Goal: Task Accomplishment & Management: Manage account settings

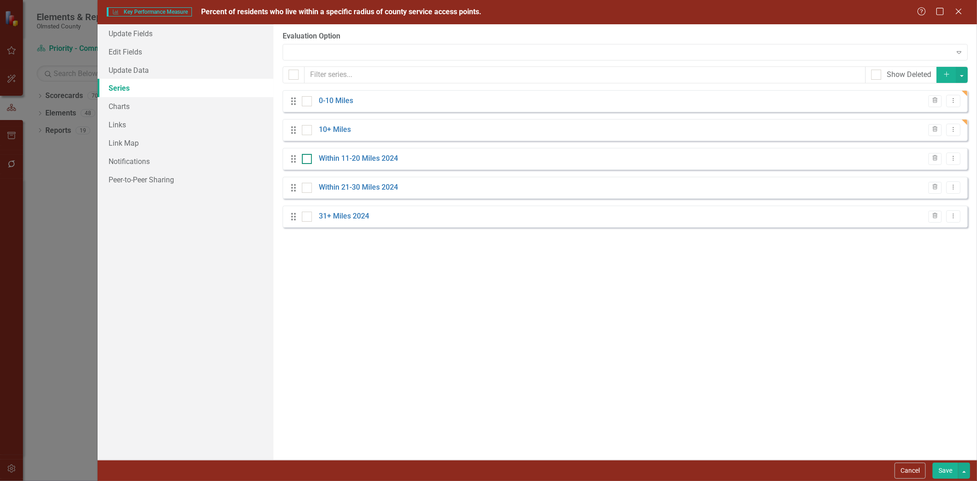
click at [304, 160] on input "checkbox" at bounding box center [305, 157] width 6 height 6
checkbox input "true"
click at [304, 188] on div "Drag 0-10 Miles Trash Dropdown Menu Drag 10+ Miles Trash Dropdown Menu Drag Wit…" at bounding box center [625, 158] width 685 height 137
click at [307, 193] on div at bounding box center [307, 188] width 10 height 10
click at [307, 189] on input "checkbox" at bounding box center [305, 186] width 6 height 6
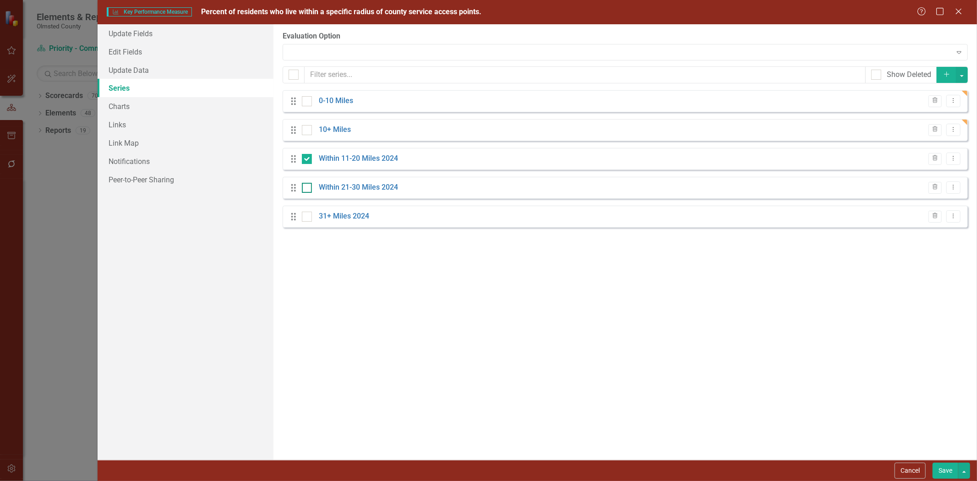
checkbox input "true"
click at [306, 218] on input "checkbox" at bounding box center [305, 215] width 6 height 6
checkbox input "true"
click at [963, 79] on button "button" at bounding box center [962, 75] width 12 height 16
click at [926, 148] on link "Trash Delete Multiple" at bounding box center [931, 145] width 72 height 17
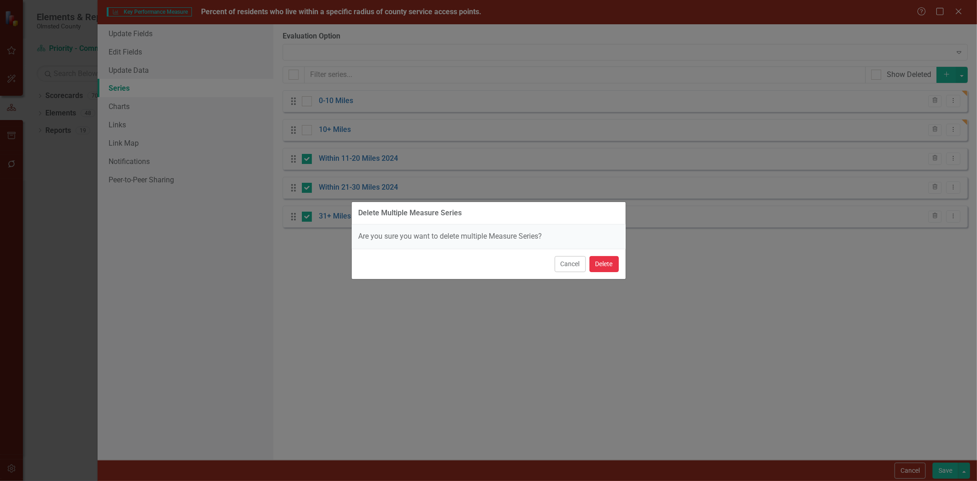
click at [598, 264] on button "Delete" at bounding box center [604, 264] width 29 height 16
checkbox input "false"
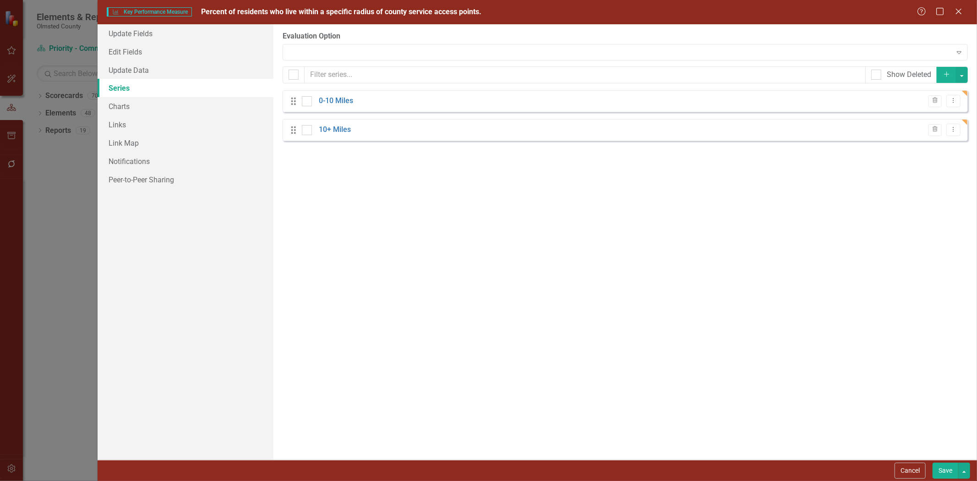
click at [946, 469] on button "Save" at bounding box center [946, 471] width 26 height 16
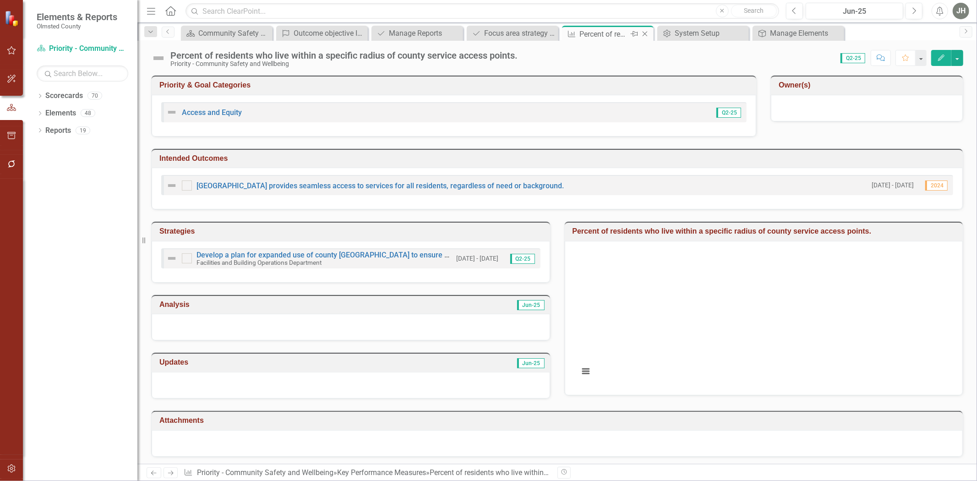
click at [648, 30] on icon "Close" at bounding box center [644, 33] width 9 height 7
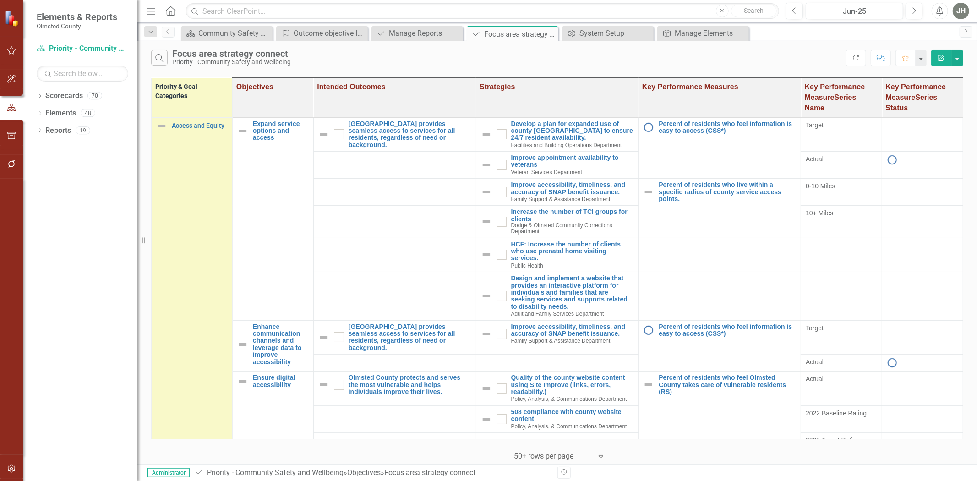
checkbox input "true"
click at [938, 57] on icon "button" at bounding box center [941, 58] width 6 height 6
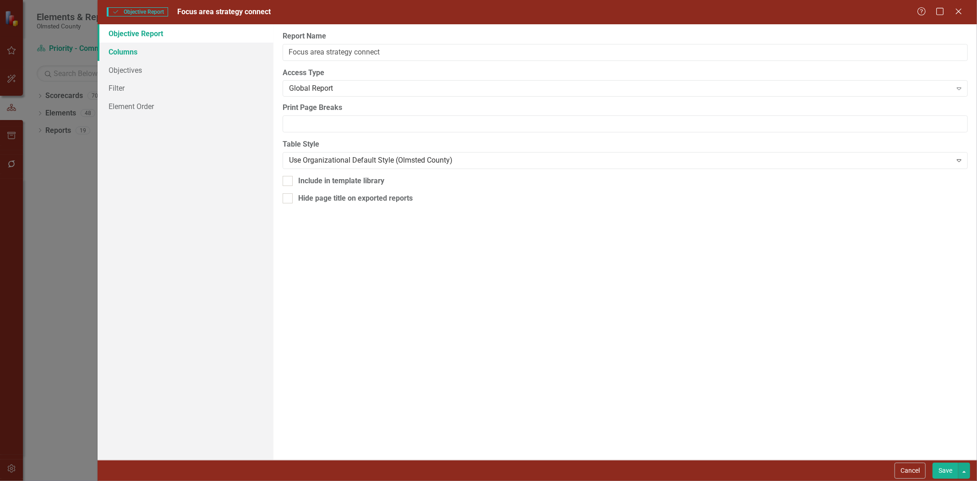
click at [114, 53] on link "Columns" at bounding box center [186, 52] width 176 height 18
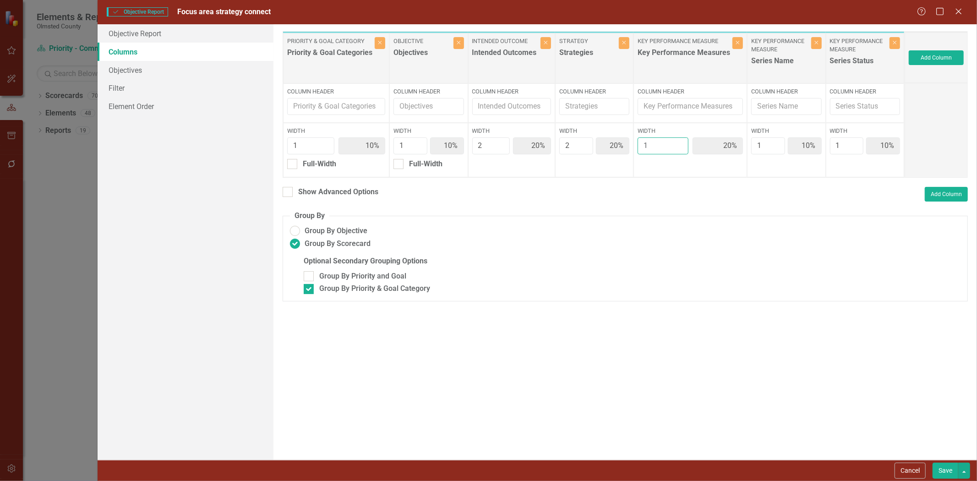
type input "1"
click at [680, 149] on input "1" at bounding box center [663, 145] width 50 height 17
type input "11%"
type input "22%"
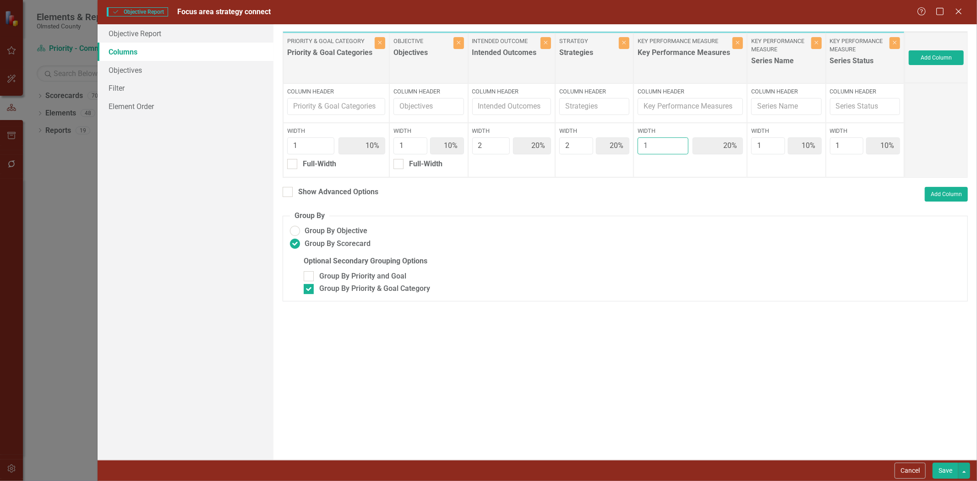
type input "22%"
type input "11%"
click at [949, 470] on button "Save" at bounding box center [946, 471] width 26 height 16
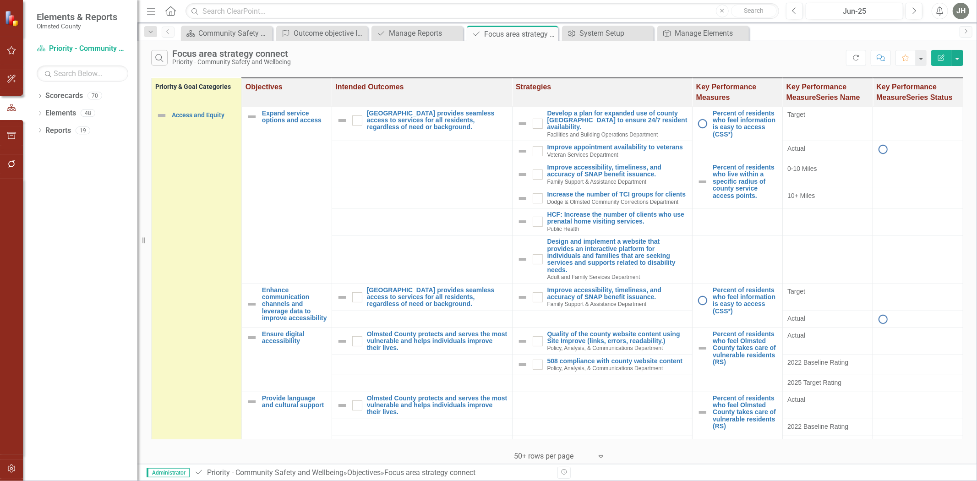
click at [938, 61] on icon "Edit Report" at bounding box center [941, 58] width 8 height 6
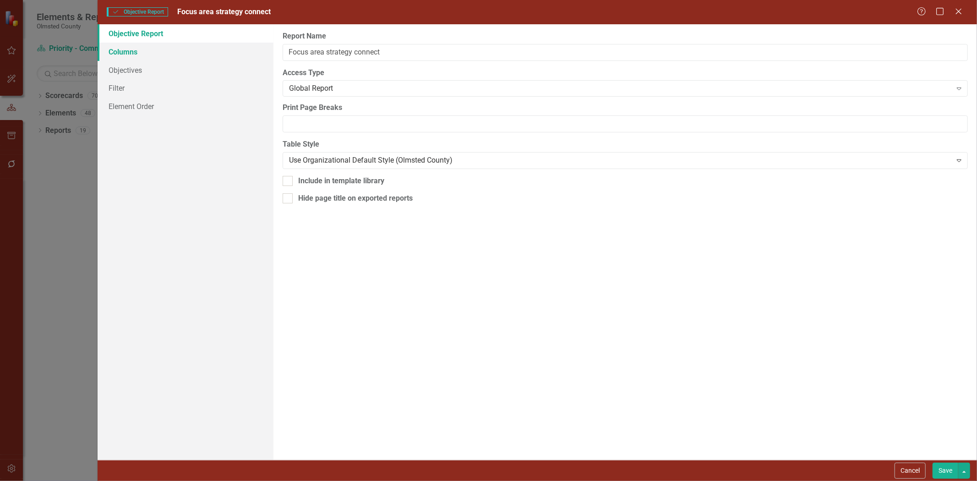
click at [120, 51] on link "Columns" at bounding box center [186, 52] width 176 height 18
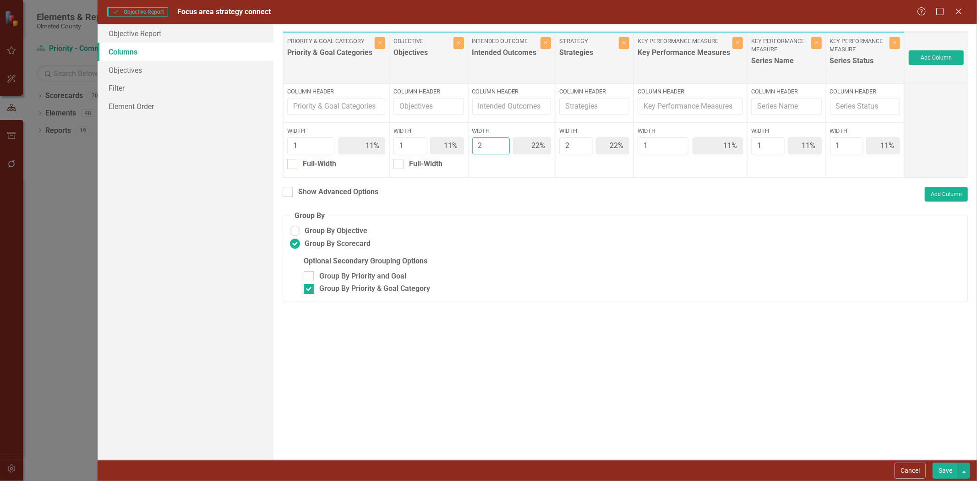
type input "1"
type input "13%"
type input "25%"
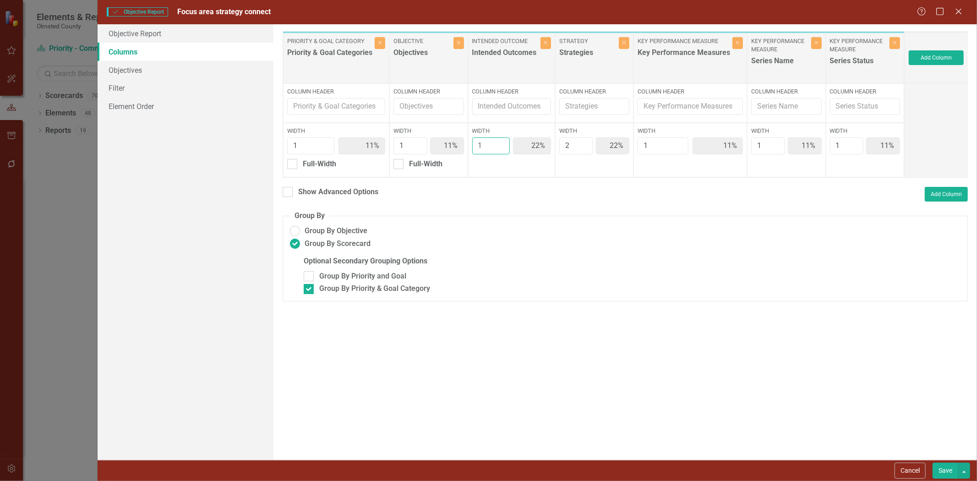
type input "13%"
type input "1"
click at [500, 148] on input "1" at bounding box center [491, 145] width 38 height 17
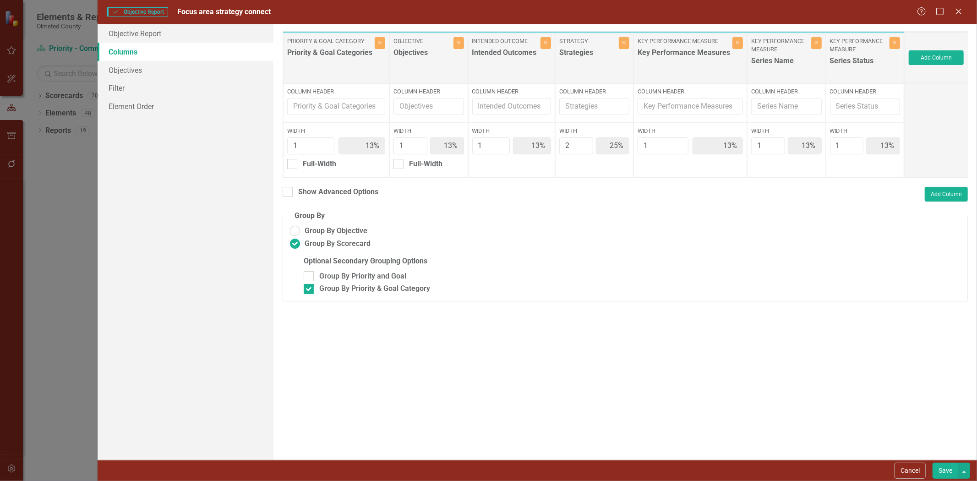
click at [946, 468] on button "Save" at bounding box center [946, 471] width 26 height 16
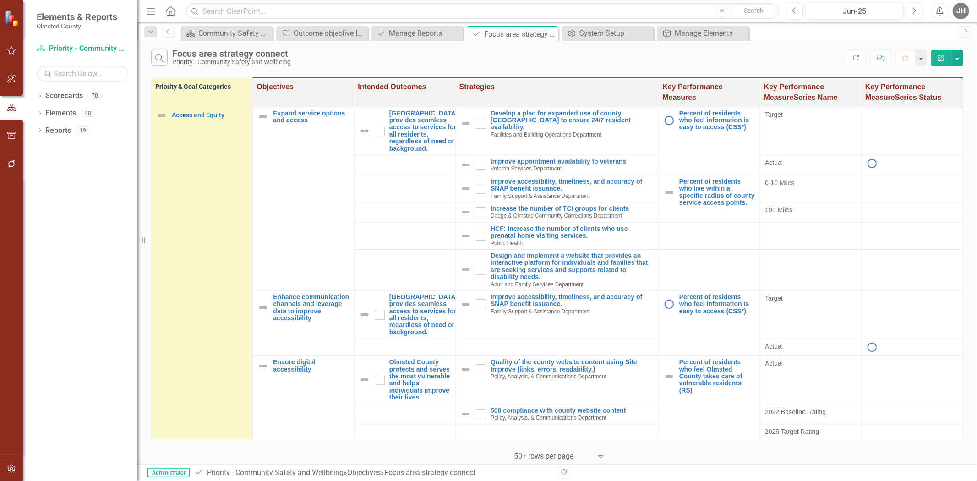
click at [938, 57] on icon "Edit Report" at bounding box center [941, 58] width 8 height 6
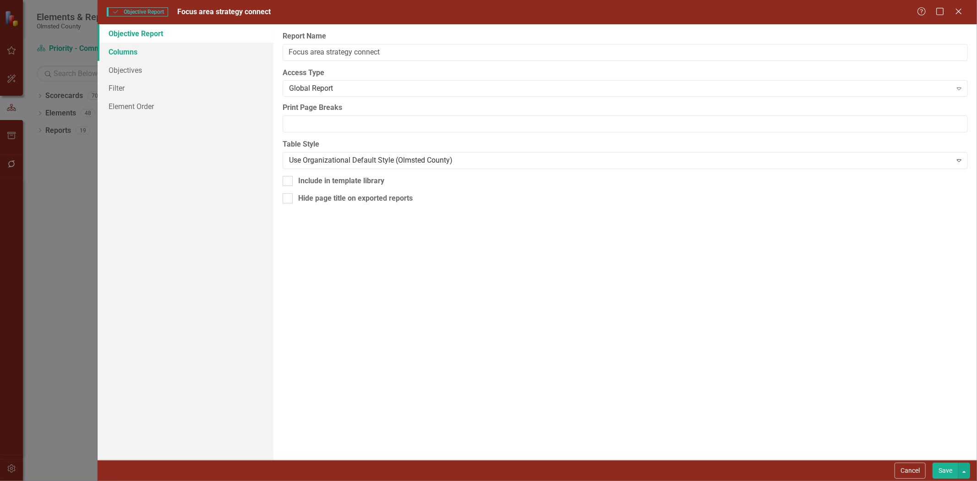
click at [126, 57] on link "Columns" at bounding box center [186, 52] width 176 height 18
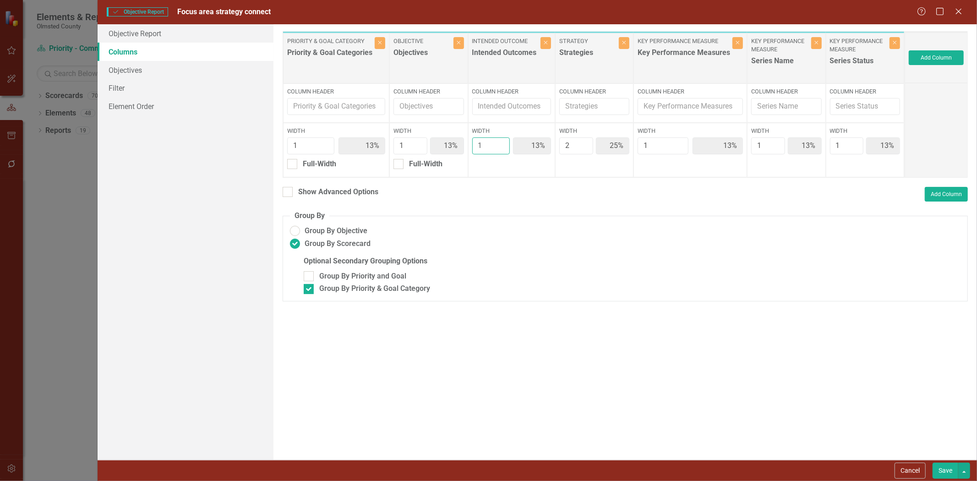
type input "2"
type input "11%"
type input "22%"
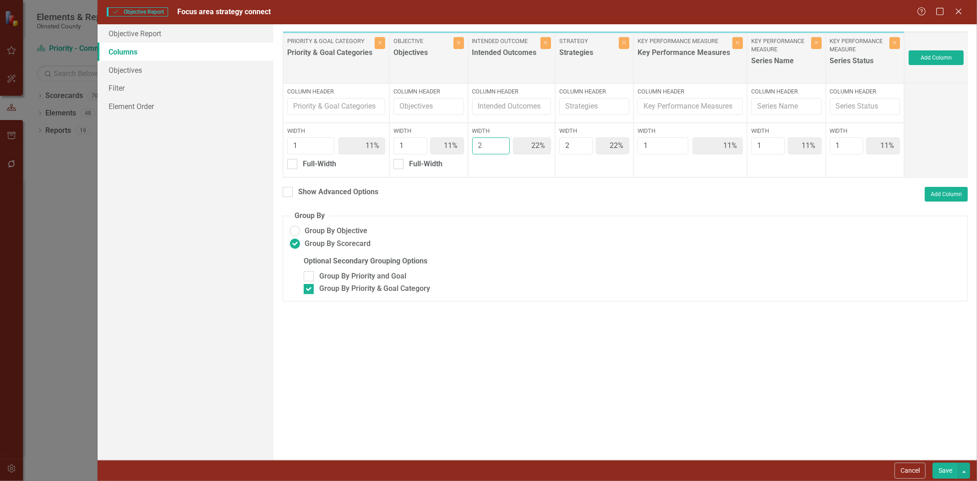
type input "11%"
type input "2"
click at [500, 144] on input "2" at bounding box center [491, 145] width 38 height 17
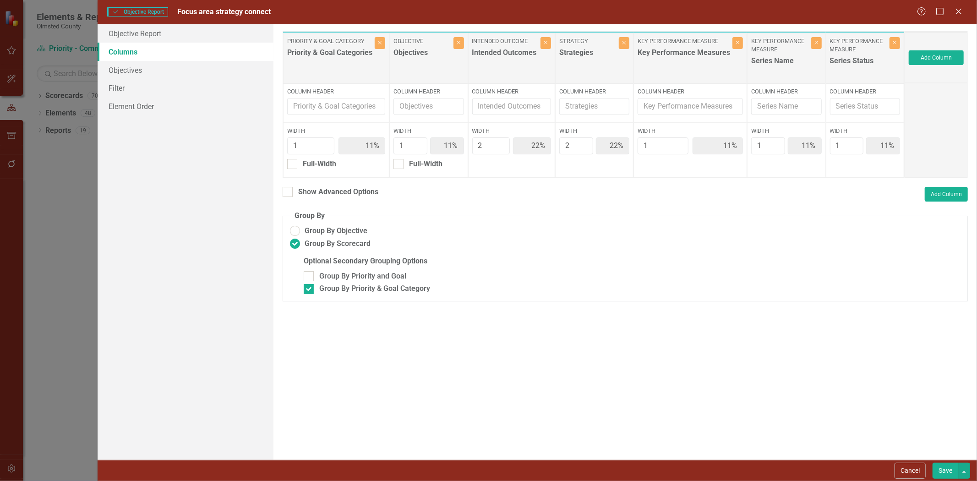
click at [944, 467] on button "Save" at bounding box center [946, 471] width 26 height 16
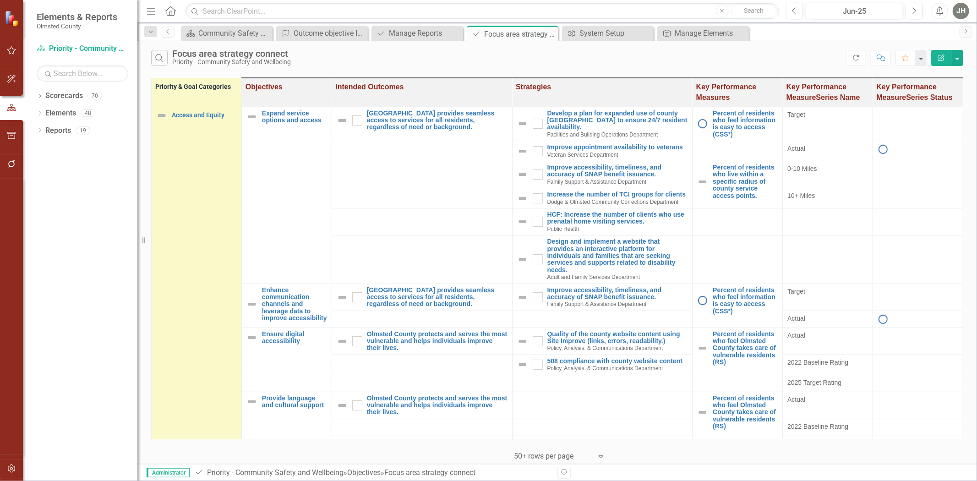
click at [938, 56] on icon "Edit Report" at bounding box center [941, 58] width 8 height 6
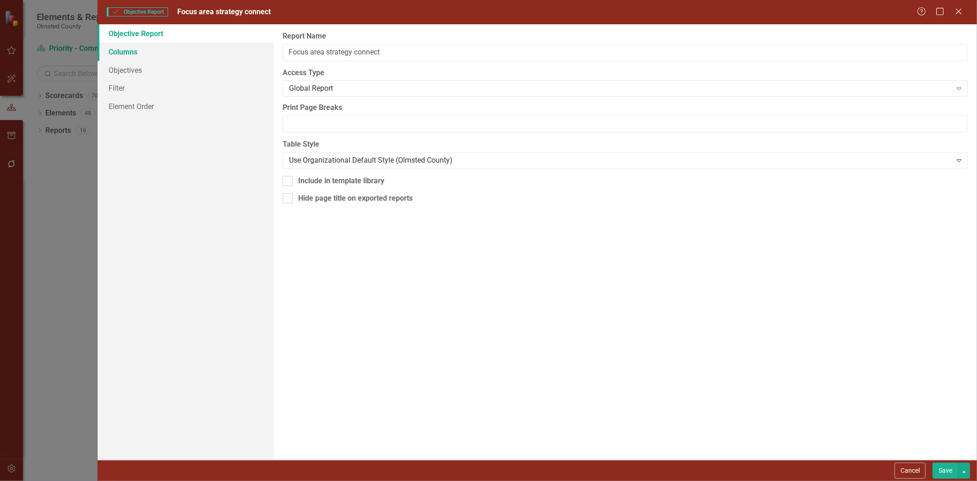
click at [127, 54] on link "Columns" at bounding box center [186, 52] width 176 height 18
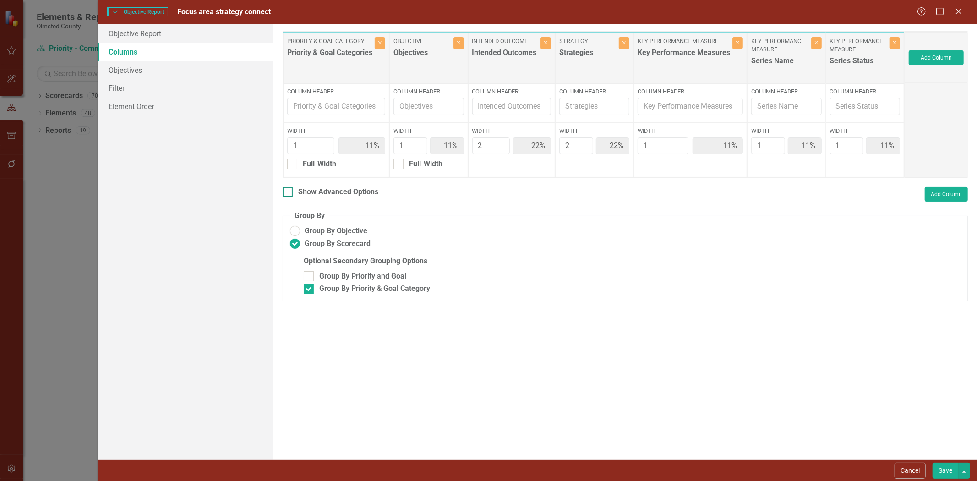
click at [290, 192] on div at bounding box center [288, 192] width 10 height 10
click at [289, 192] on input "Show Advanced Options" at bounding box center [286, 190] width 6 height 6
checkbox input "true"
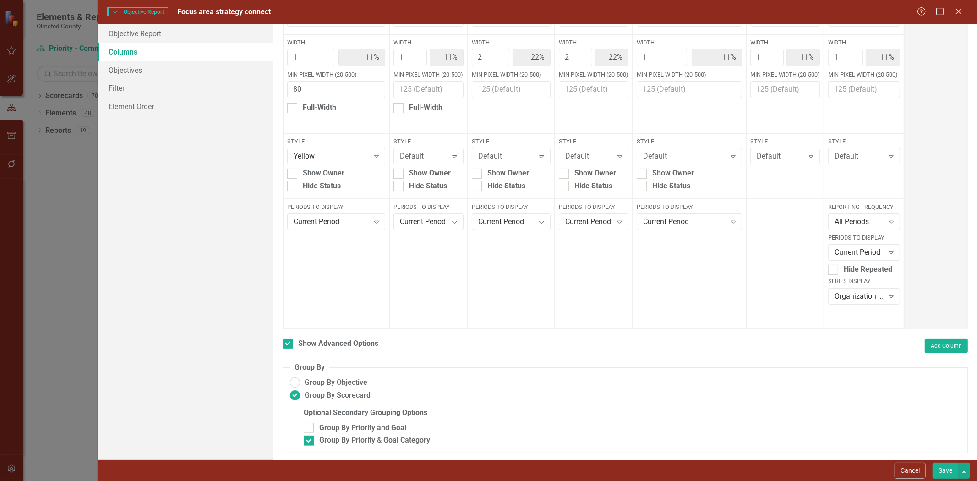
scroll to position [93, 0]
click at [887, 256] on icon "Expand" at bounding box center [891, 252] width 9 height 7
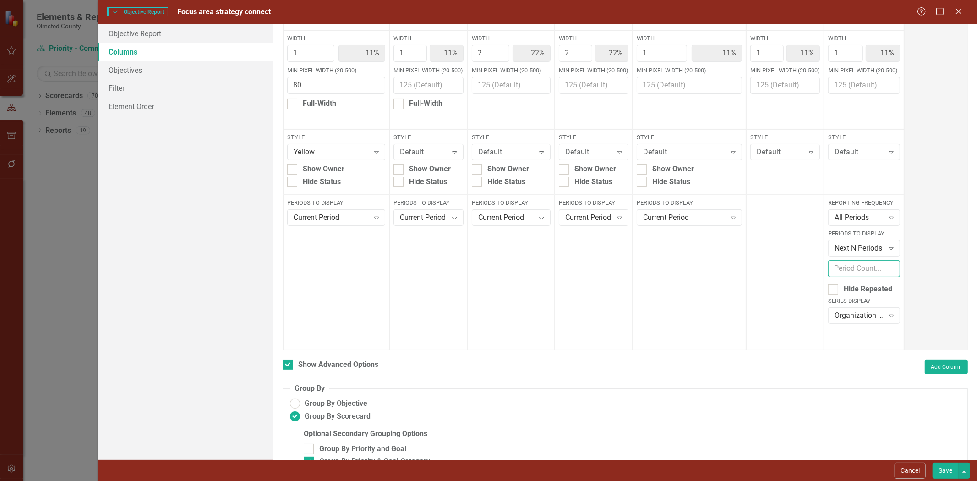
click at [864, 277] on input "number" at bounding box center [864, 268] width 72 height 17
click at [888, 252] on icon "Expand" at bounding box center [891, 248] width 9 height 7
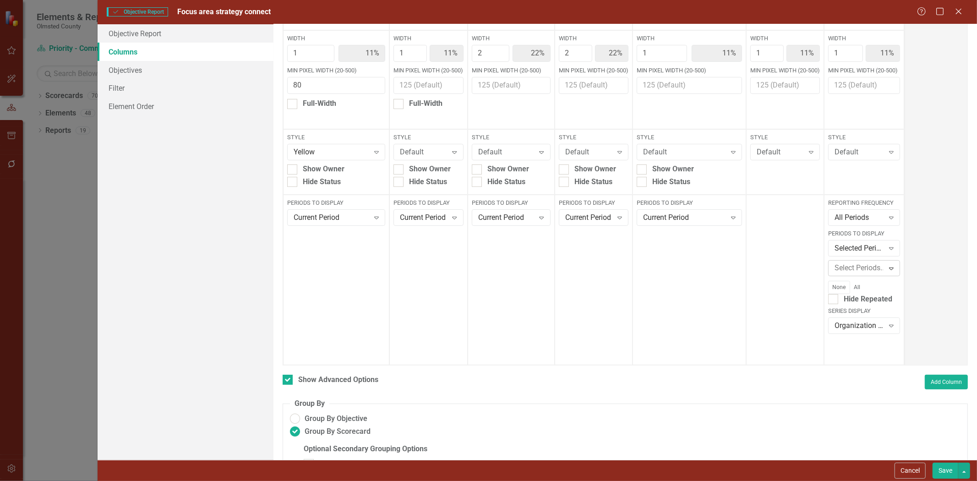
click at [887, 272] on icon "Expand" at bounding box center [891, 268] width 9 height 7
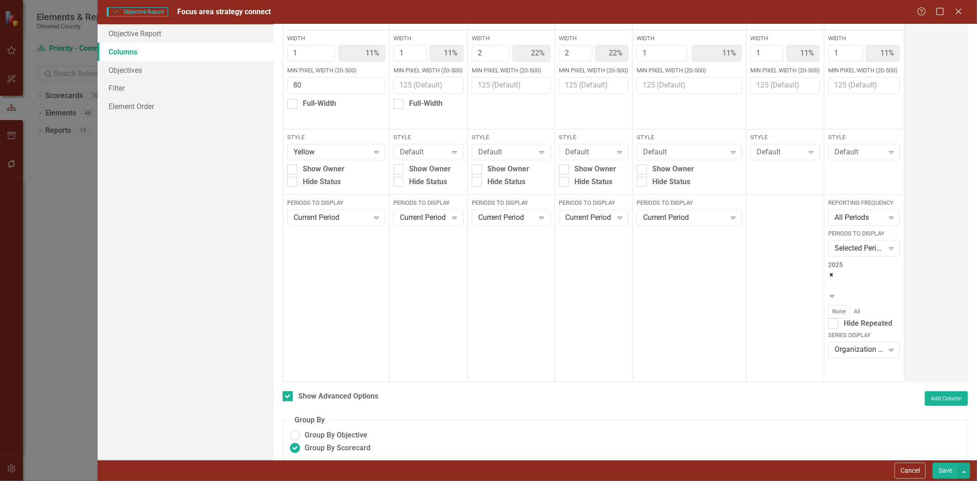
click at [837, 295] on icon "Expand" at bounding box center [832, 296] width 8 height 6
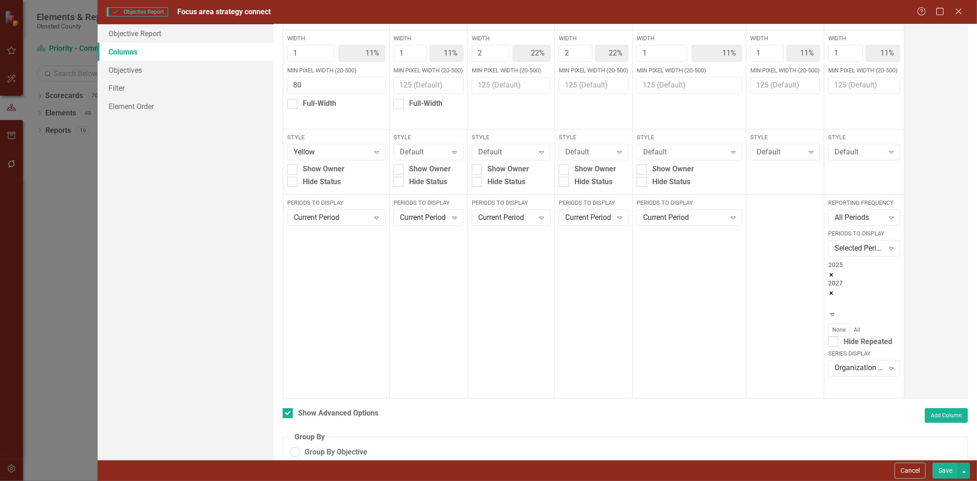
click at [950, 471] on button "Save" at bounding box center [946, 471] width 26 height 16
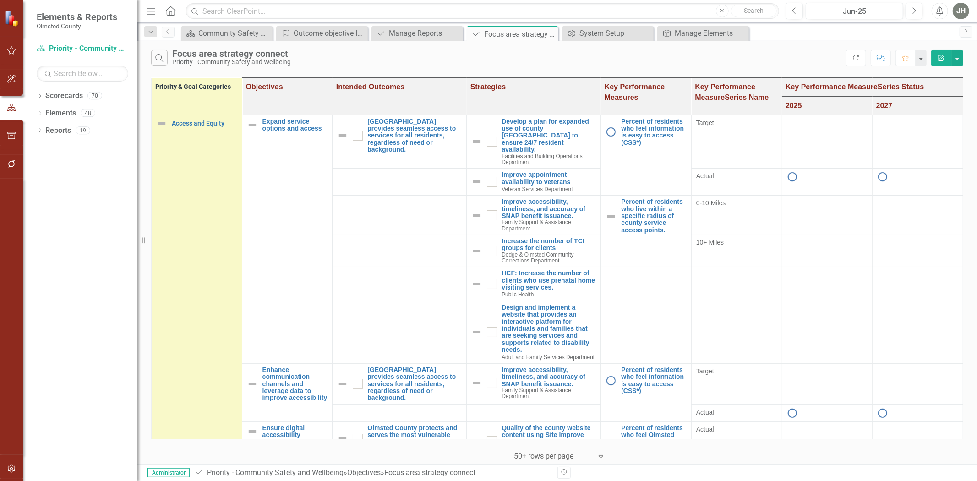
click at [940, 56] on icon "Edit Report" at bounding box center [941, 58] width 8 height 6
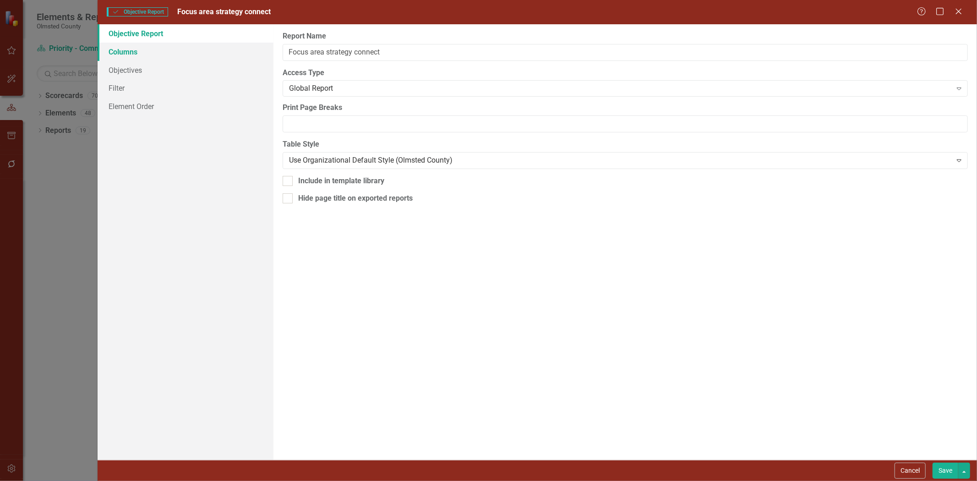
click at [110, 49] on link "Columns" at bounding box center [186, 52] width 176 height 18
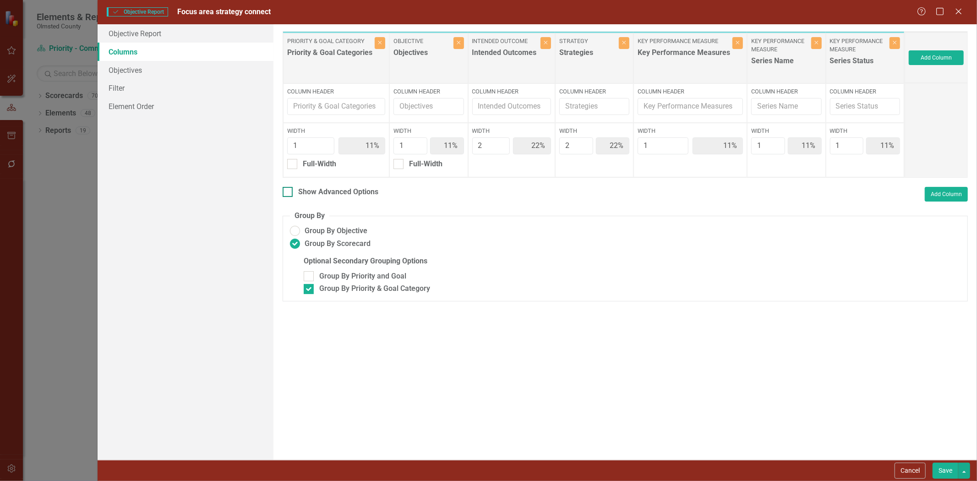
click at [289, 191] on input "Show Advanced Options" at bounding box center [286, 190] width 6 height 6
checkbox input "true"
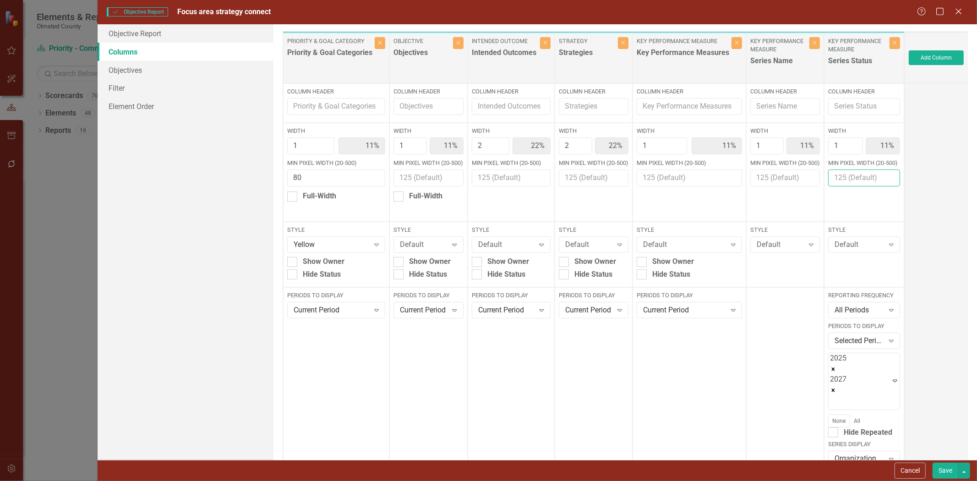
click at [843, 186] on input "Min Pixel Width (20-500)" at bounding box center [864, 178] width 72 height 17
type input "60"
click at [777, 186] on input "Min Pixel Width (20-500)" at bounding box center [785, 178] width 70 height 17
type input "0"
type input "60"
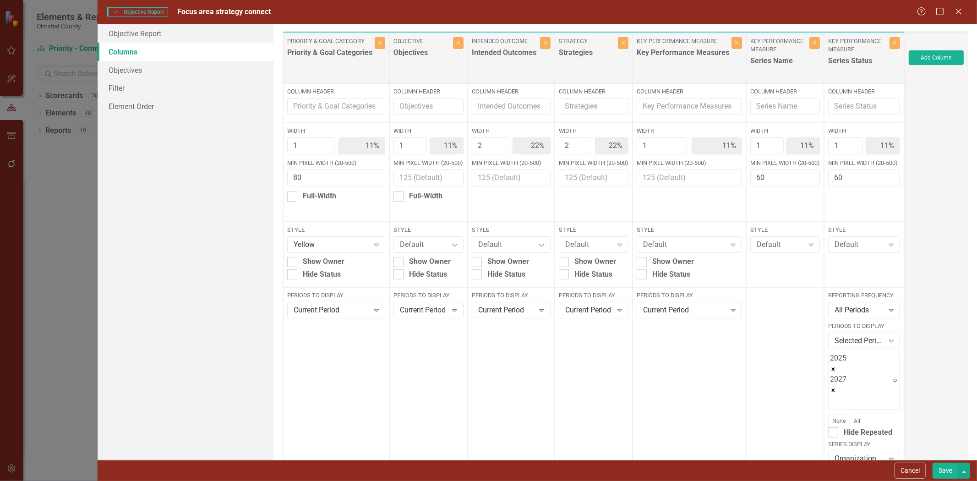
click at [654, 172] on div "Min Pixel Width (20-500)" at bounding box center [689, 172] width 105 height 27
click at [654, 182] on input "Min Pixel Width (20-500)" at bounding box center [689, 178] width 105 height 17
type input "60"
click at [941, 468] on button "Save" at bounding box center [946, 471] width 26 height 16
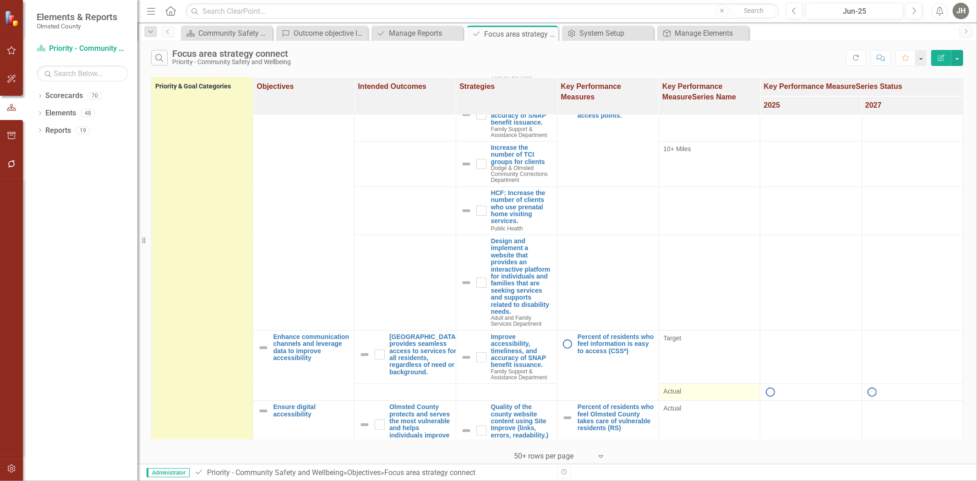
scroll to position [136, 0]
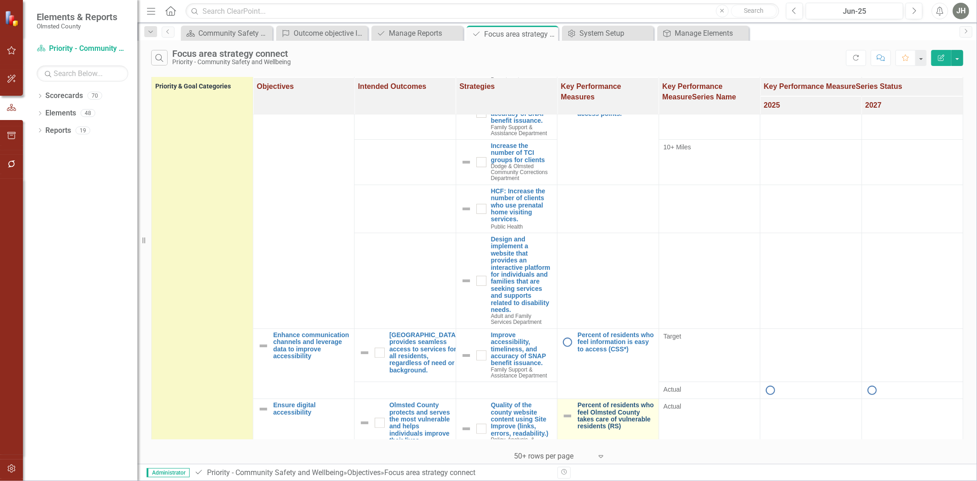
click at [654, 402] on link "Percent of residents who feel Olmsted County takes care of vulnerable residents…" at bounding box center [616, 416] width 77 height 28
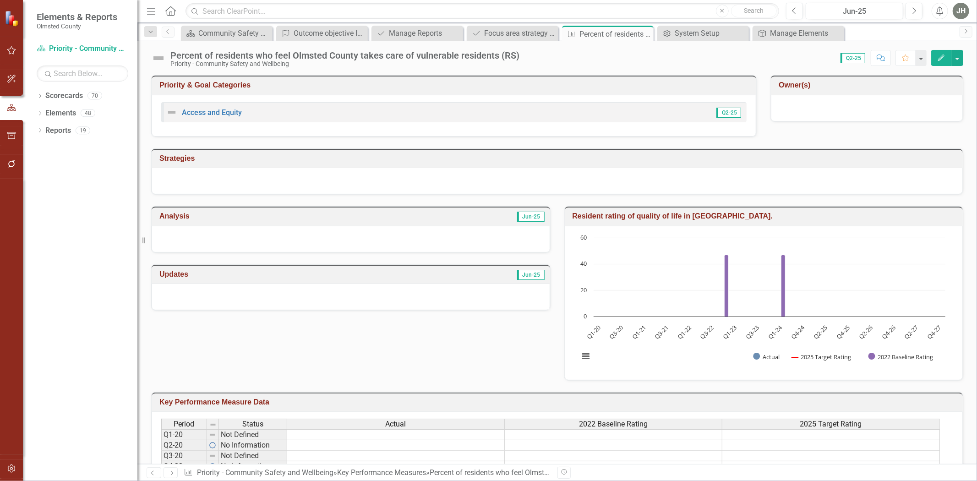
click at [942, 58] on icon "button" at bounding box center [941, 58] width 6 height 6
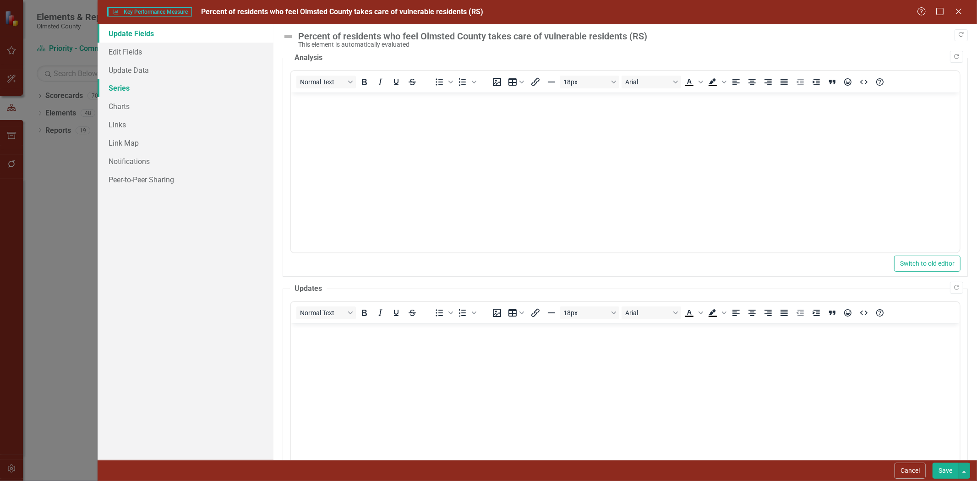
drag, startPoint x: 120, startPoint y: 88, endPoint x: 124, endPoint y: 84, distance: 5.2
click at [120, 88] on link "Series" at bounding box center [186, 88] width 176 height 18
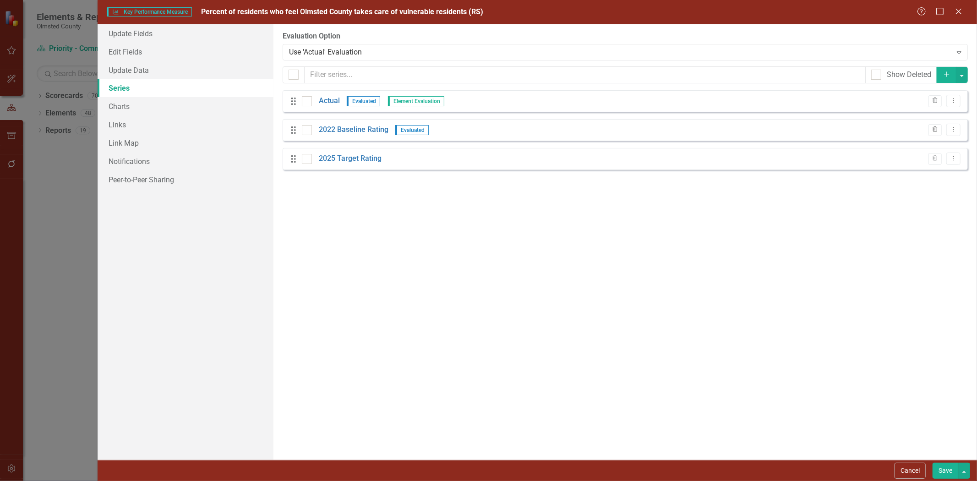
click at [937, 131] on icon "Trash" at bounding box center [935, 129] width 7 height 5
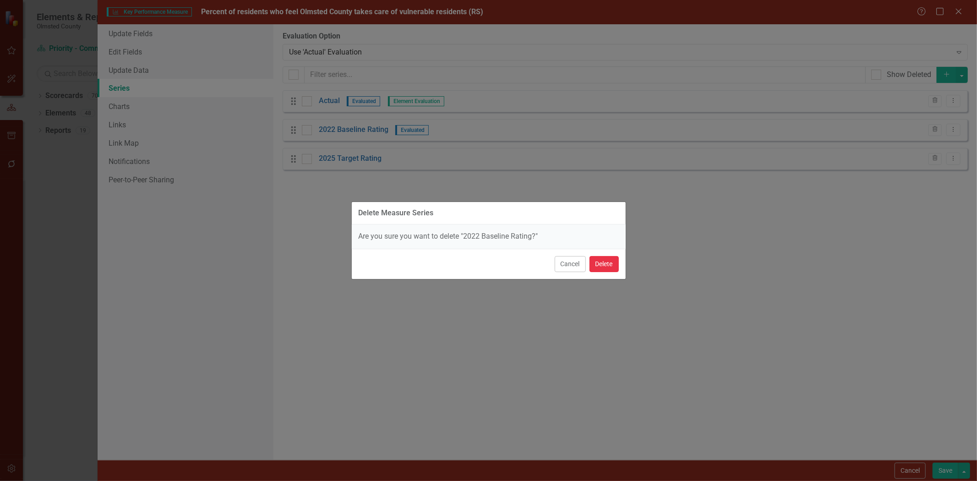
click at [607, 260] on button "Delete" at bounding box center [604, 264] width 29 height 16
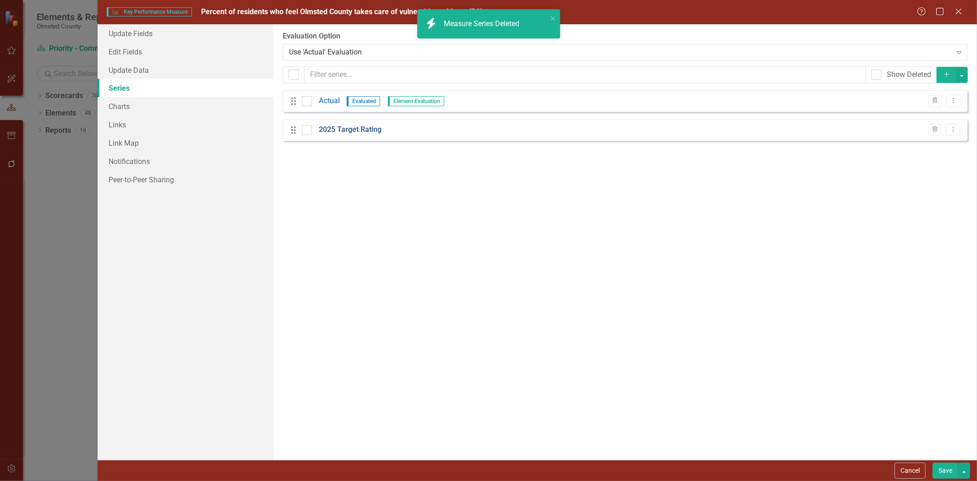
click at [345, 130] on link "2025 Target Rating" at bounding box center [350, 130] width 63 height 11
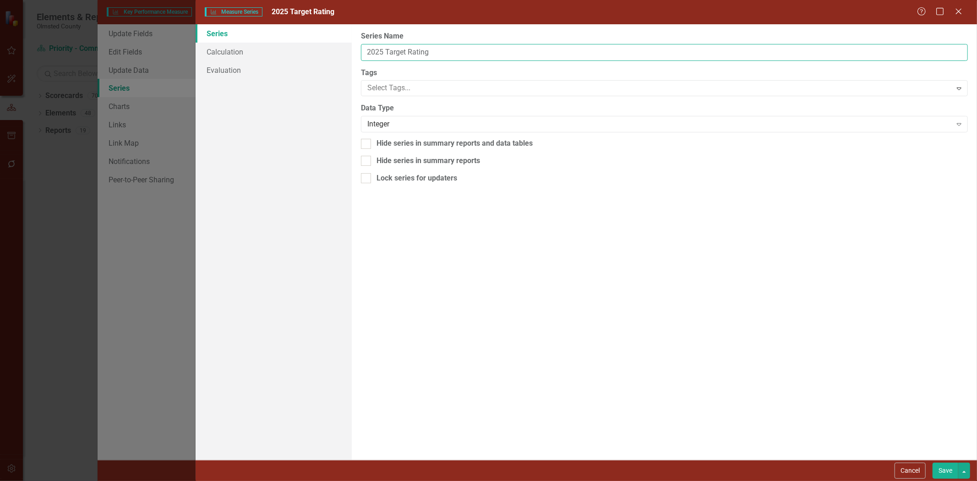
click at [386, 51] on input "2025 Target Rating" at bounding box center [664, 52] width 607 height 17
click at [420, 52] on input "Target Rating" at bounding box center [664, 52] width 607 height 17
type input "Target"
click at [942, 466] on button "Save" at bounding box center [946, 471] width 26 height 16
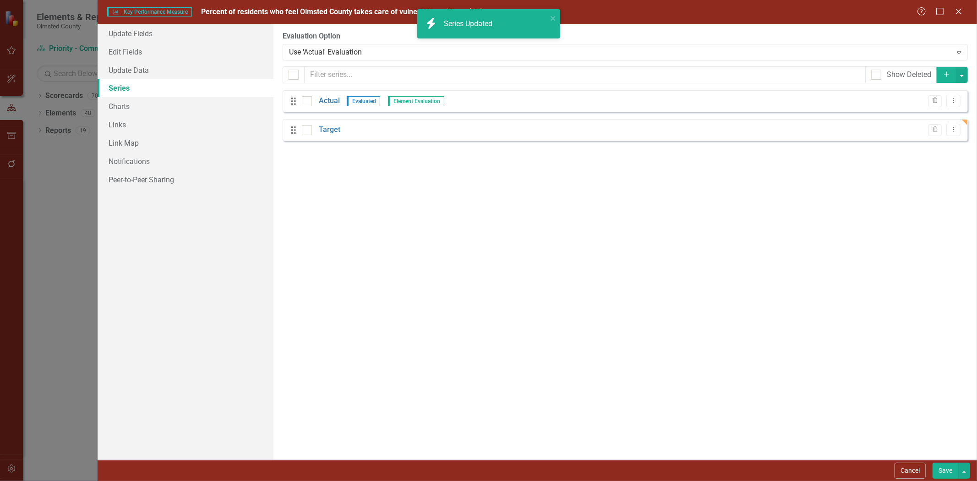
click at [945, 469] on button "Save" at bounding box center [946, 471] width 26 height 16
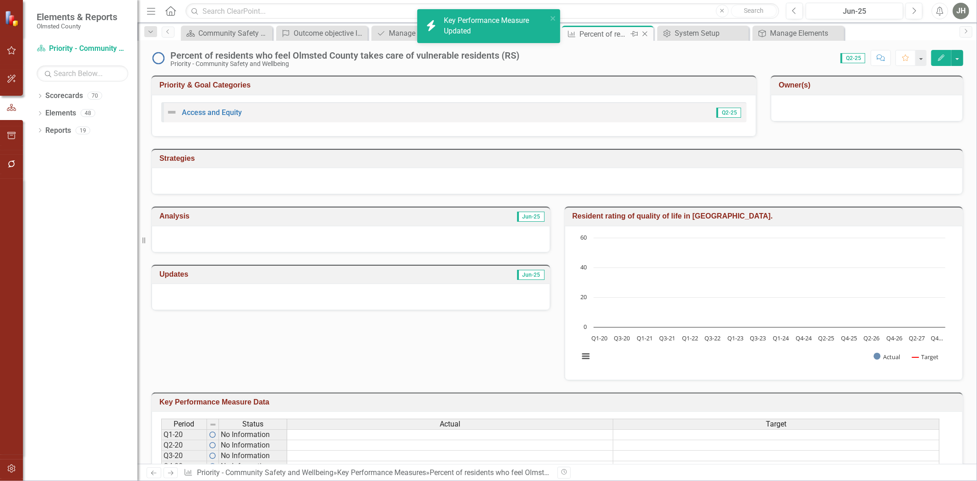
click at [647, 33] on icon "Close" at bounding box center [644, 33] width 9 height 7
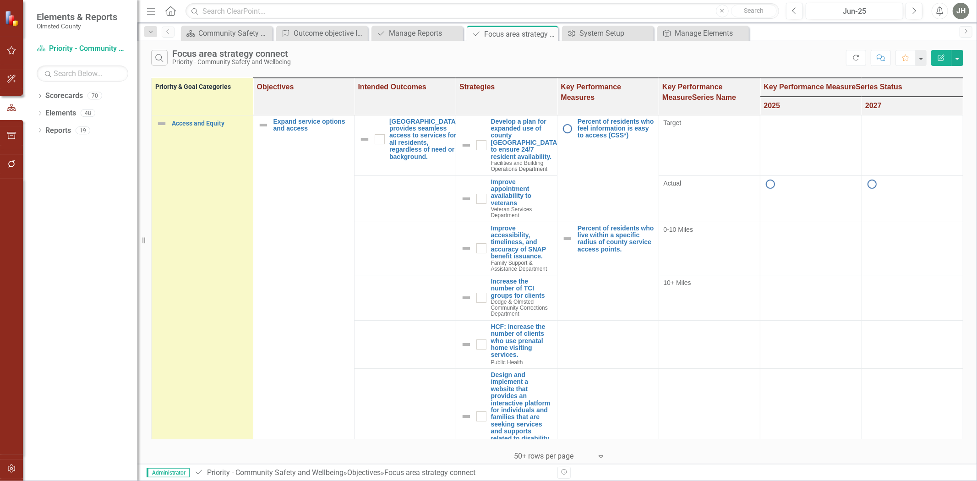
click at [944, 57] on icon "Edit Report" at bounding box center [941, 58] width 8 height 6
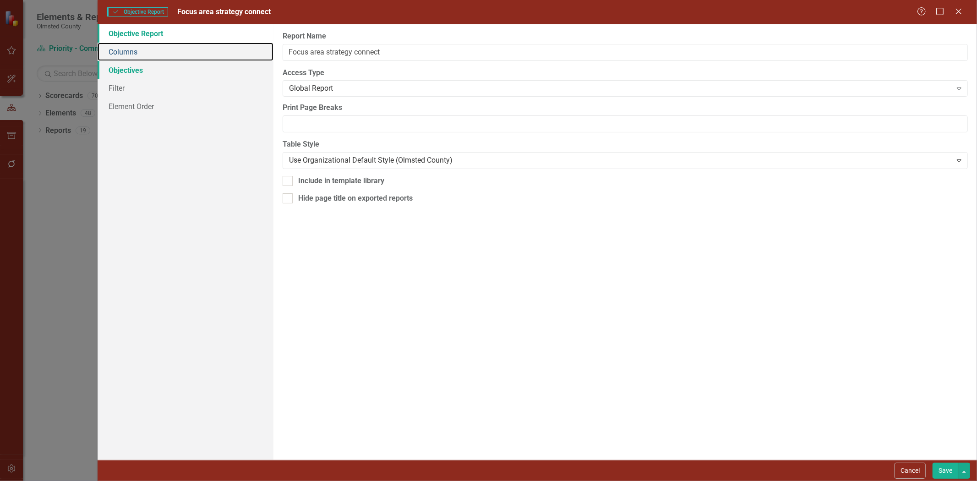
drag, startPoint x: 120, startPoint y: 48, endPoint x: 146, endPoint y: 72, distance: 35.3
click at [120, 48] on link "Columns" at bounding box center [186, 52] width 176 height 18
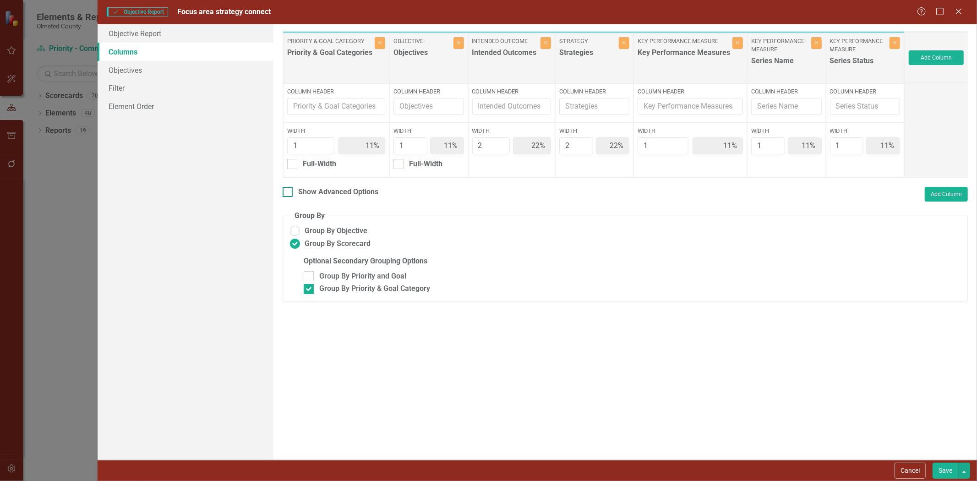
click at [287, 189] on input "Show Advanced Options" at bounding box center [286, 190] width 6 height 6
checkbox input "true"
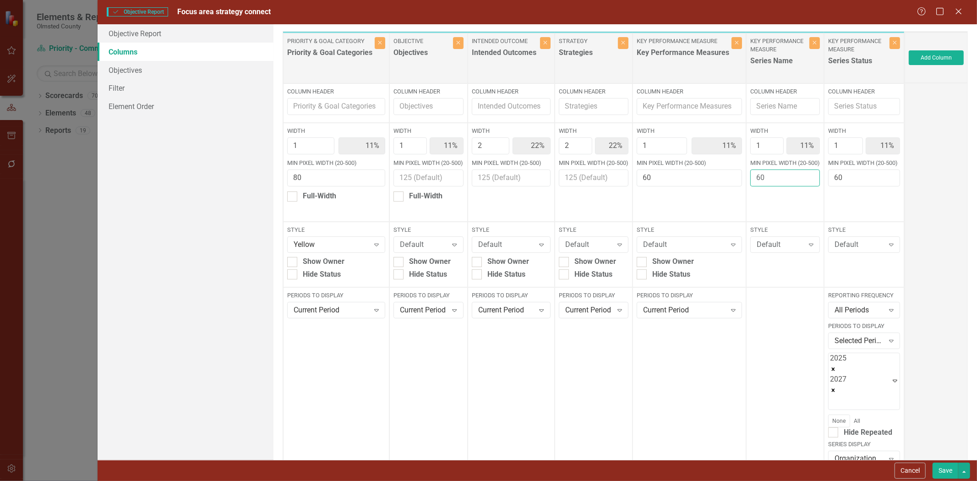
drag, startPoint x: 768, startPoint y: 186, endPoint x: 736, endPoint y: 191, distance: 32.1
click at [738, 192] on div "Priority & Goal Category Priority & Goal Categories Close Column Header Width 1…" at bounding box center [594, 261] width 622 height 460
type input "80"
drag, startPoint x: 846, startPoint y: 191, endPoint x: 820, endPoint y: 195, distance: 25.9
click at [824, 195] on div "Width 1 11% Min Pixel Width (20-500) 60" at bounding box center [864, 172] width 80 height 99
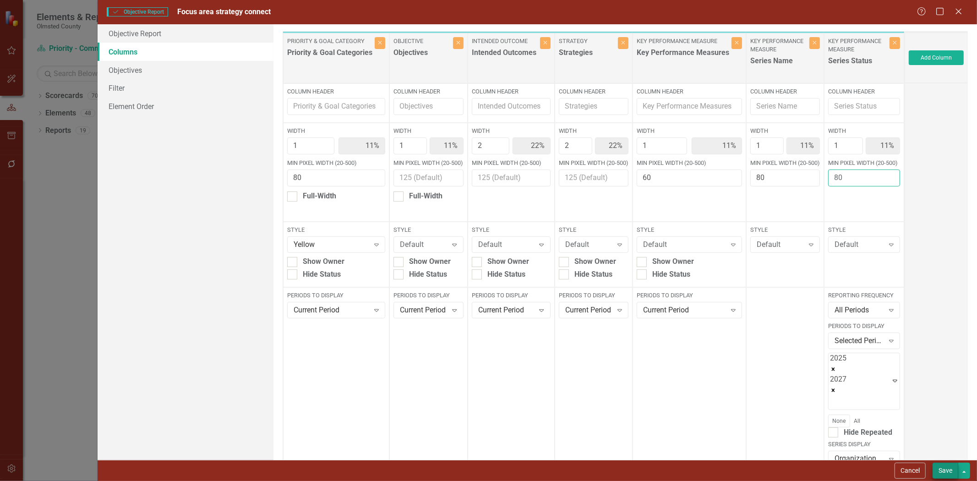
type input "80"
click at [941, 468] on button "Save" at bounding box center [946, 471] width 26 height 16
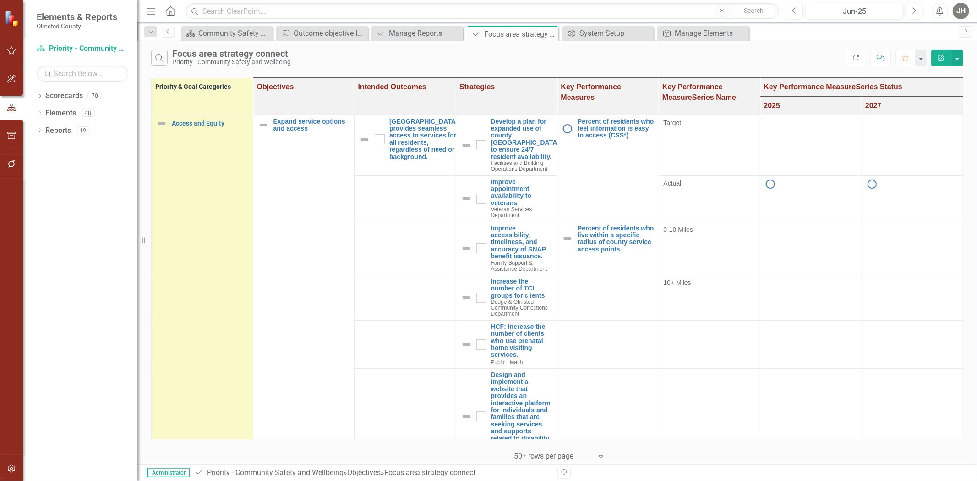
click at [944, 55] on icon "Edit Report" at bounding box center [941, 58] width 8 height 6
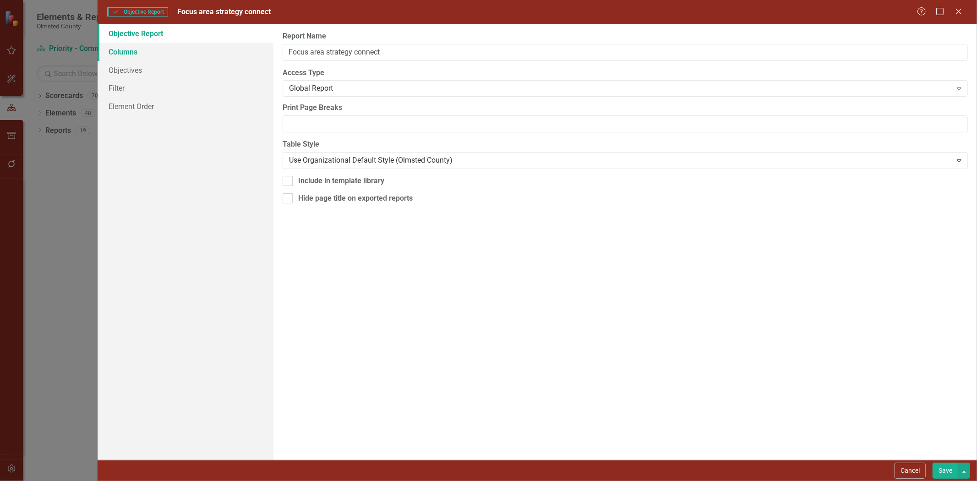
click at [130, 53] on link "Columns" at bounding box center [186, 52] width 176 height 18
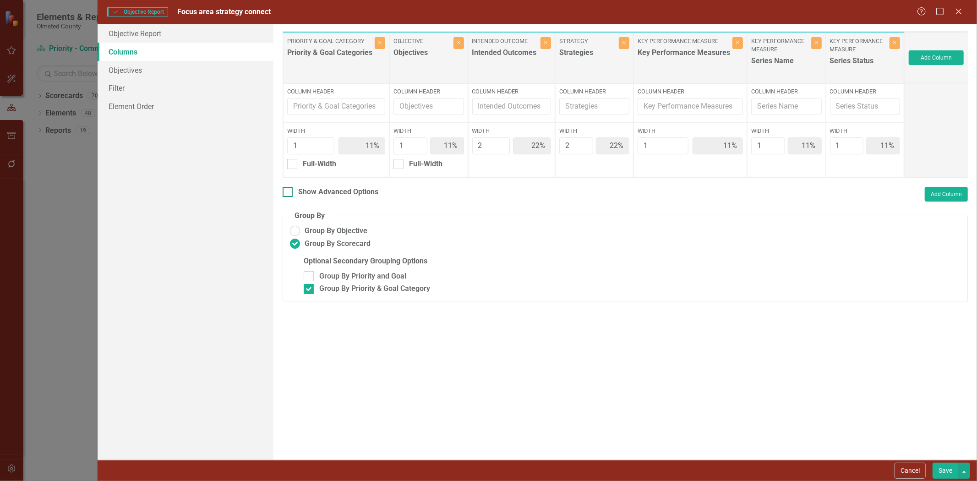
click at [289, 191] on input "Show Advanced Options" at bounding box center [286, 190] width 6 height 6
checkbox input "true"
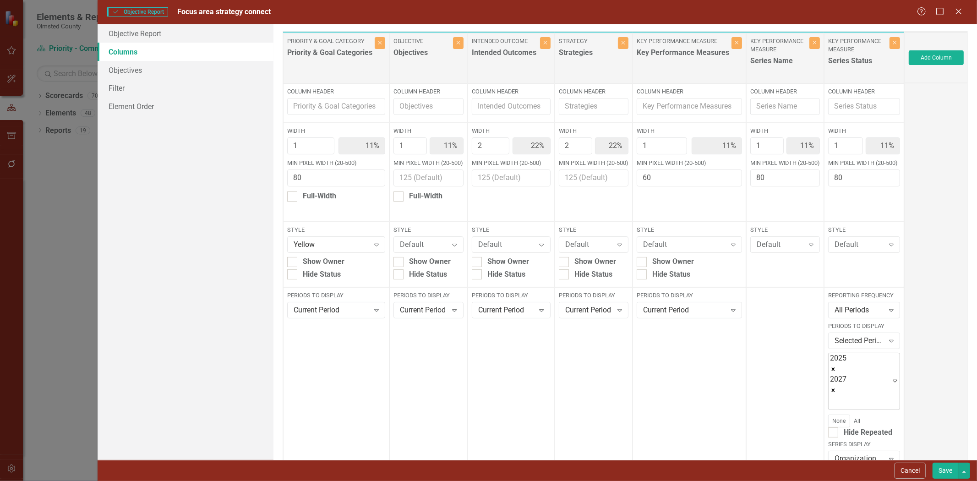
click at [835, 392] on icon "Remove 2027" at bounding box center [833, 389] width 3 height 3
click at [837, 388] on icon "Expand" at bounding box center [832, 388] width 8 height 6
click at [950, 471] on button "Save" at bounding box center [946, 471] width 26 height 16
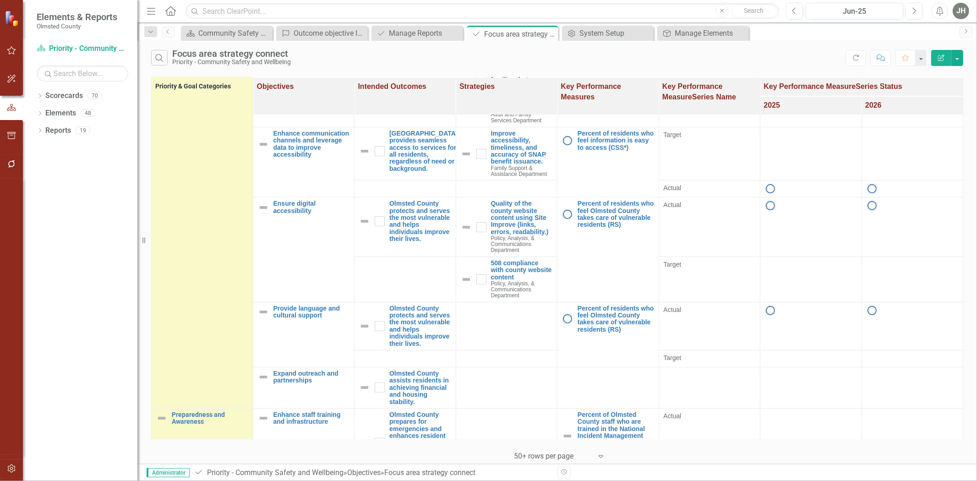
scroll to position [339, 0]
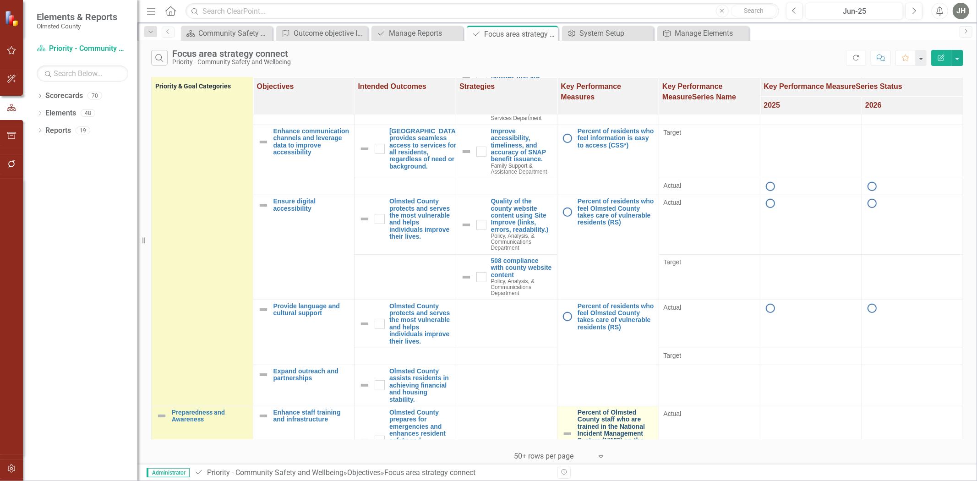
click at [654, 409] on link "Percent of Olmsted County staff who are trained in the National Incident Manage…" at bounding box center [616, 433] width 77 height 49
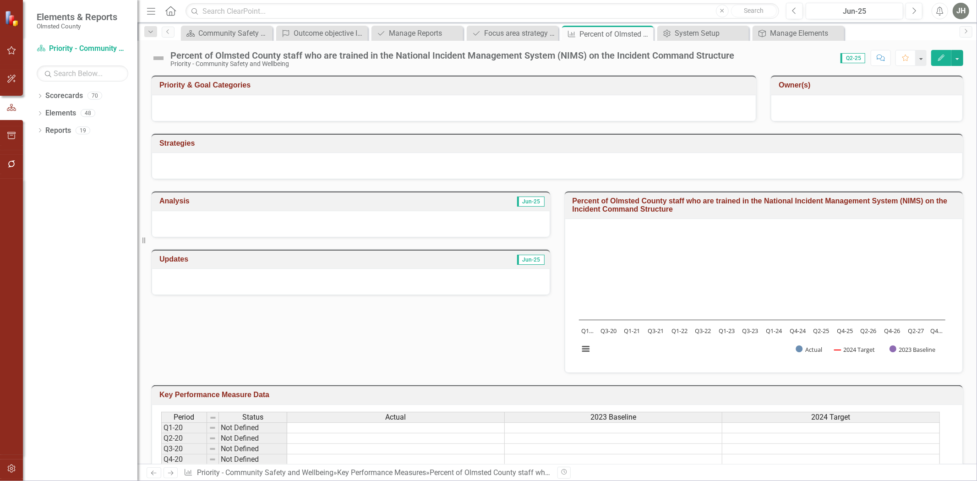
click at [941, 57] on icon "button" at bounding box center [941, 58] width 6 height 6
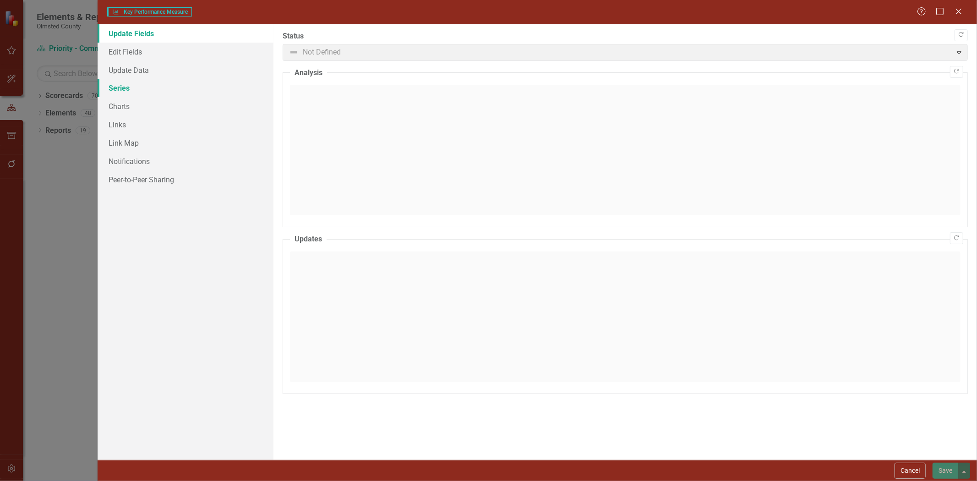
click at [113, 89] on link "Series" at bounding box center [186, 88] width 176 height 18
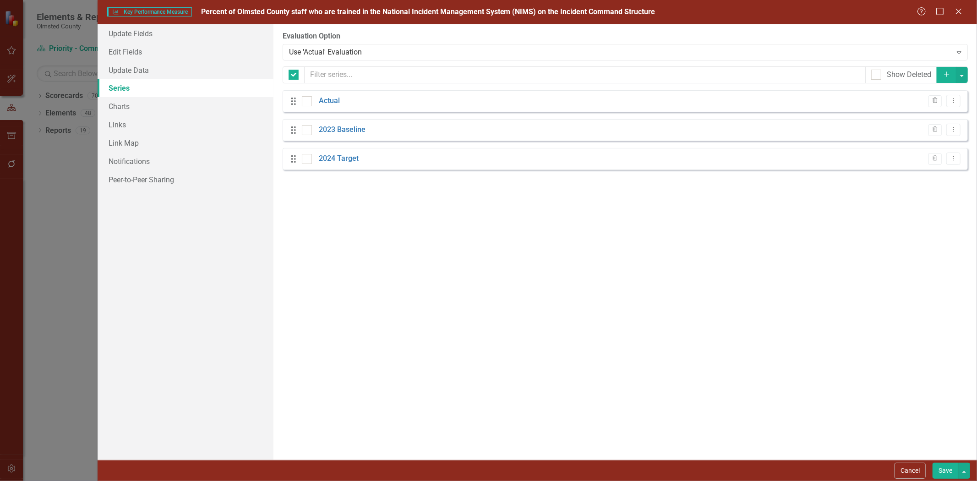
checkbox input "false"
click at [935, 132] on icon "Trash" at bounding box center [935, 129] width 7 height 5
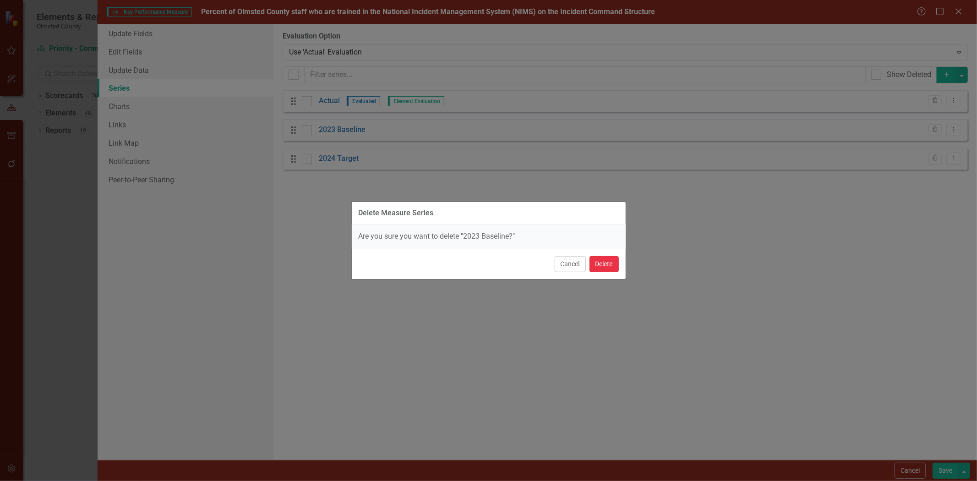
click at [603, 260] on button "Delete" at bounding box center [604, 264] width 29 height 16
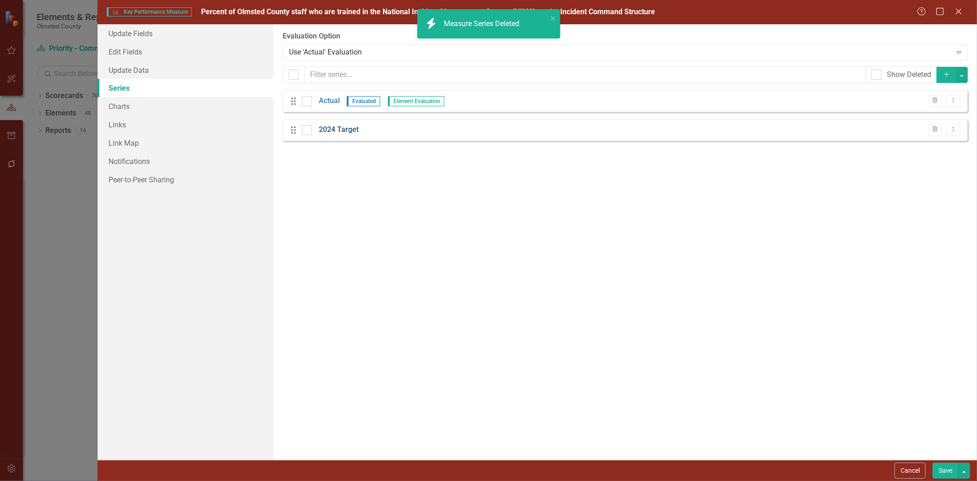
click at [344, 134] on link "2024 Target" at bounding box center [339, 130] width 40 height 11
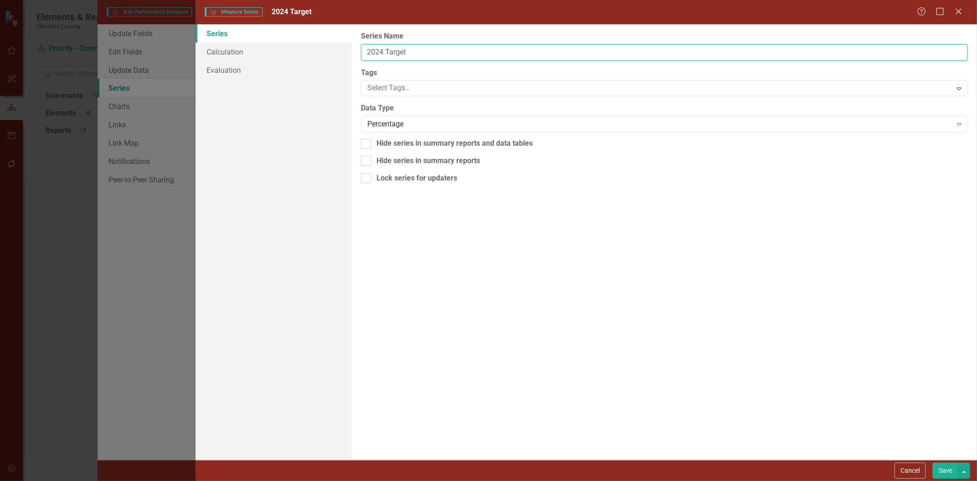
click at [385, 51] on input "2024 Target" at bounding box center [664, 52] width 607 height 17
type input "Target"
drag, startPoint x: 946, startPoint y: 470, endPoint x: 860, endPoint y: 467, distance: 86.2
click at [946, 469] on button "Save" at bounding box center [946, 471] width 26 height 16
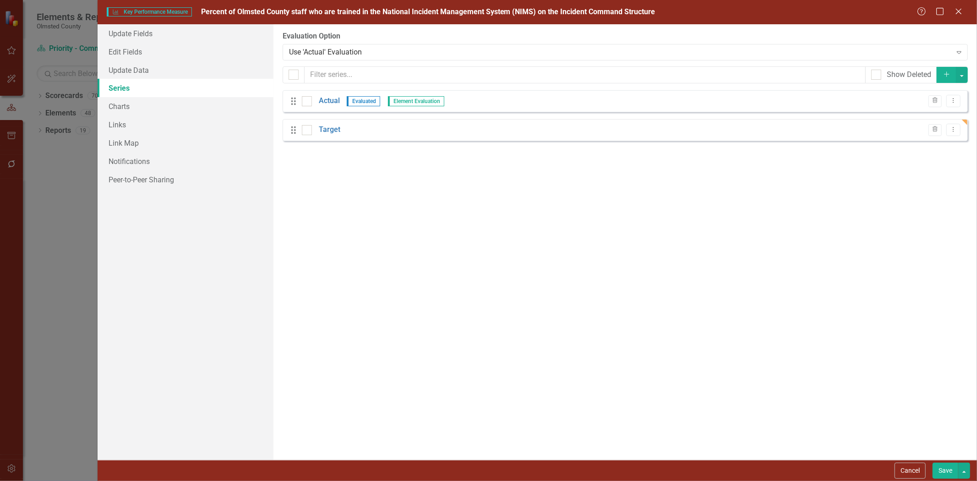
click at [942, 474] on button "Save" at bounding box center [946, 471] width 26 height 16
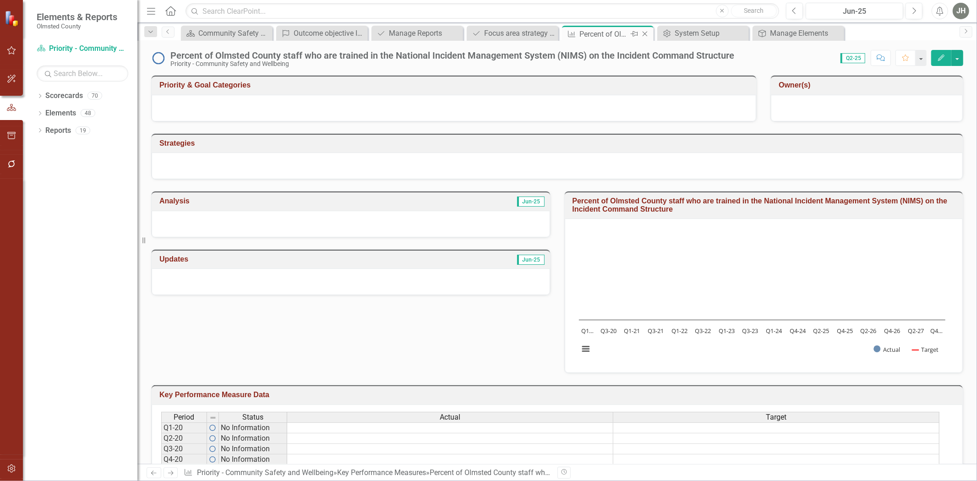
click at [646, 33] on icon "Close" at bounding box center [644, 33] width 9 height 7
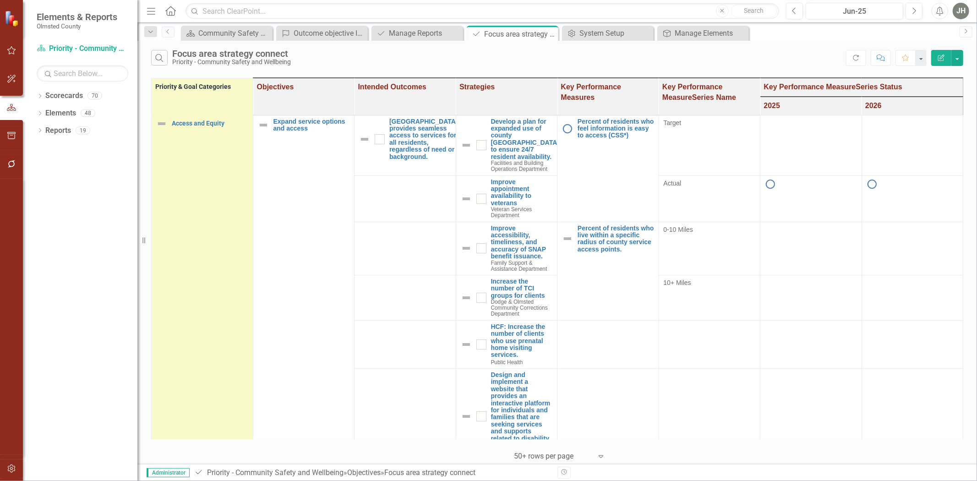
checkbox input "true"
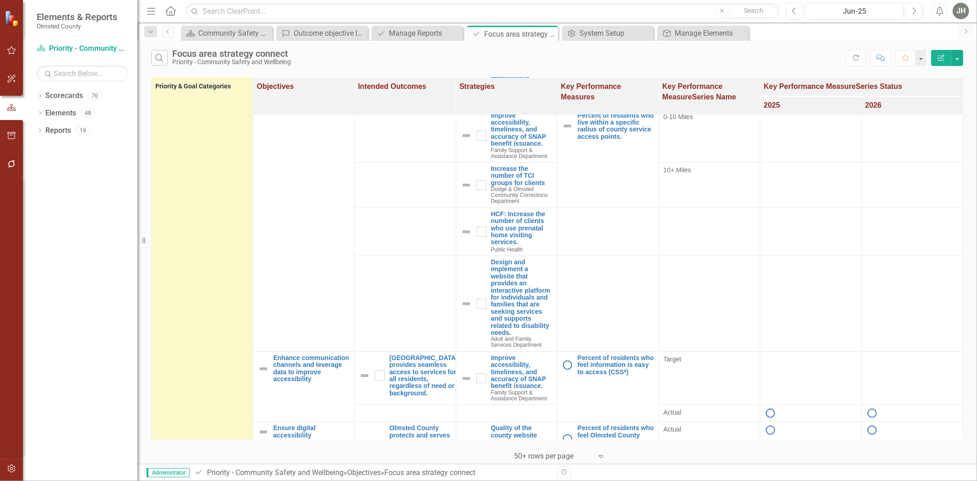
scroll to position [136, 0]
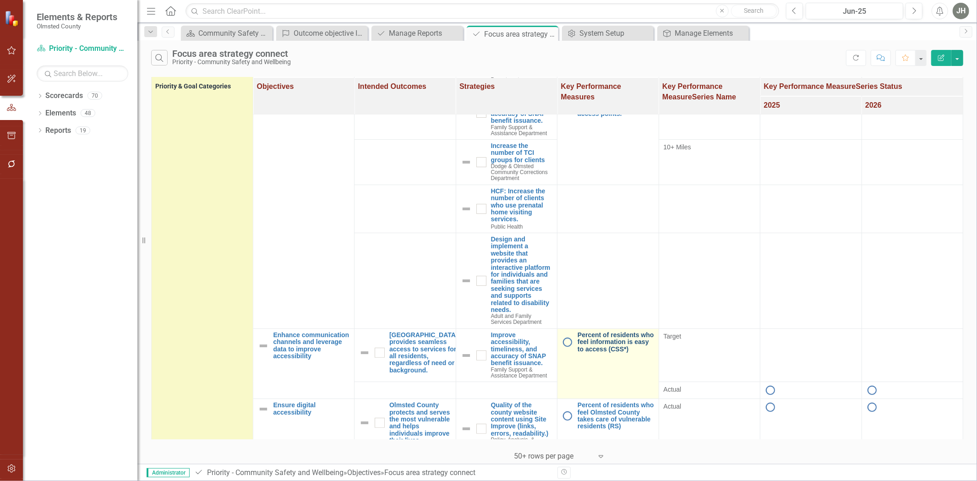
click at [654, 332] on link "Percent of residents who feel information is easy to access (CSS*)" at bounding box center [616, 342] width 77 height 21
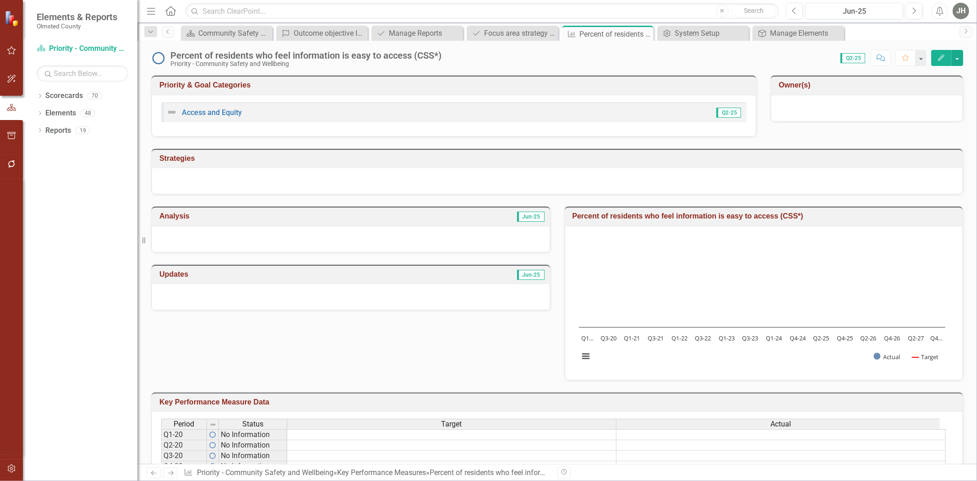
click at [932, 58] on button "Edit" at bounding box center [941, 58] width 20 height 16
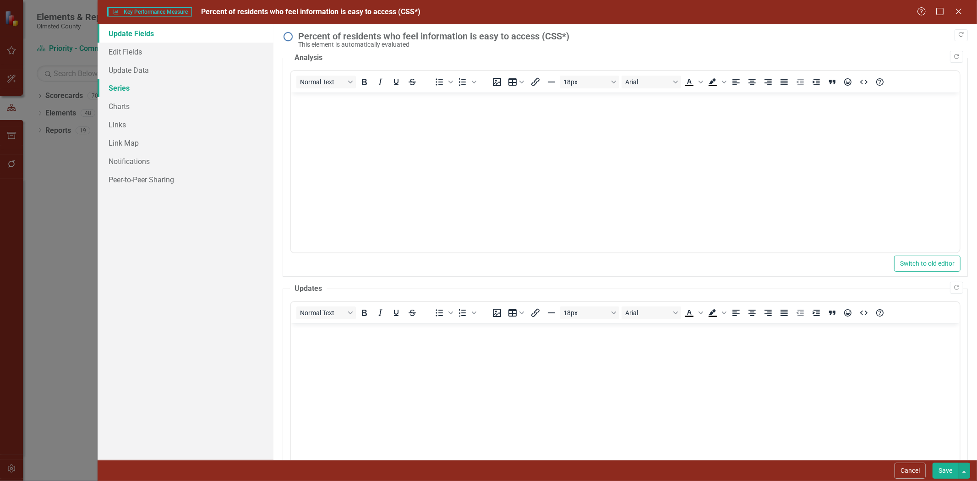
click at [125, 84] on link "Series" at bounding box center [186, 88] width 176 height 18
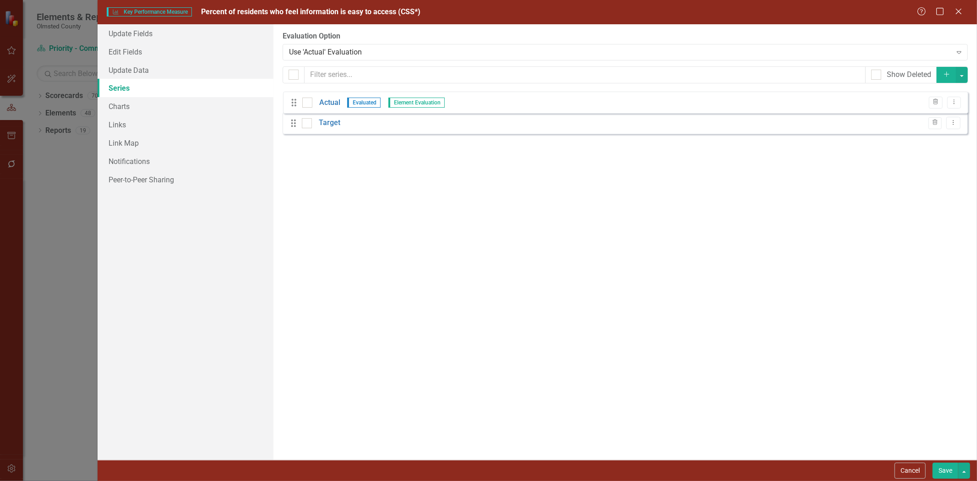
drag, startPoint x: 295, startPoint y: 130, endPoint x: 295, endPoint y: 99, distance: 30.7
click at [295, 99] on div "Drag Target Trash Dropdown Menu Drag Actual Evaluated Element Evaluation Trash …" at bounding box center [625, 115] width 685 height 51
click at [945, 470] on button "Save" at bounding box center [946, 471] width 26 height 16
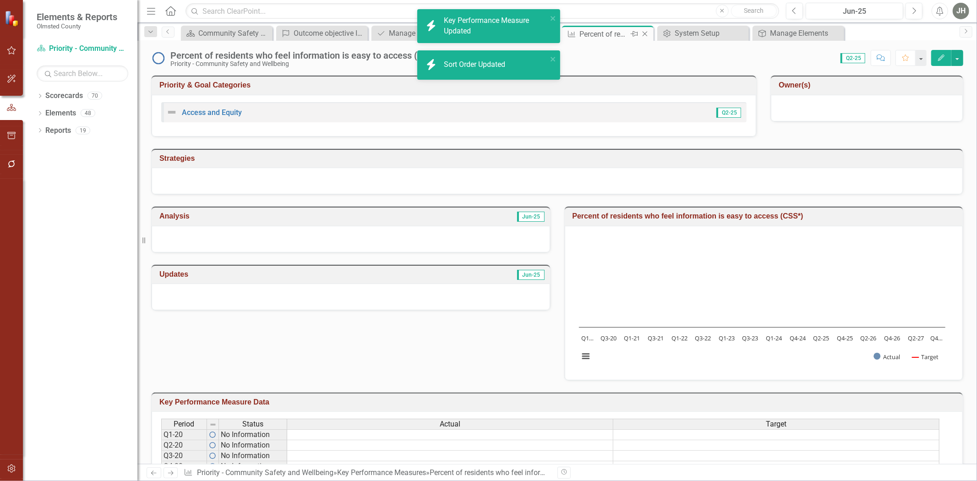
click at [646, 30] on icon "Close" at bounding box center [644, 33] width 9 height 7
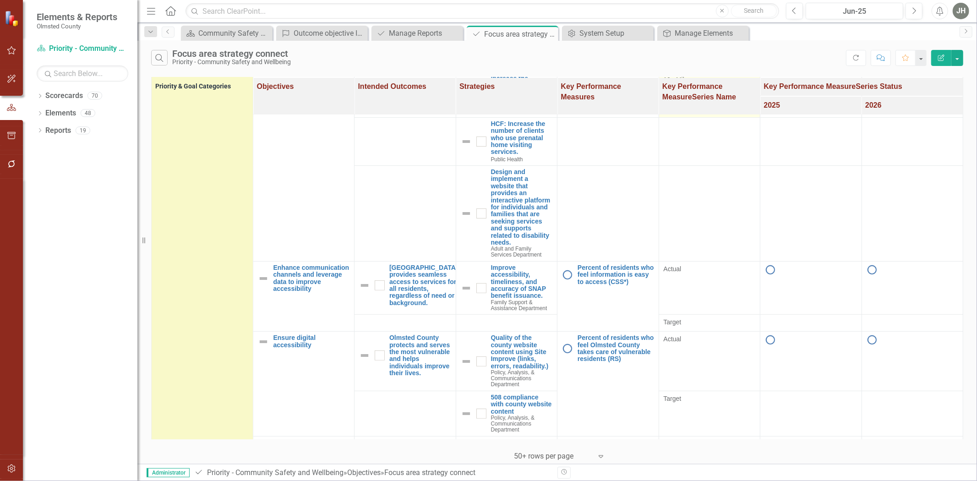
scroll to position [203, 0]
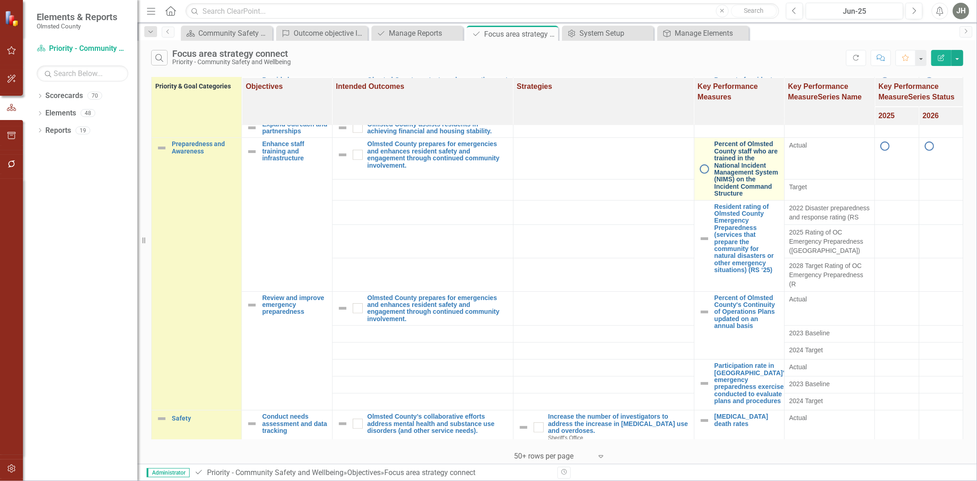
scroll to position [339, 0]
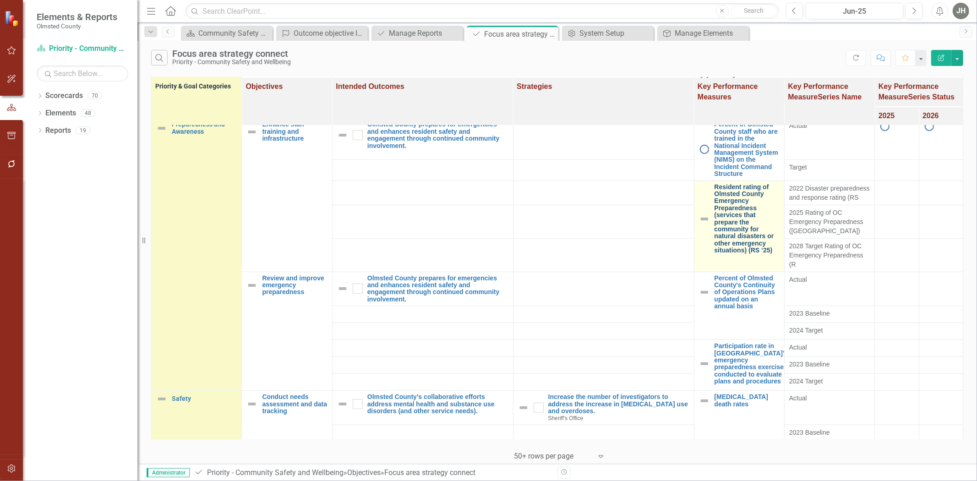
click at [733, 254] on link "Resident rating of Olmsted County Emergency Preparedness (services that prepare…" at bounding box center [747, 219] width 65 height 71
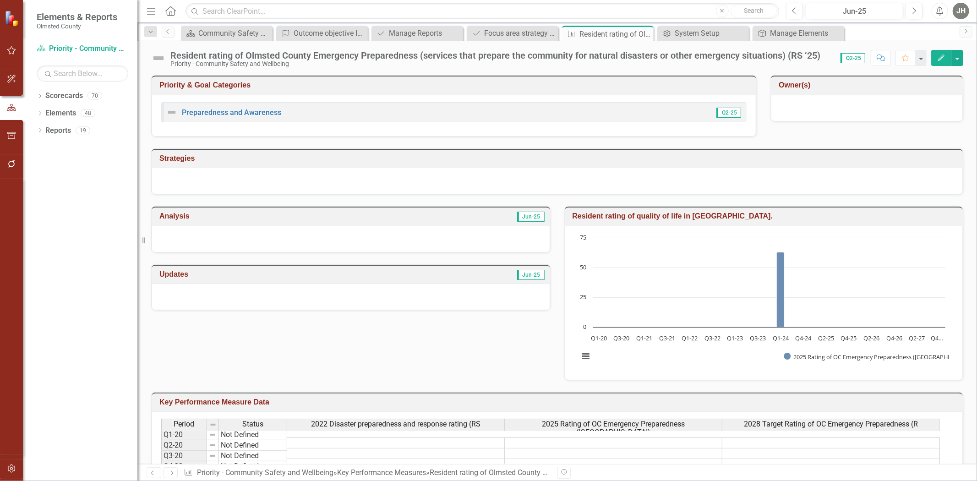
click at [942, 57] on icon "Edit" at bounding box center [941, 58] width 8 height 6
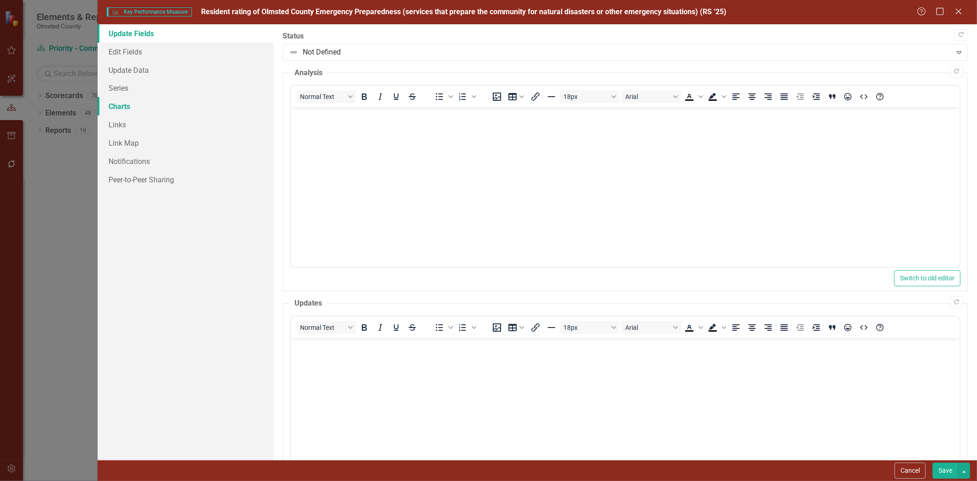
click at [126, 103] on link "Charts" at bounding box center [186, 106] width 176 height 18
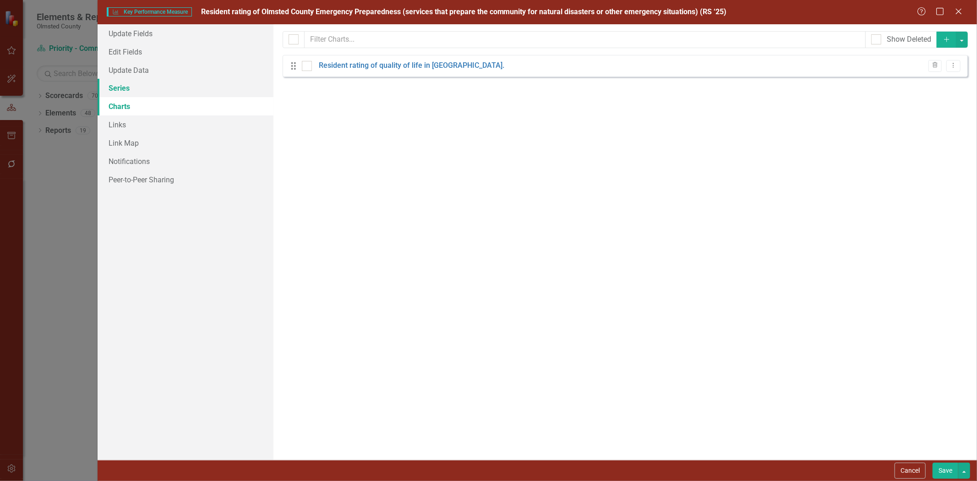
click at [117, 93] on link "Series" at bounding box center [186, 88] width 176 height 18
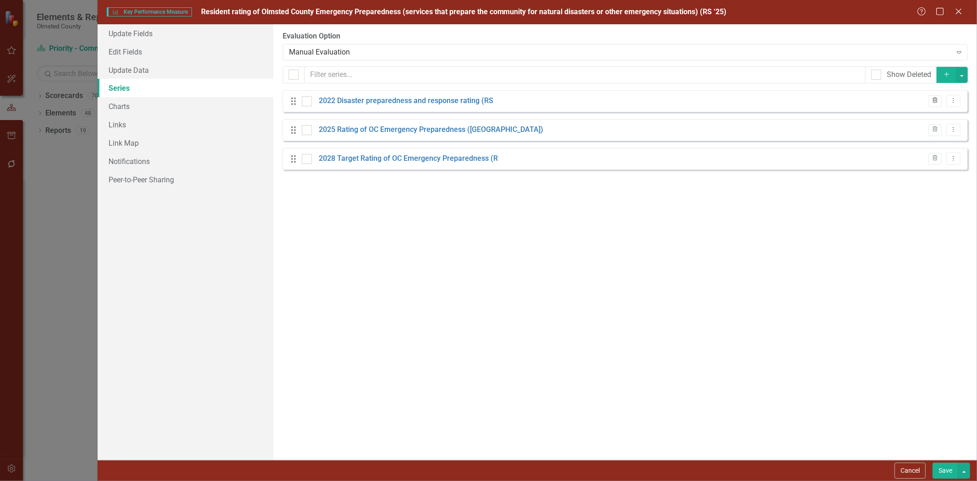
click at [932, 102] on icon "Trash" at bounding box center [935, 100] width 7 height 5
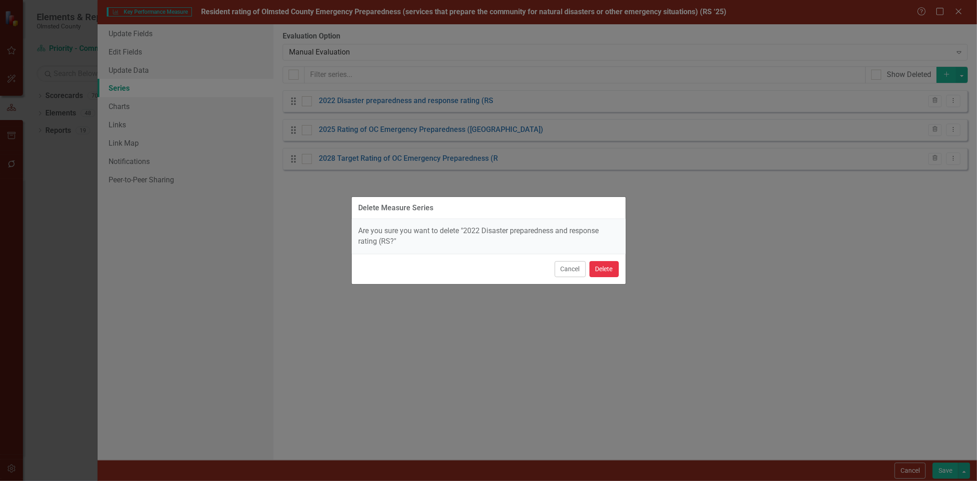
click at [608, 268] on button "Delete" at bounding box center [604, 269] width 29 height 16
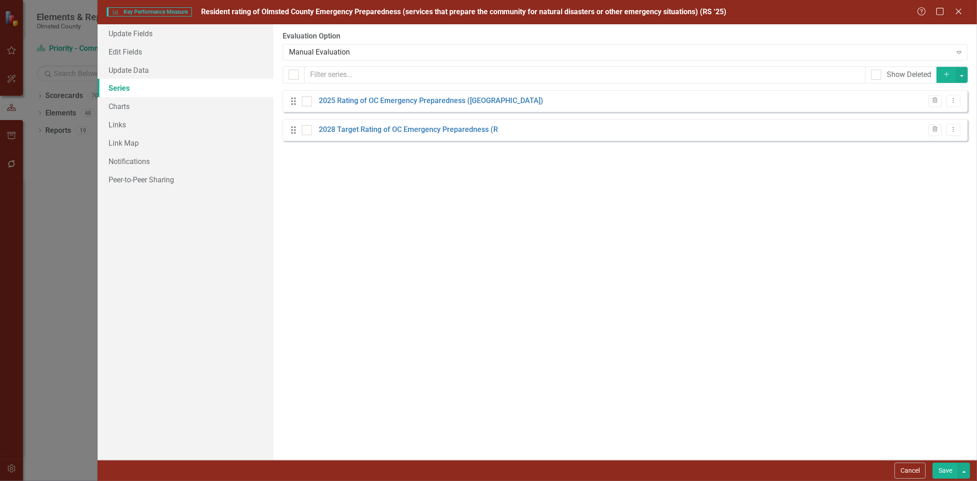
click at [484, 105] on div "Drag 2025 Rating of OC Emergency Preparedness (RS) Trash Dropdown Menu" at bounding box center [625, 101] width 685 height 22
click at [456, 104] on link "2025 Rating of OC Emergency Preparedness ([GEOGRAPHIC_DATA])" at bounding box center [431, 101] width 224 height 11
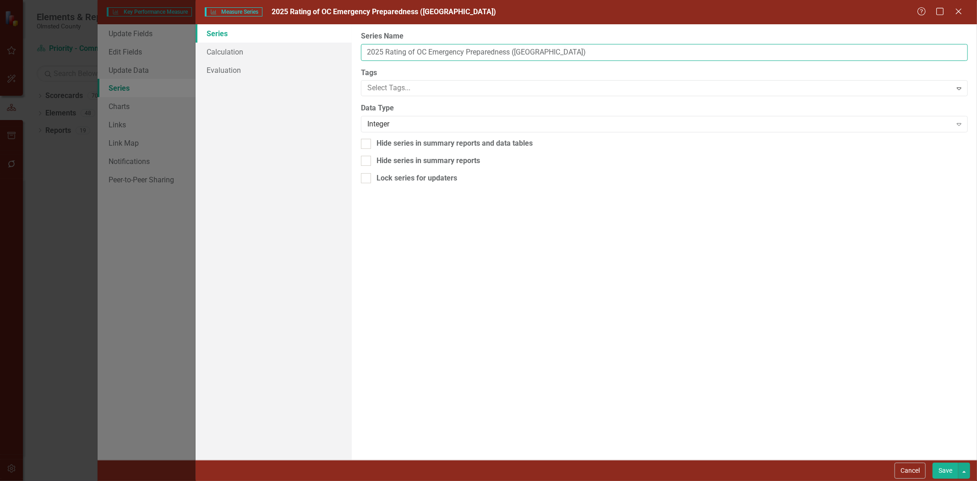
drag, startPoint x: 543, startPoint y: 52, endPoint x: 407, endPoint y: 54, distance: 136.1
click at [407, 54] on input "2025 Rating of OC Emergency Preparedness ([GEOGRAPHIC_DATA])" at bounding box center [664, 52] width 607 height 17
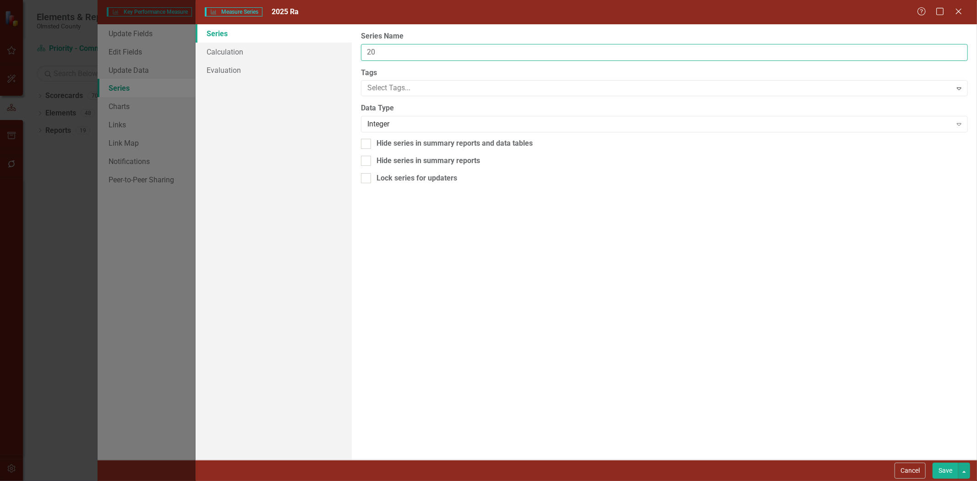
type input "2"
type input "Actual"
click at [946, 464] on button "Save" at bounding box center [946, 471] width 26 height 16
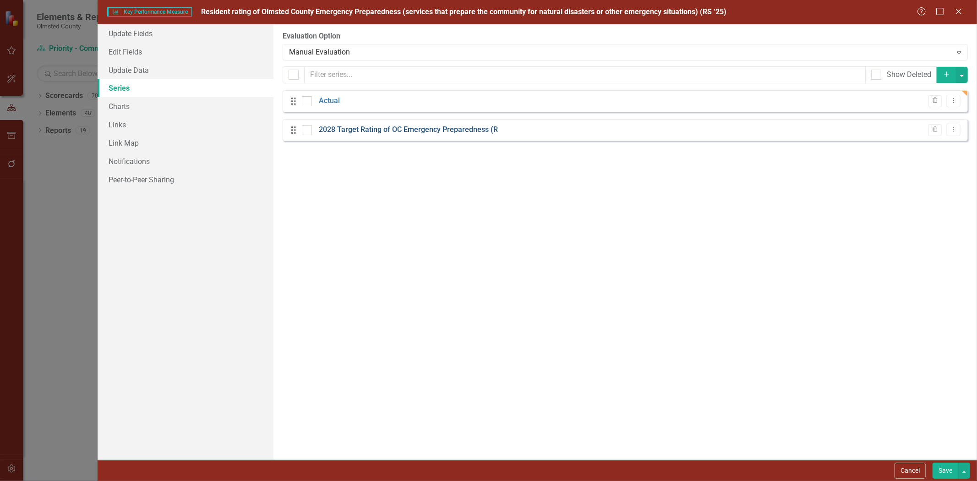
click at [393, 131] on link "2028 Target Rating of OC Emergency Preparedness (R" at bounding box center [408, 130] width 179 height 11
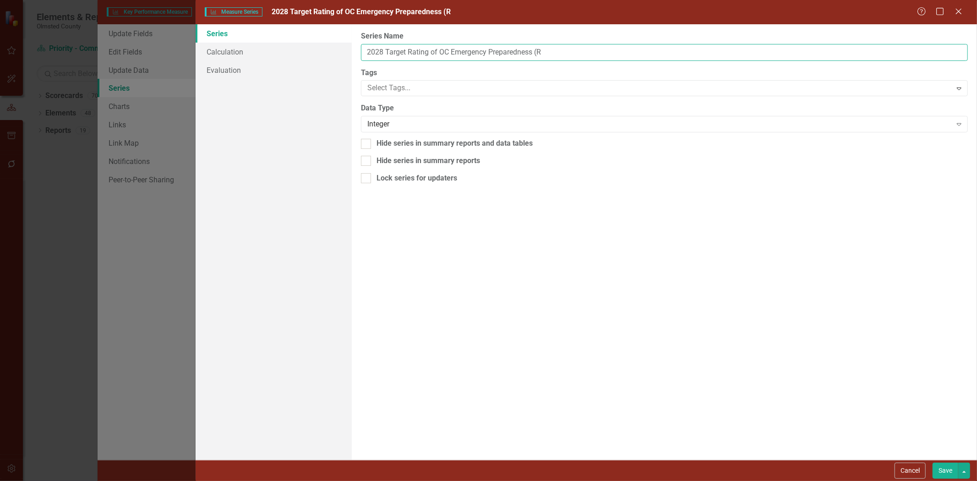
drag, startPoint x: 553, startPoint y: 57, endPoint x: 328, endPoint y: 33, distance: 226.2
click at [314, 47] on div "Series Calculation Evaluation From this page, you can edit the name, type, and …" at bounding box center [587, 242] width 782 height 436
type input "Target"
click at [946, 472] on button "Save" at bounding box center [946, 471] width 26 height 16
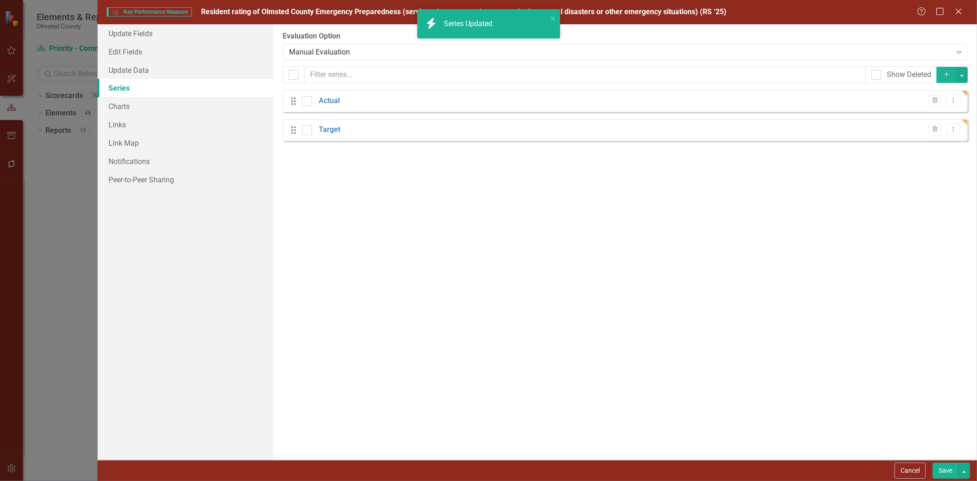
click at [944, 466] on button "Save" at bounding box center [946, 471] width 26 height 16
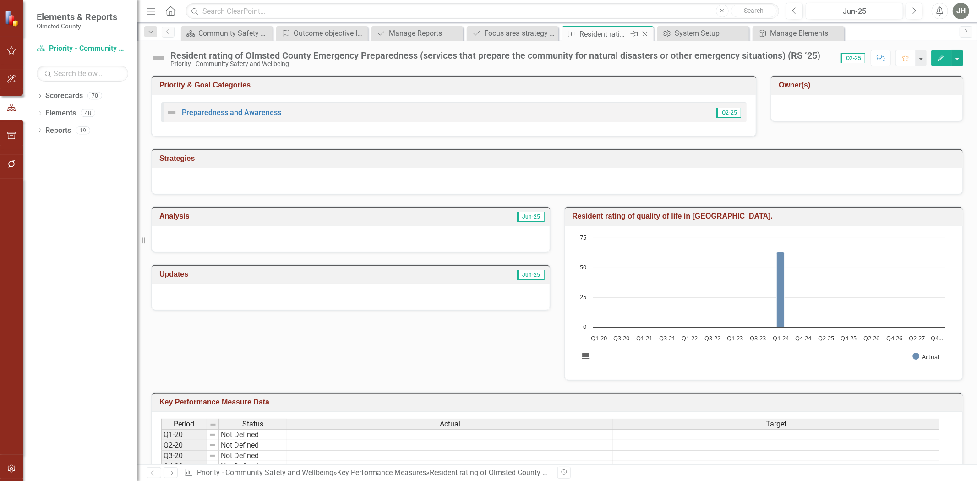
click at [648, 33] on icon "Close" at bounding box center [644, 33] width 9 height 7
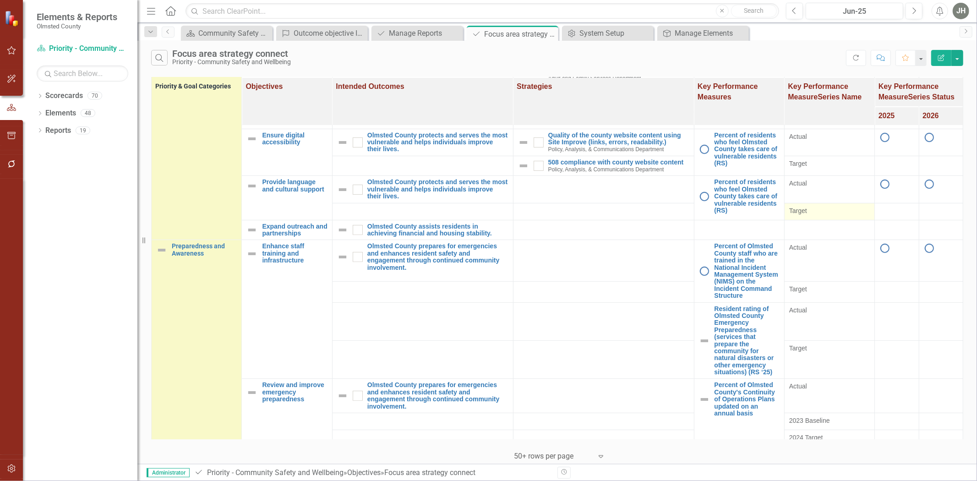
checkbox input "true"
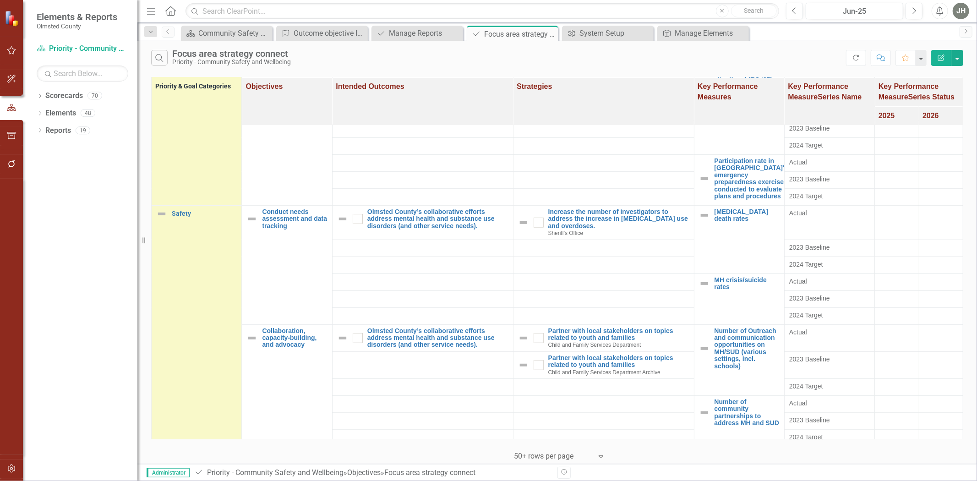
scroll to position [543, 0]
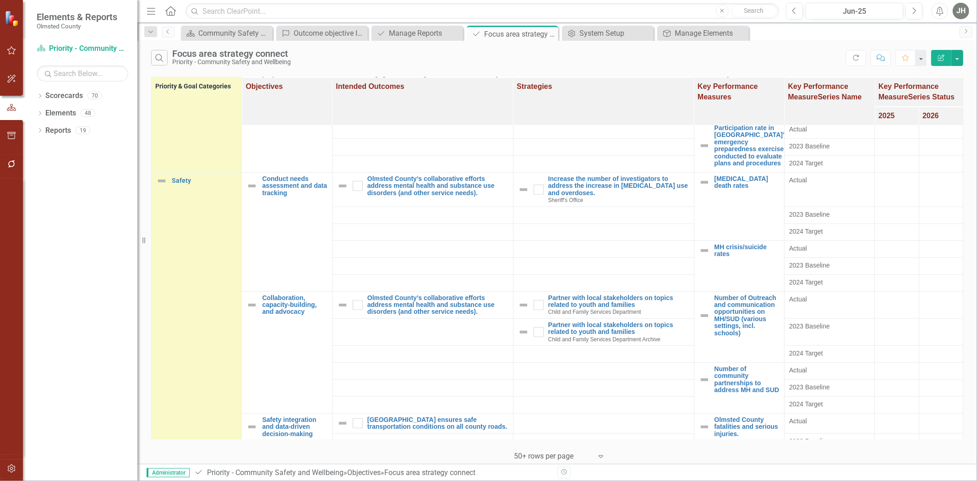
click at [734, 92] on link "Percent of Olmsted County's Continuity of Operations Plans updated on an annual…" at bounding box center [747, 73] width 65 height 35
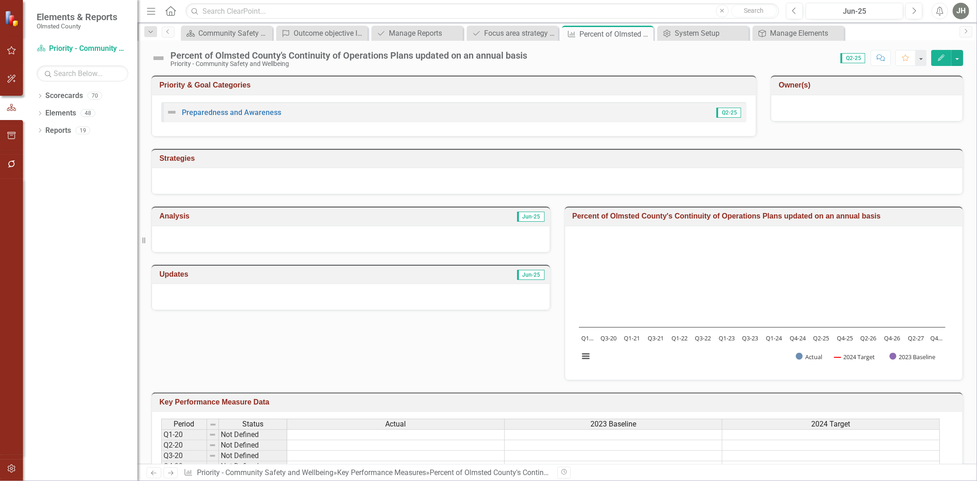
click at [939, 54] on button "Edit" at bounding box center [941, 58] width 20 height 16
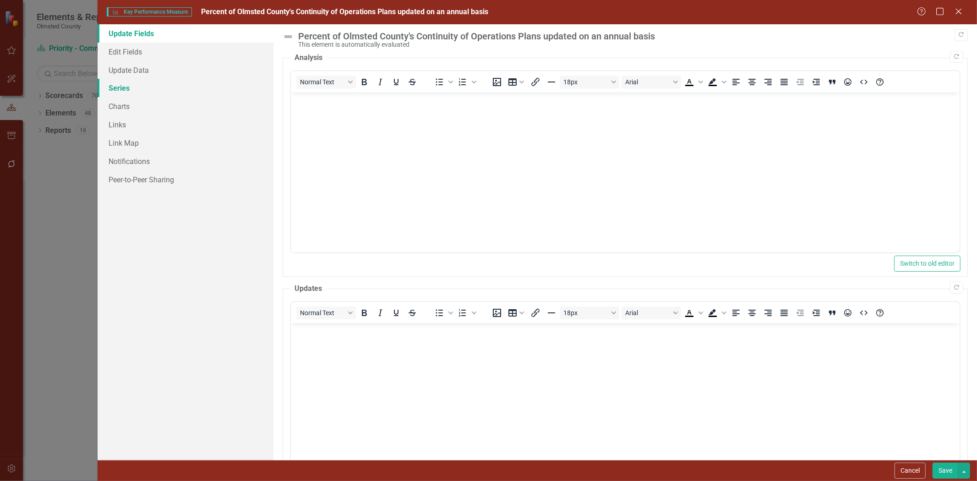
click at [129, 86] on link "Series" at bounding box center [186, 88] width 176 height 18
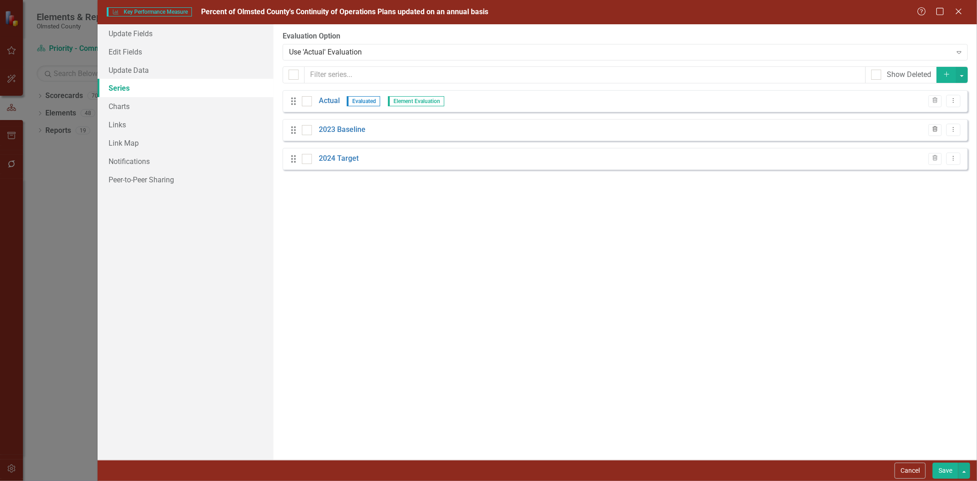
click at [936, 132] on icon "button" at bounding box center [935, 128] width 5 height 5
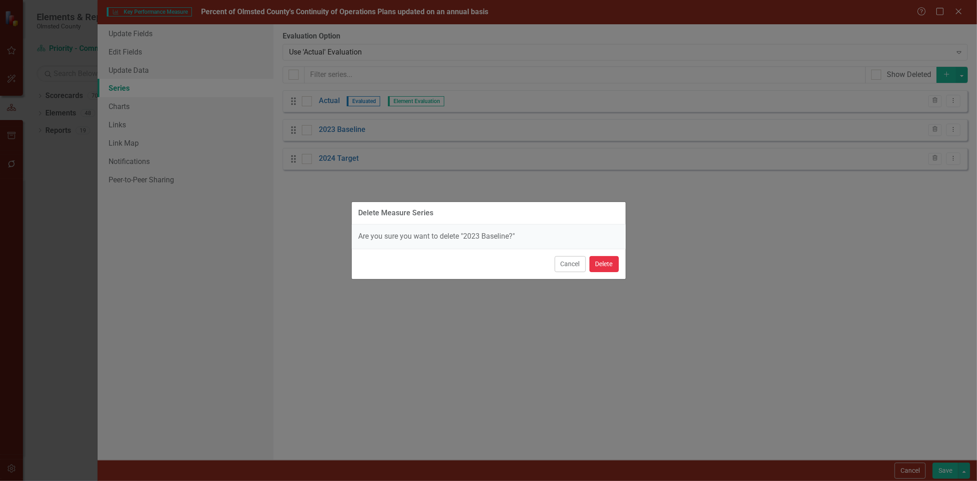
click at [606, 266] on button "Delete" at bounding box center [604, 264] width 29 height 16
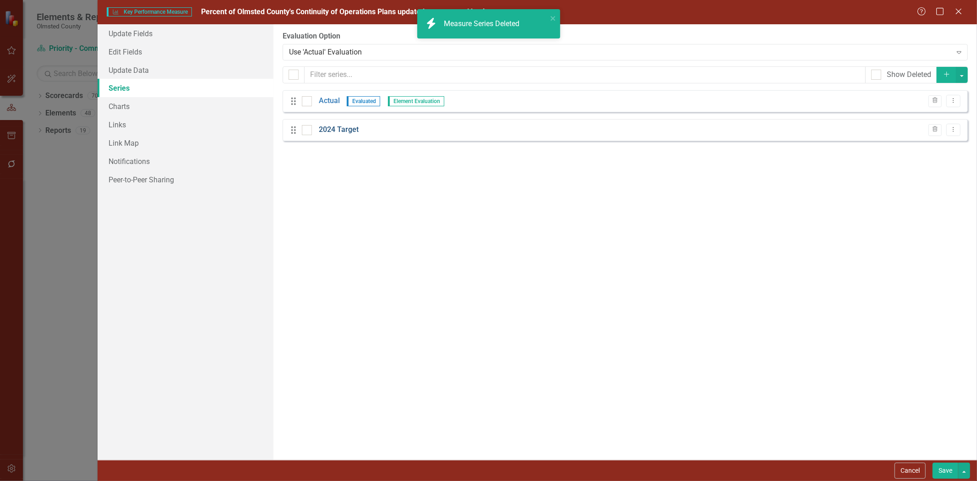
click at [345, 134] on link "2024 Target" at bounding box center [339, 130] width 40 height 11
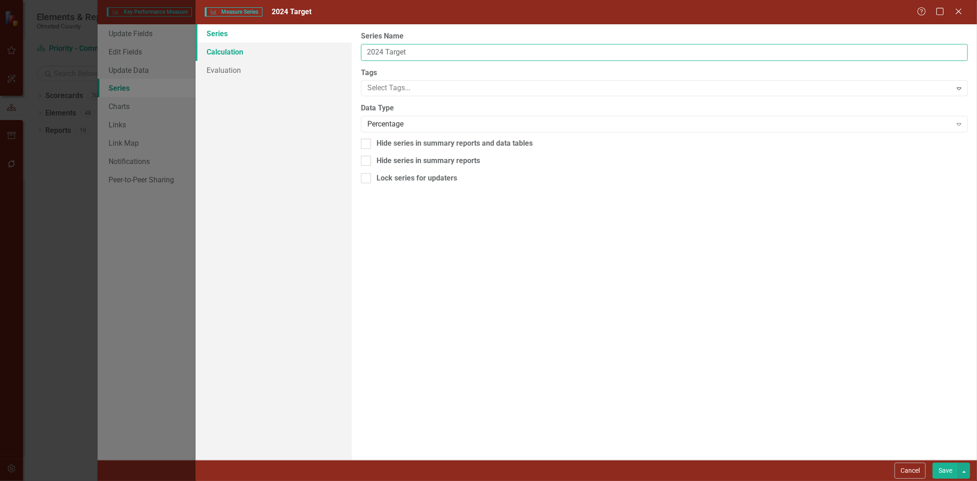
drag, startPoint x: 387, startPoint y: 50, endPoint x: 323, endPoint y: 50, distance: 63.7
click at [323, 50] on div "Series Calculation Evaluation From this page, you can edit the name, type, and …" at bounding box center [587, 242] width 782 height 436
type input "Target"
click at [936, 473] on button "Save" at bounding box center [946, 471] width 26 height 16
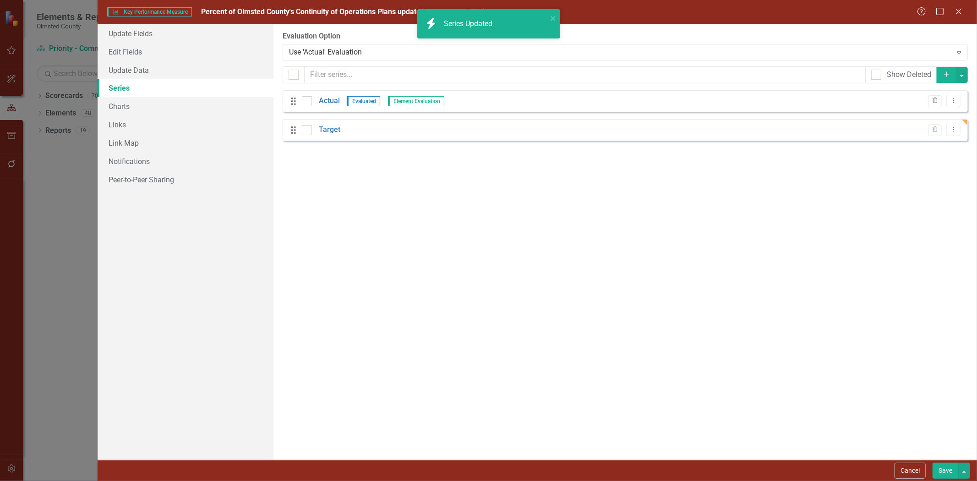
click at [941, 468] on button "Save" at bounding box center [946, 471] width 26 height 16
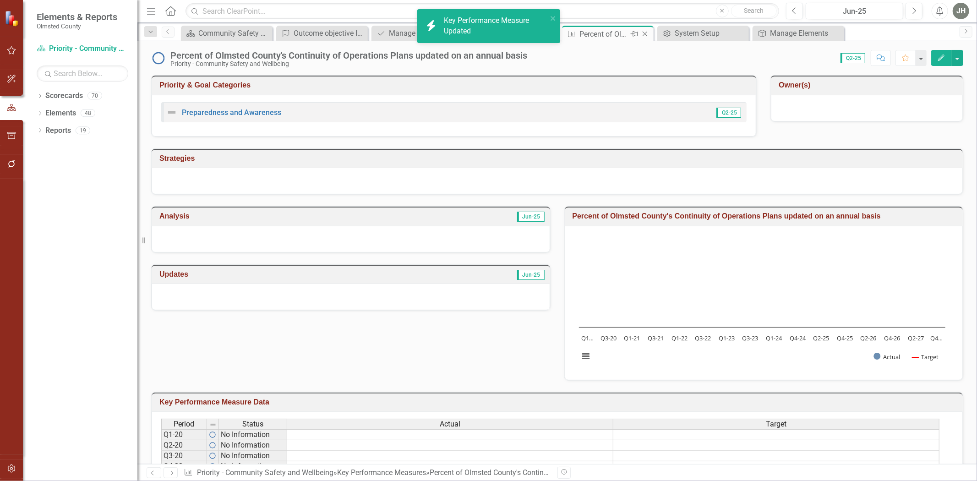
click at [647, 33] on icon "Close" at bounding box center [644, 33] width 9 height 7
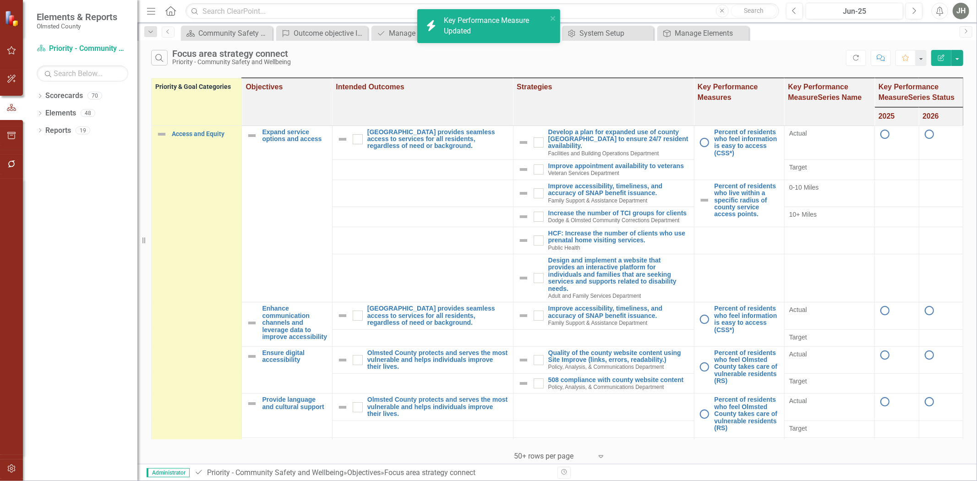
checkbox input "false"
checkbox input "true"
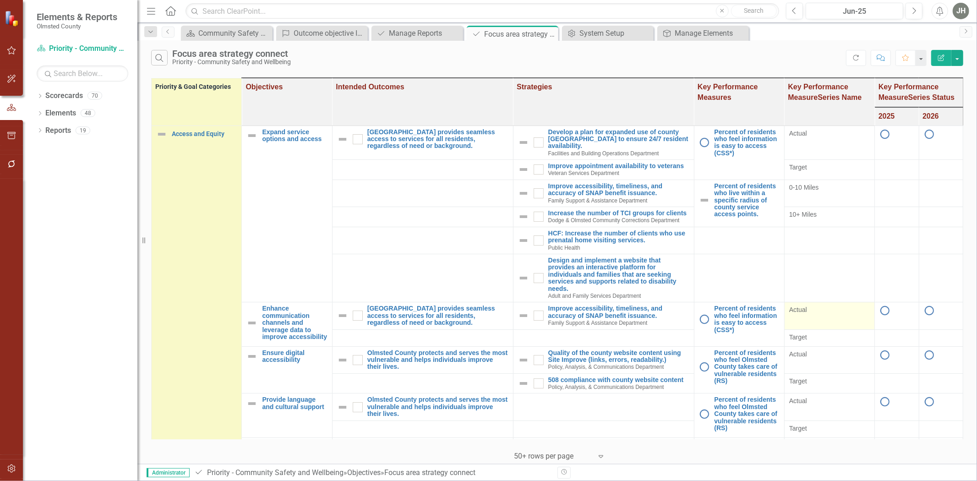
checkbox input "true"
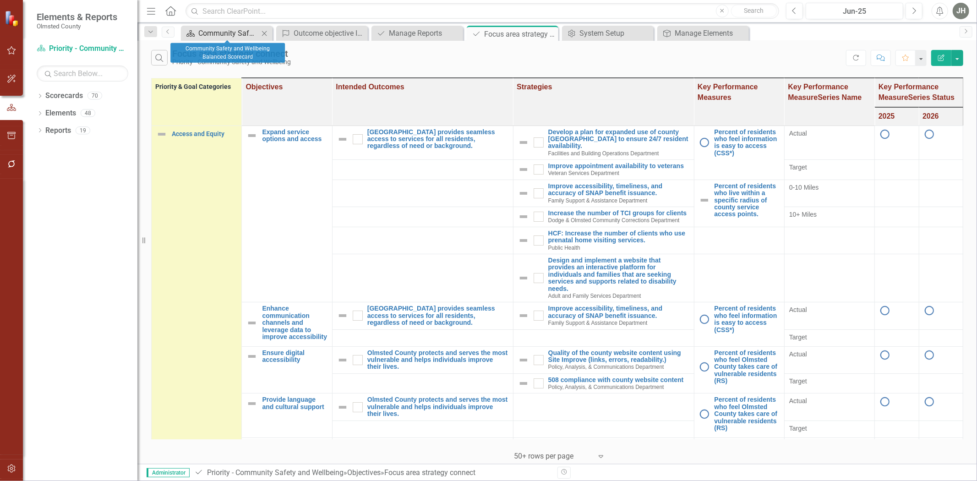
click at [226, 32] on div "Community Safety and Wellbeing Balanced Scorecard" at bounding box center [228, 32] width 60 height 11
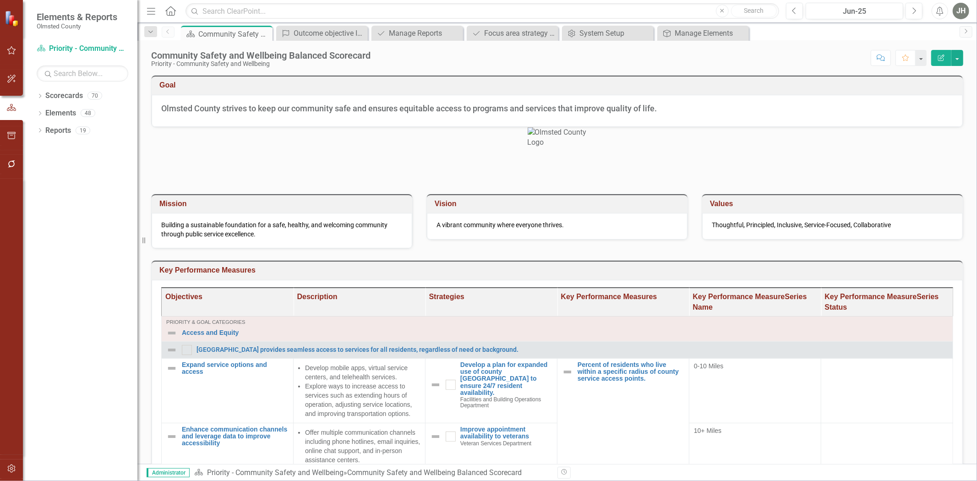
click at [848, 274] on h3 "Key Performance Measures" at bounding box center [558, 270] width 799 height 8
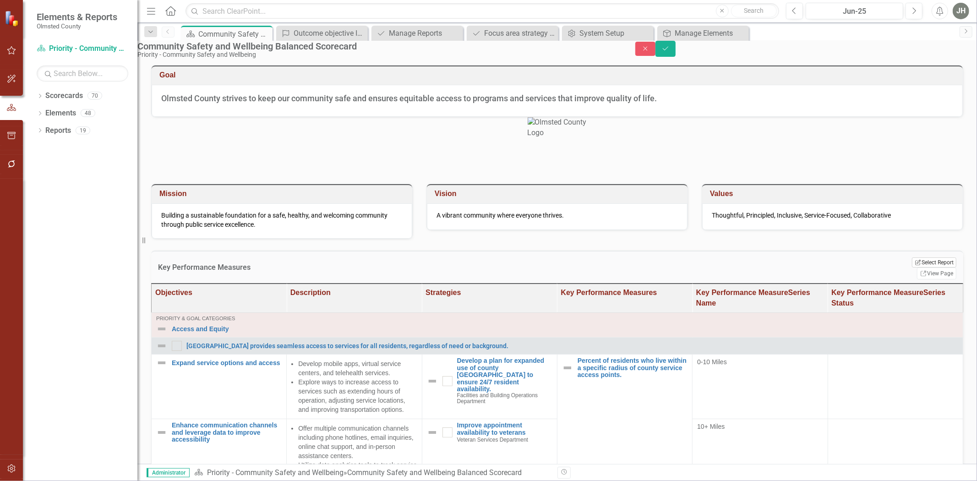
click at [912, 268] on button "Edit Report Select Report" at bounding box center [934, 262] width 44 height 10
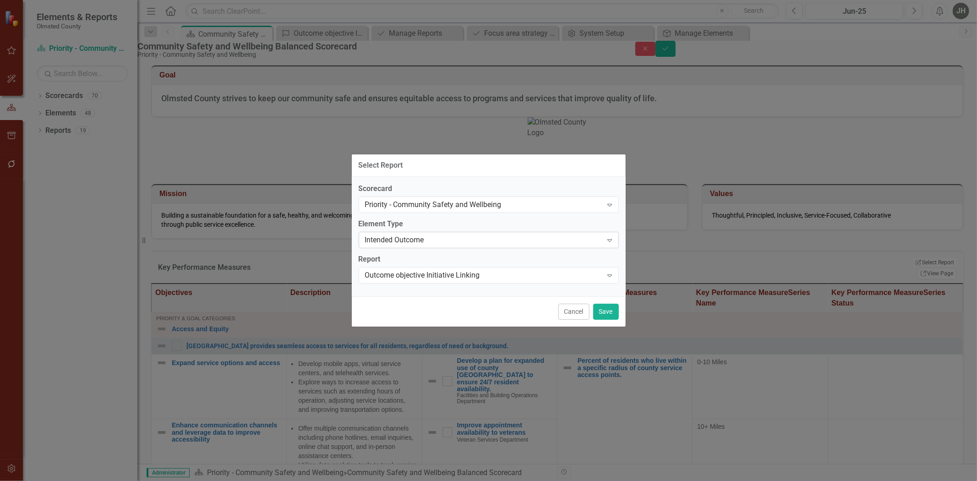
click at [431, 238] on div "Intended Outcome" at bounding box center [484, 240] width 238 height 11
click at [440, 272] on div "Select Report..." at bounding box center [484, 275] width 238 height 11
click at [451, 232] on div "Strategy Expand" at bounding box center [489, 239] width 260 height 16
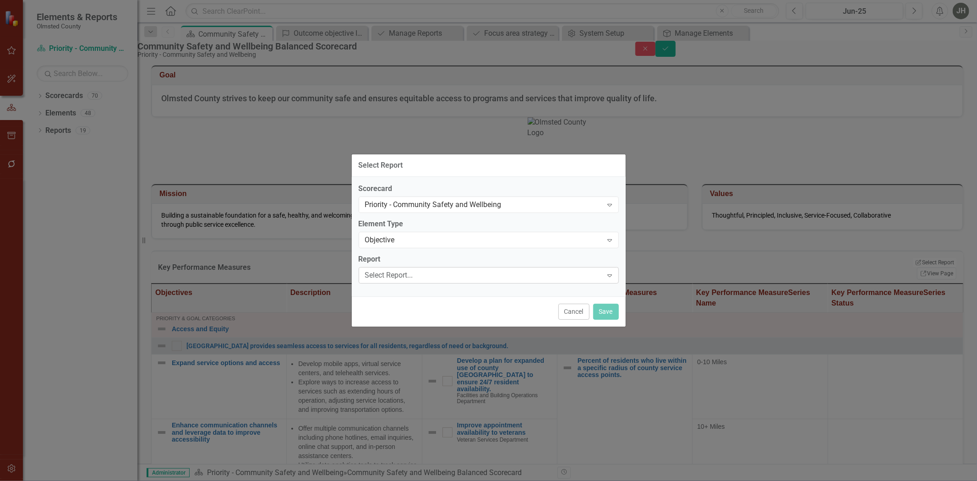
click at [440, 271] on div "Select Report..." at bounding box center [484, 275] width 238 height 11
click at [608, 315] on button "Save" at bounding box center [606, 312] width 26 height 16
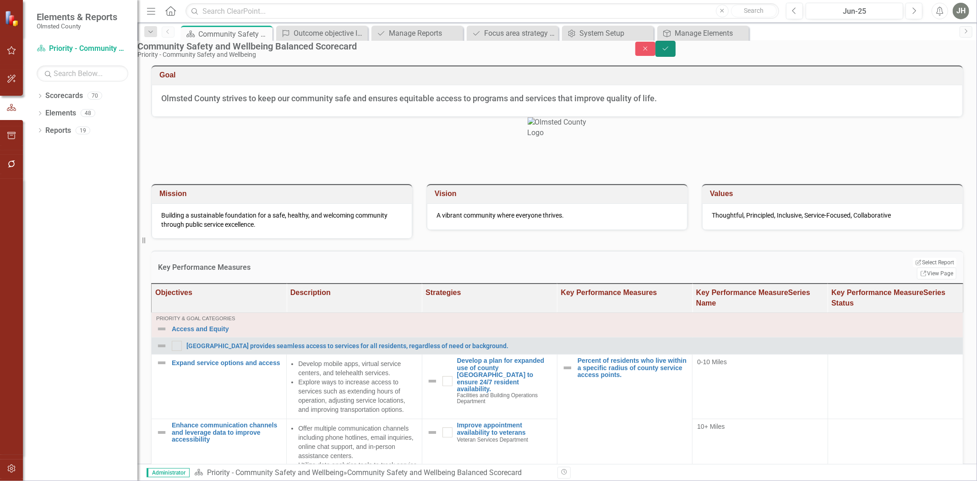
click at [670, 52] on icon "Save" at bounding box center [666, 48] width 8 height 6
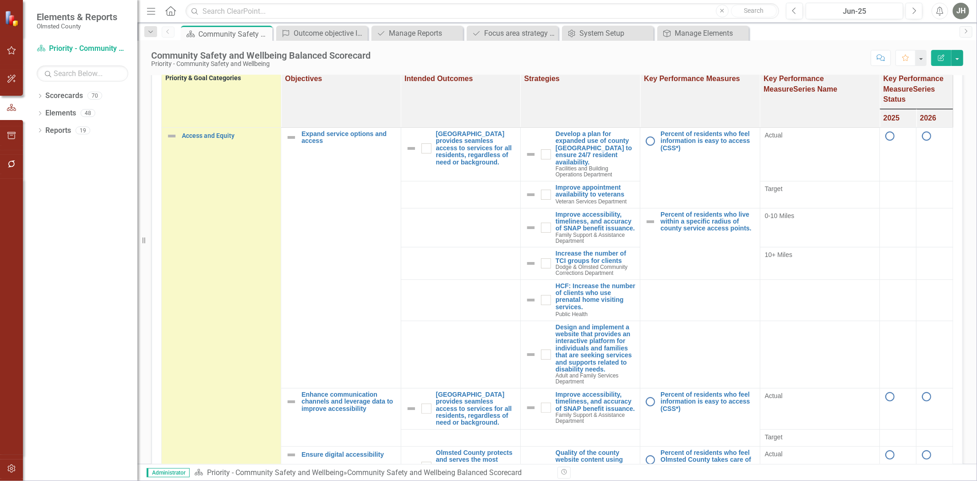
scroll to position [213, 0]
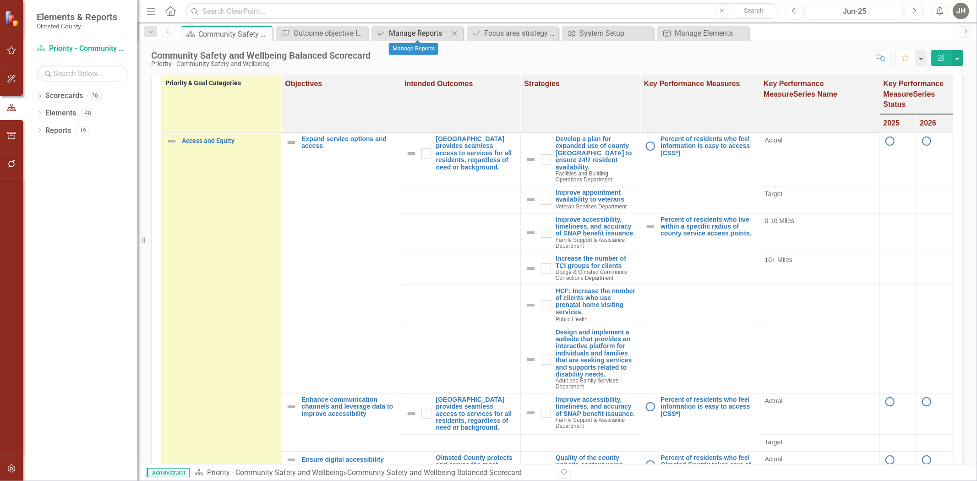
click at [415, 32] on div "Manage Reports" at bounding box center [419, 32] width 60 height 11
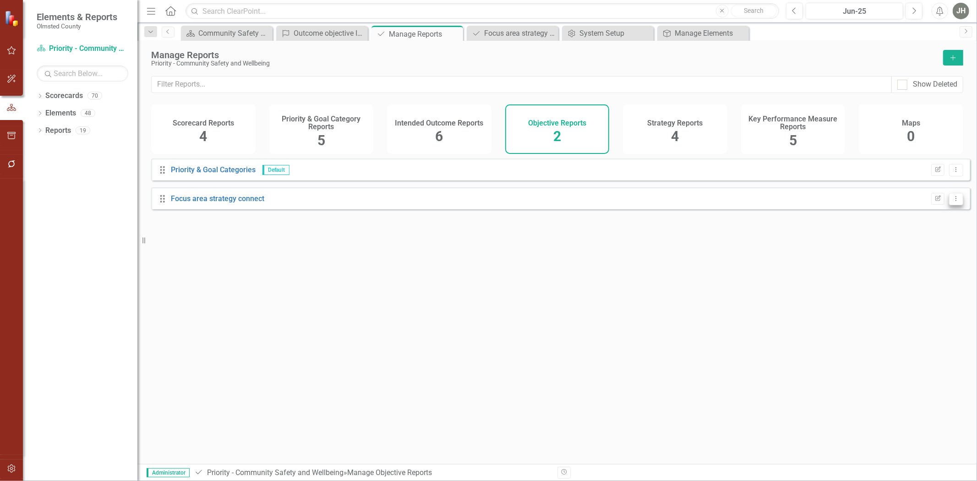
click at [952, 202] on icon "Dropdown Menu" at bounding box center [956, 199] width 8 height 6
click at [931, 257] on link "Copy Duplicate Report" at bounding box center [919, 256] width 76 height 17
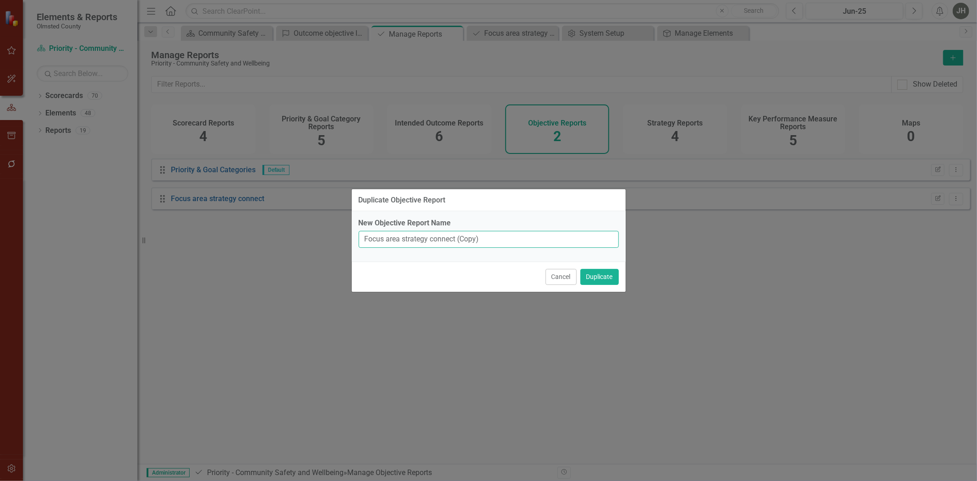
click at [497, 237] on input "Focus area strategy connect (Copy)" at bounding box center [489, 239] width 260 height 17
type input "Focus area strategy connect w/o KPI"
click at [599, 277] on button "Duplicate" at bounding box center [599, 277] width 38 height 16
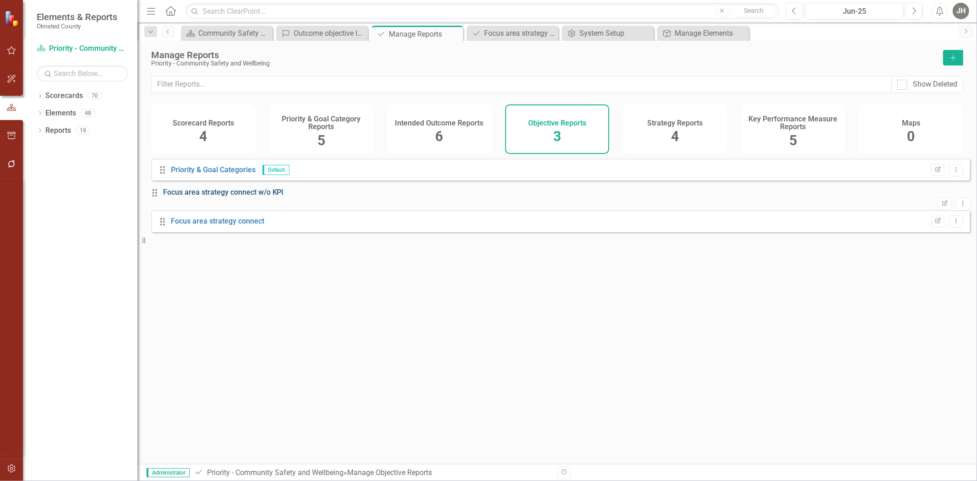
click at [269, 197] on link "Focus area strategy connect w/o KPI" at bounding box center [223, 192] width 121 height 9
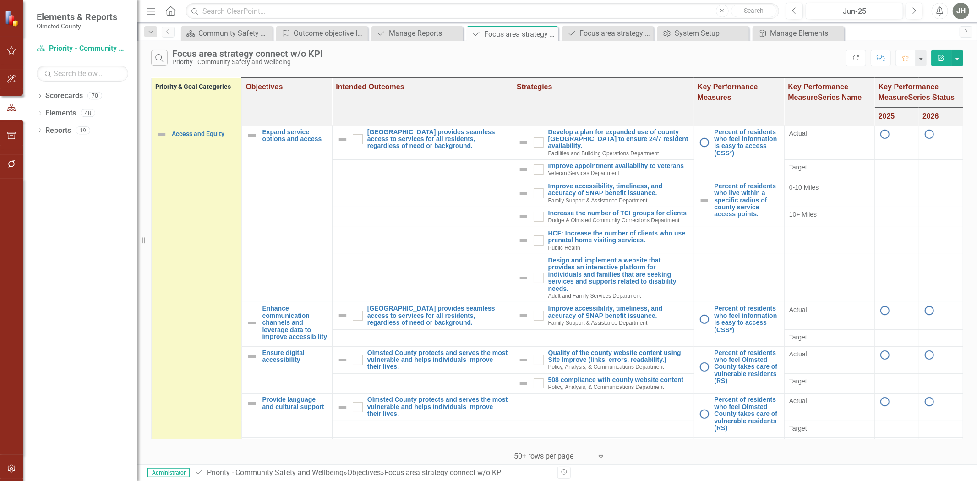
click at [941, 58] on icon "Edit Report" at bounding box center [941, 58] width 8 height 6
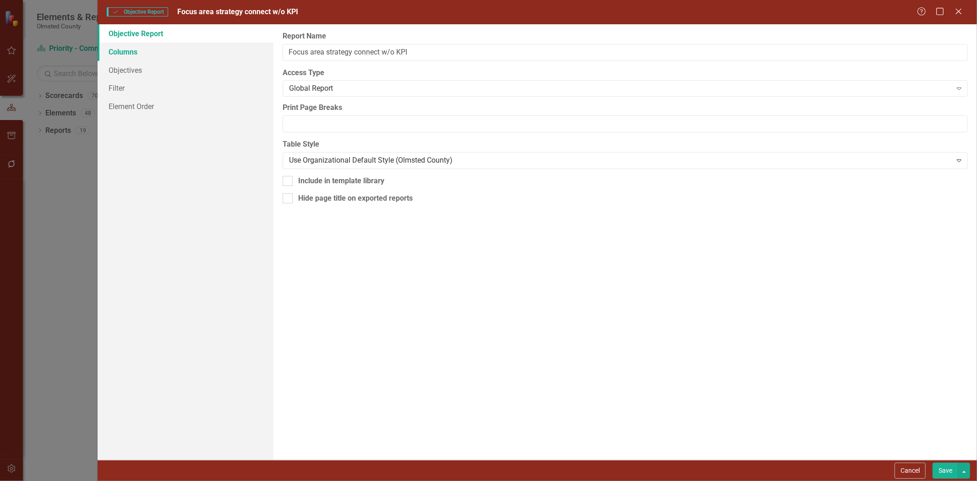
click at [131, 51] on link "Columns" at bounding box center [186, 52] width 176 height 18
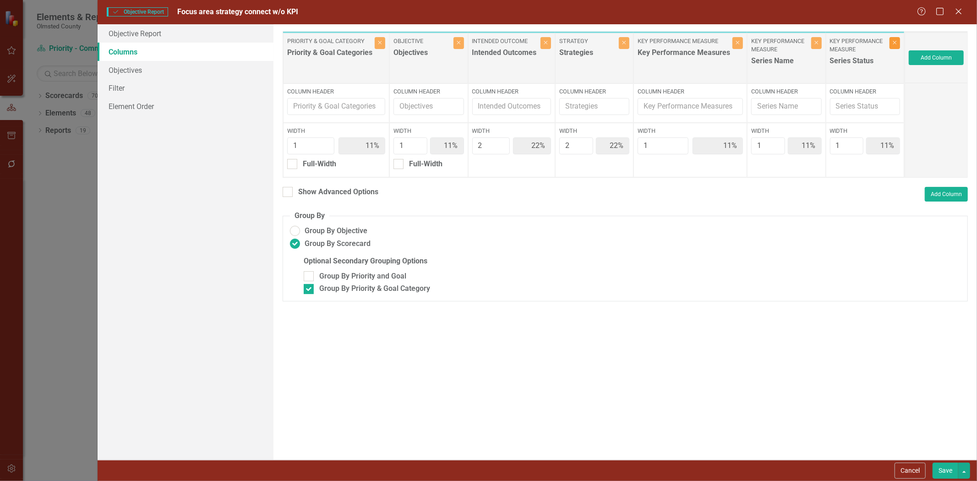
click at [893, 44] on icon "Close" at bounding box center [895, 42] width 4 height 5
type input "13%"
type input "25%"
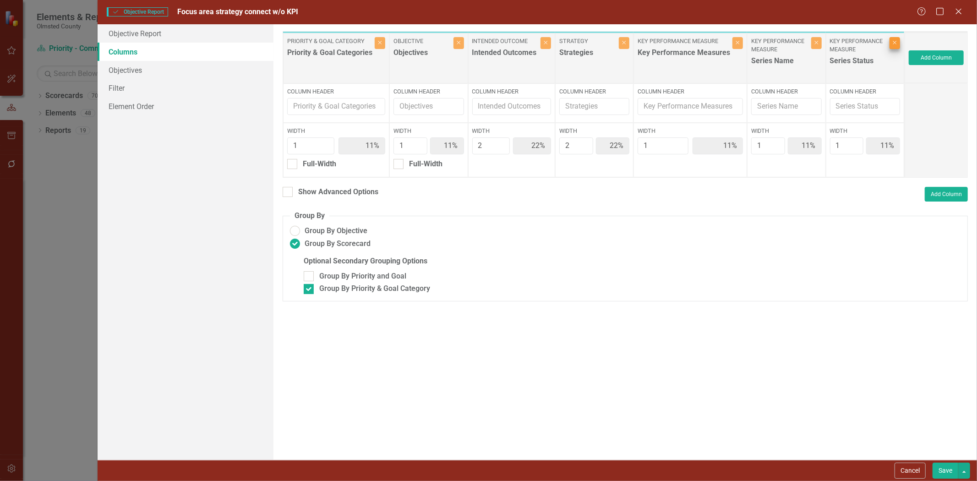
type input "13%"
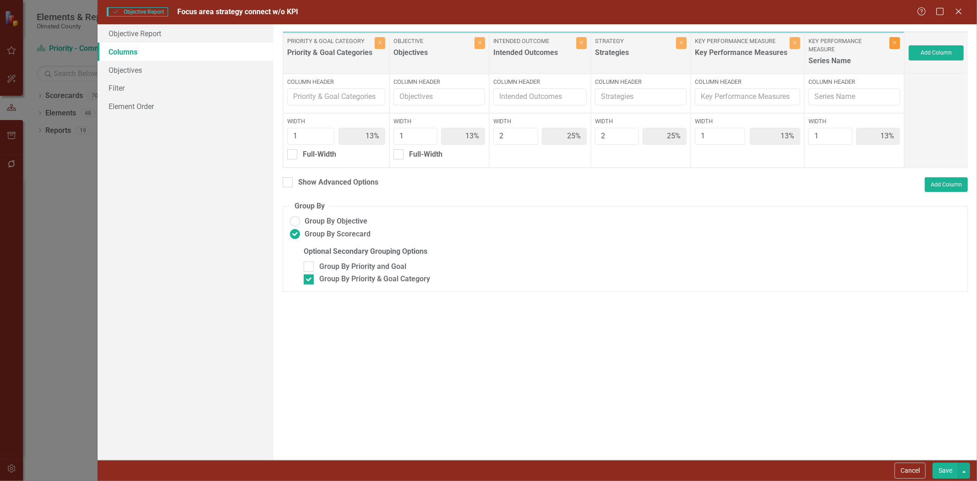
click at [894, 43] on icon "Close" at bounding box center [895, 42] width 4 height 5
type input "14%"
type input "29%"
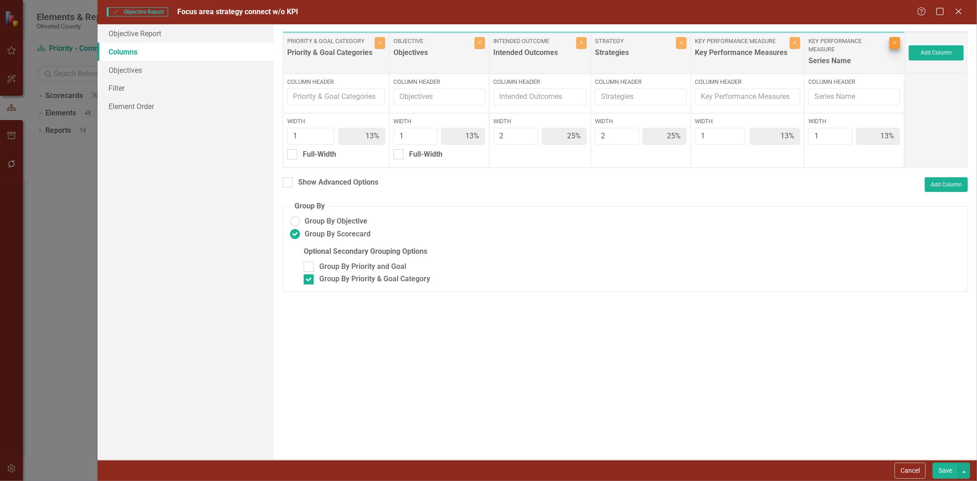
type input "14%"
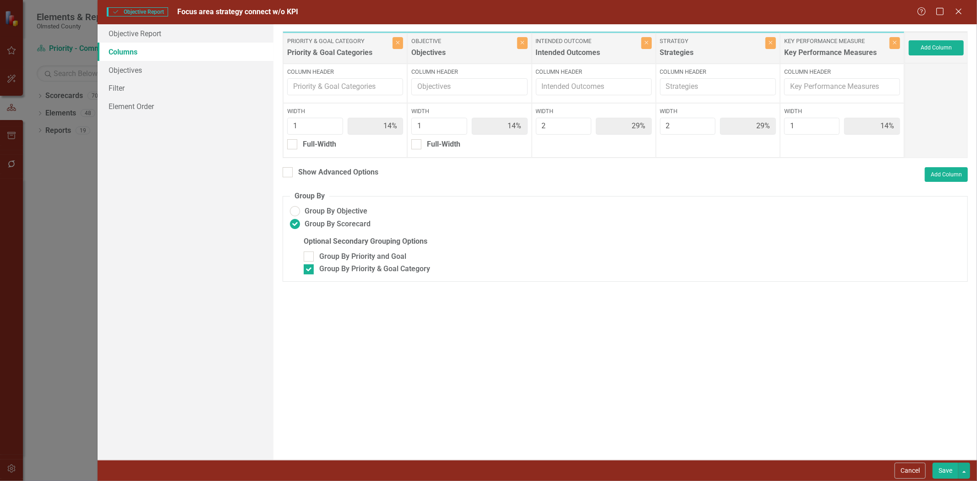
click at [944, 468] on button "Save" at bounding box center [946, 471] width 26 height 16
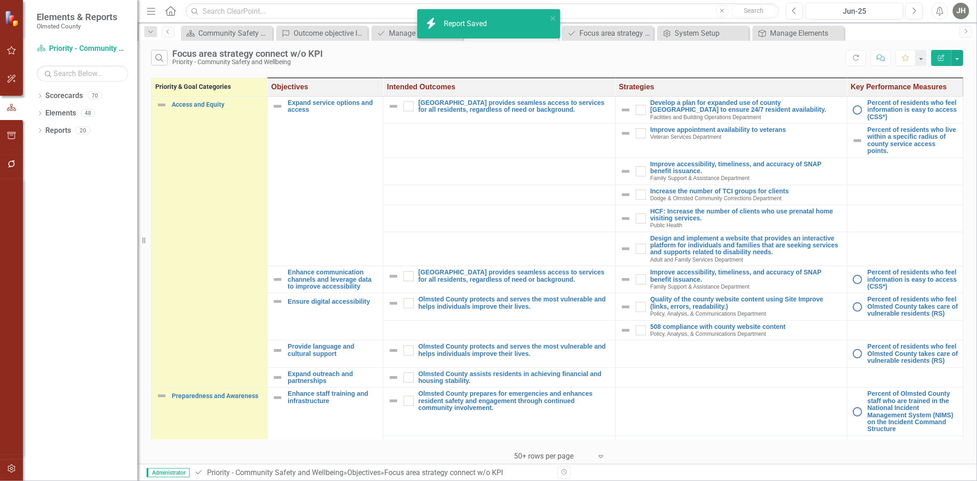
checkbox input "true"
checkbox input "false"
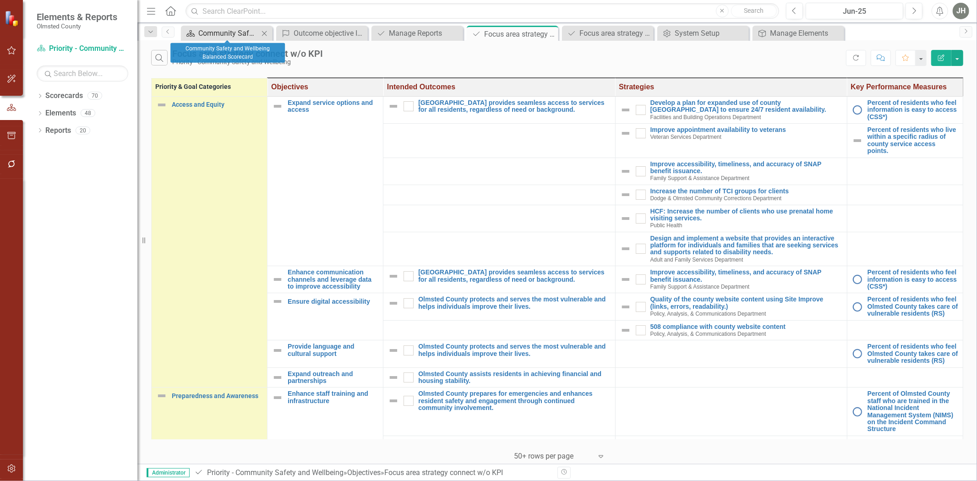
click at [228, 33] on div "Community Safety and Wellbeing Balanced Scorecard" at bounding box center [228, 32] width 60 height 11
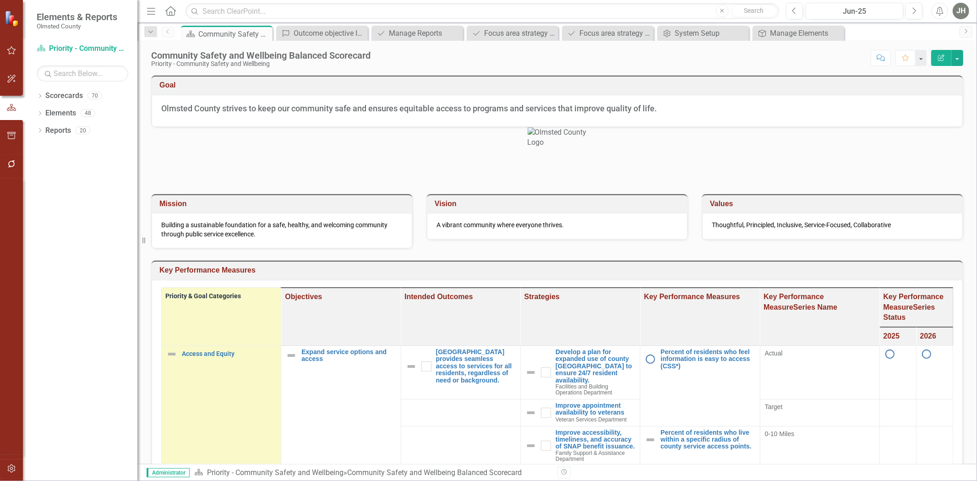
click at [848, 274] on h3 "Key Performance Measures" at bounding box center [558, 270] width 799 height 8
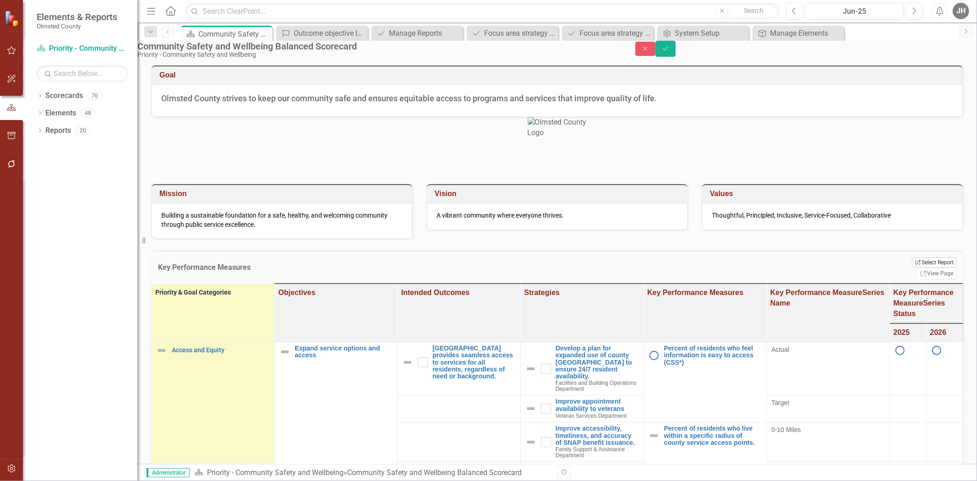
click at [912, 268] on button "Edit Report Select Report" at bounding box center [934, 262] width 44 height 10
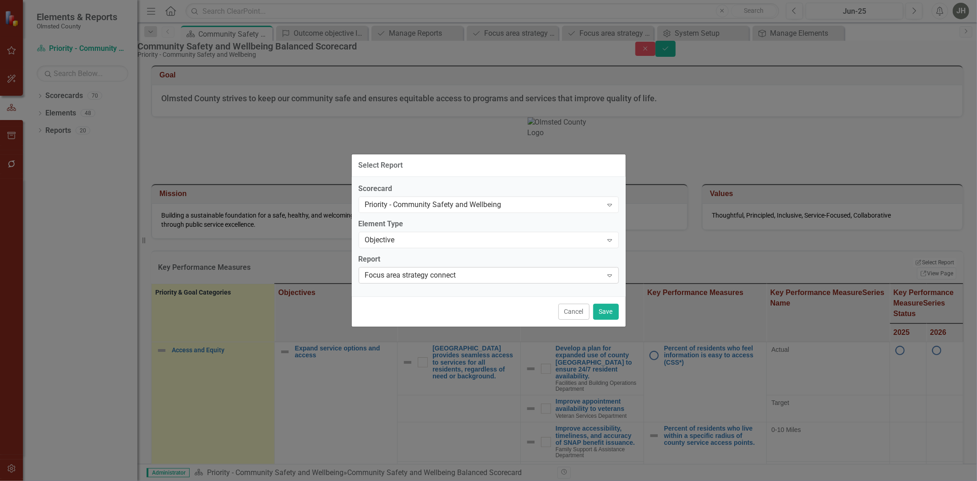
click at [481, 277] on div "Focus area strategy connect" at bounding box center [484, 275] width 238 height 11
click at [606, 314] on button "Save" at bounding box center [606, 312] width 26 height 16
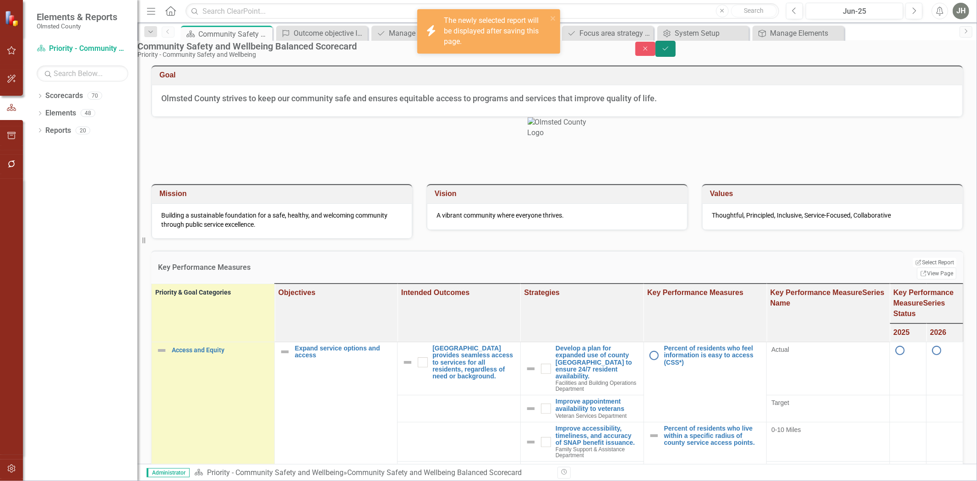
click at [670, 52] on icon "Save" at bounding box center [666, 48] width 8 height 6
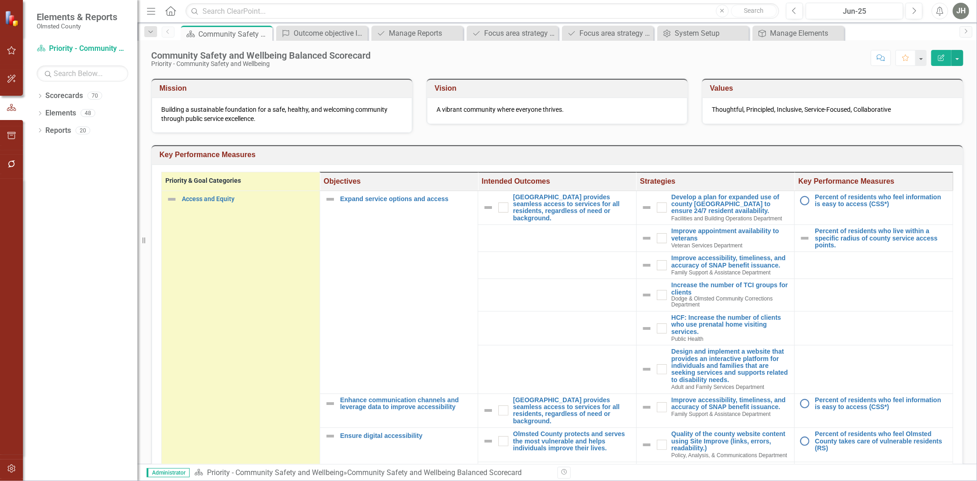
scroll to position [135, 0]
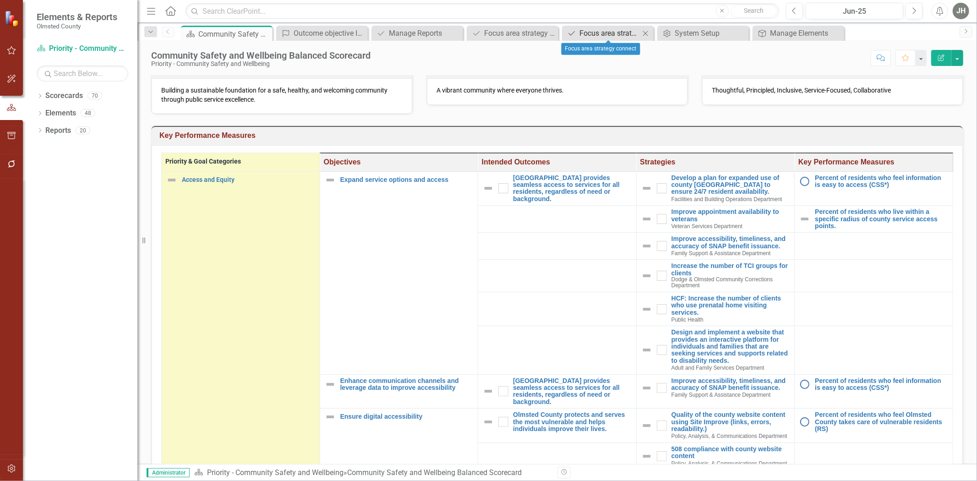
click at [620, 33] on div "Focus area strategy connect" at bounding box center [610, 32] width 60 height 11
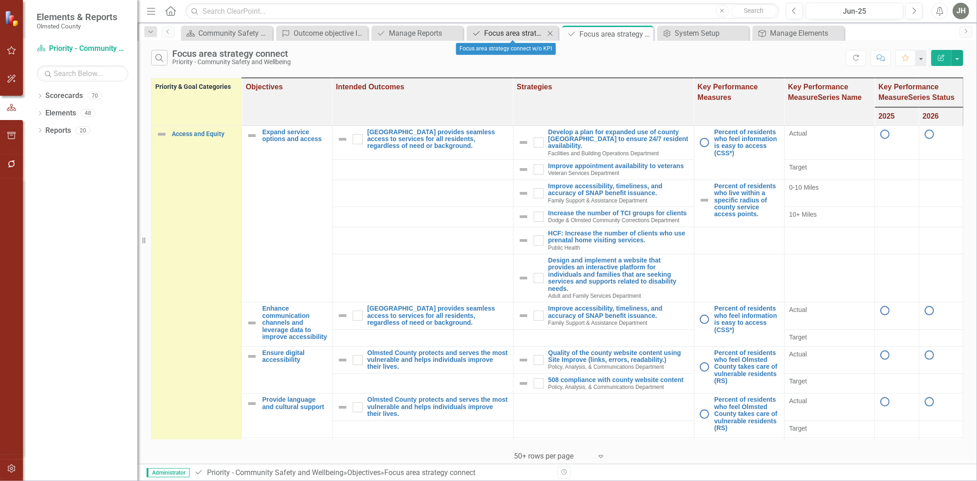
click at [504, 33] on div "Focus area strategy connect w/o KPI" at bounding box center [514, 32] width 60 height 11
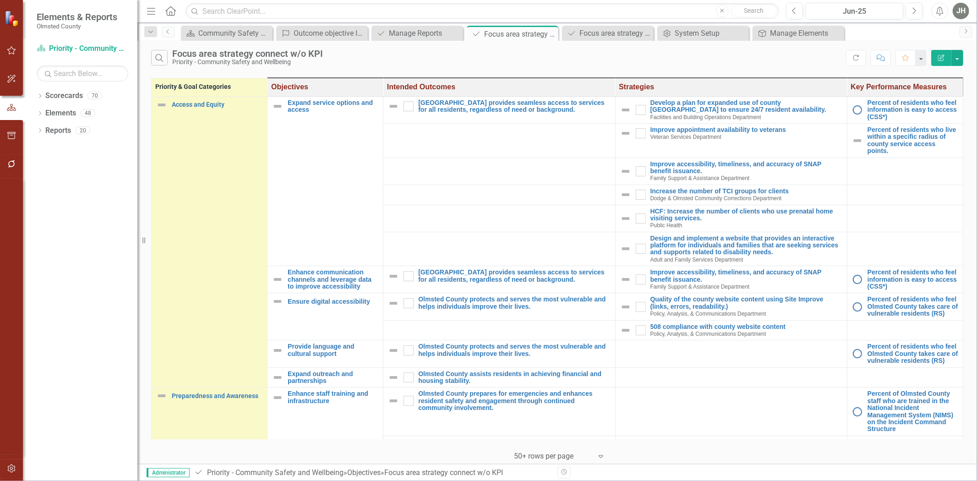
click at [941, 59] on icon "Edit Report" at bounding box center [941, 58] width 8 height 6
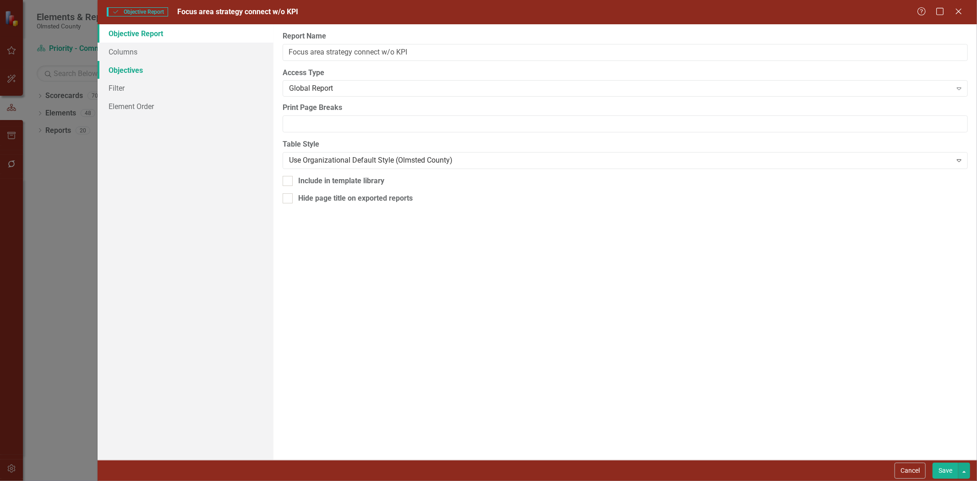
click at [133, 70] on link "Objectives" at bounding box center [186, 70] width 176 height 18
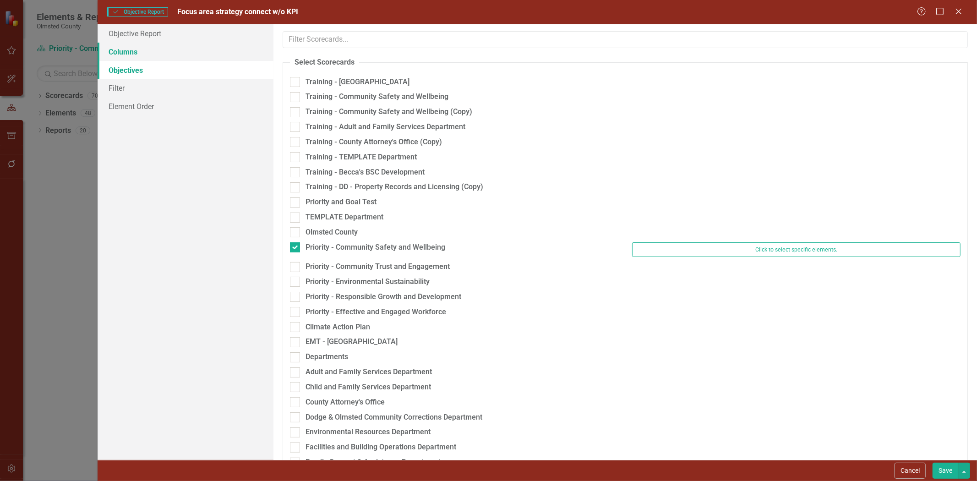
click at [133, 47] on link "Columns" at bounding box center [186, 52] width 176 height 18
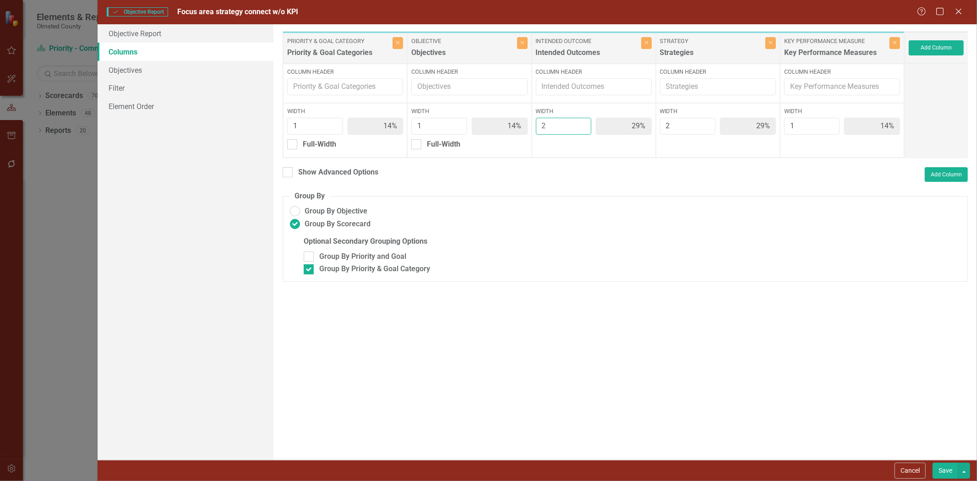
type input "1"
type input "17%"
type input "33%"
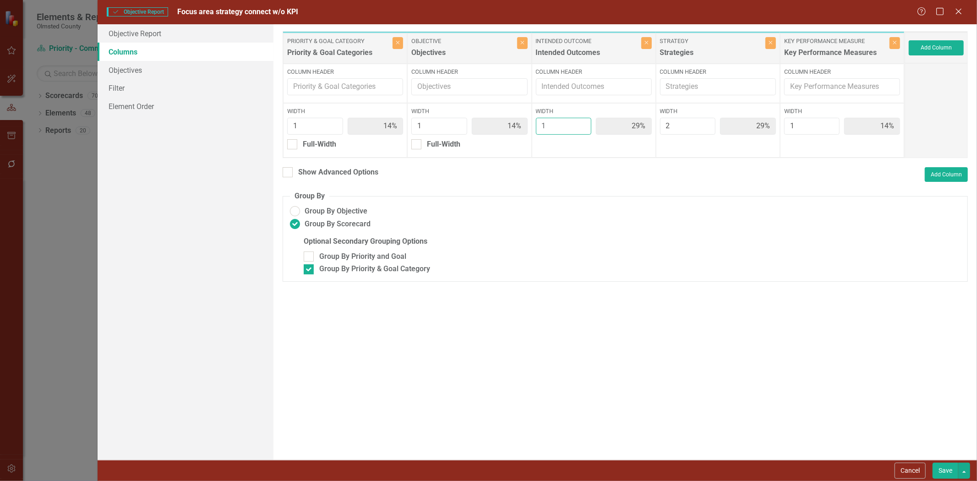
type input "17%"
type input "1"
click at [580, 131] on input "1" at bounding box center [564, 126] width 56 height 17
click at [941, 475] on button "Save" at bounding box center [946, 471] width 26 height 16
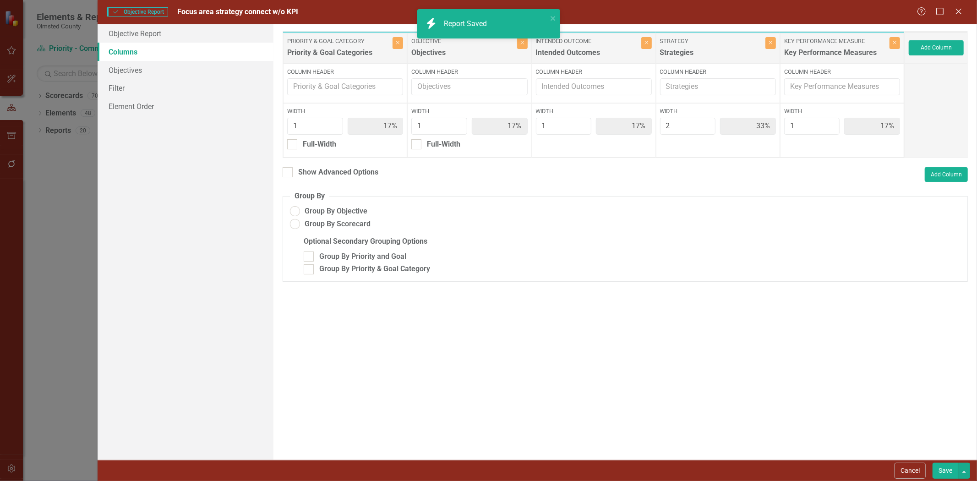
radio input "false"
checkbox input "false"
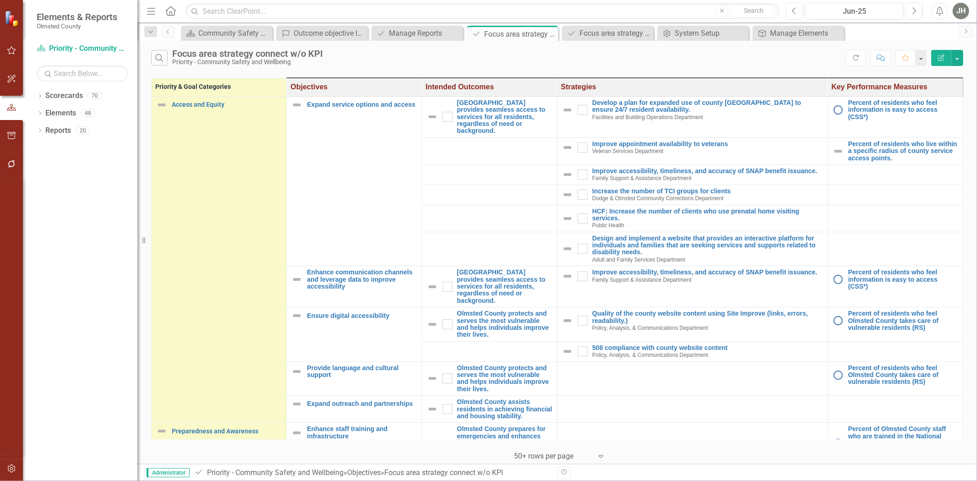
click at [937, 55] on icon "Edit Report" at bounding box center [941, 58] width 8 height 6
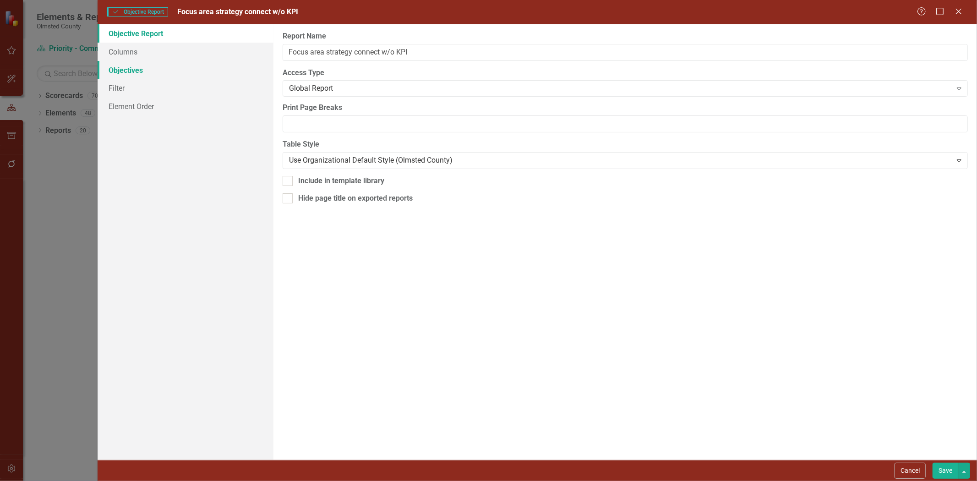
click at [111, 71] on link "Objectives" at bounding box center [186, 70] width 176 height 18
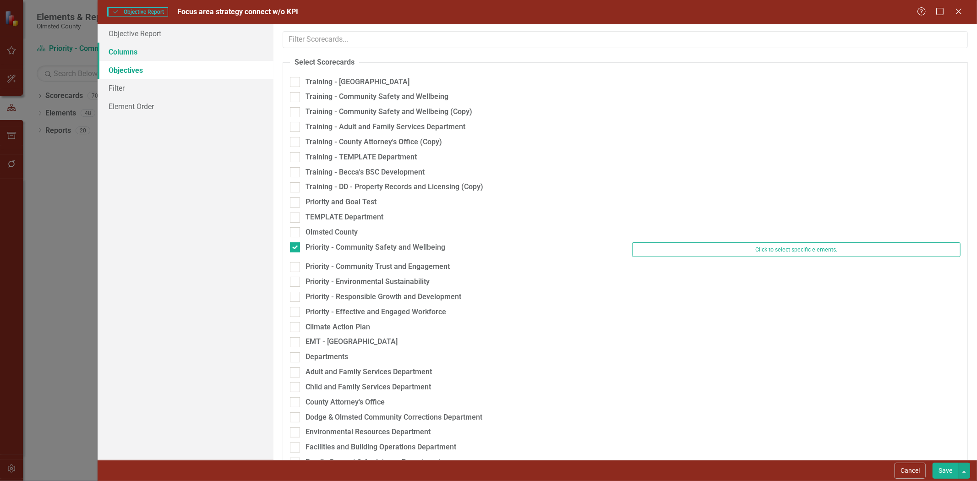
click at [127, 50] on link "Columns" at bounding box center [186, 52] width 176 height 18
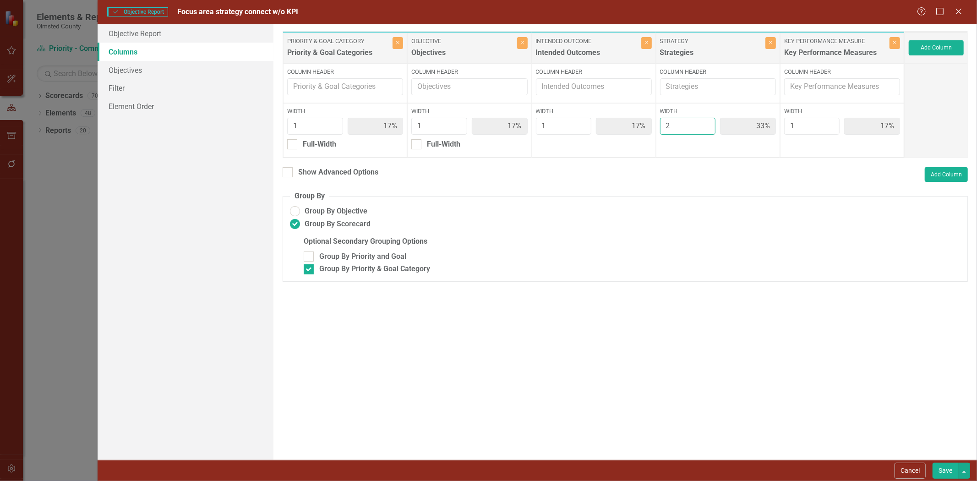
type input "1"
type input "20%"
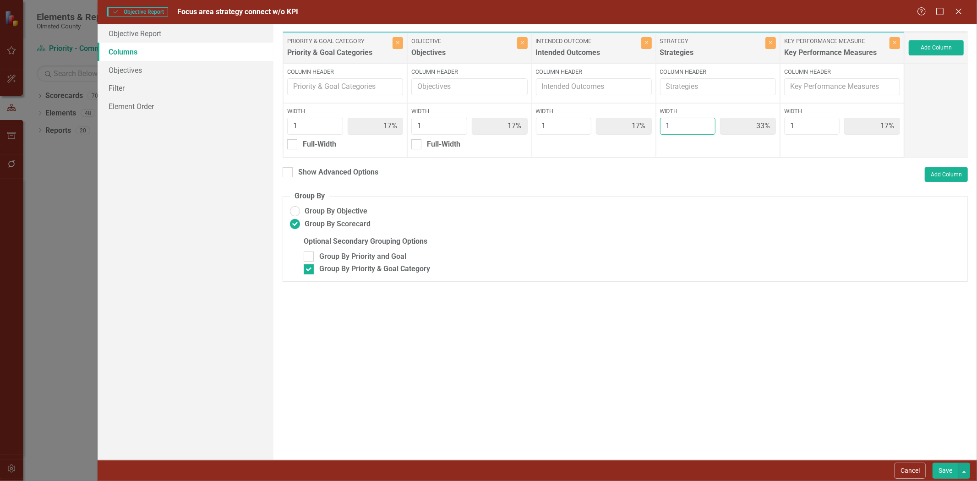
type input "20%"
type input "1"
click at [705, 130] on input "1" at bounding box center [688, 126] width 56 height 17
click at [947, 471] on button "Save" at bounding box center [946, 471] width 26 height 16
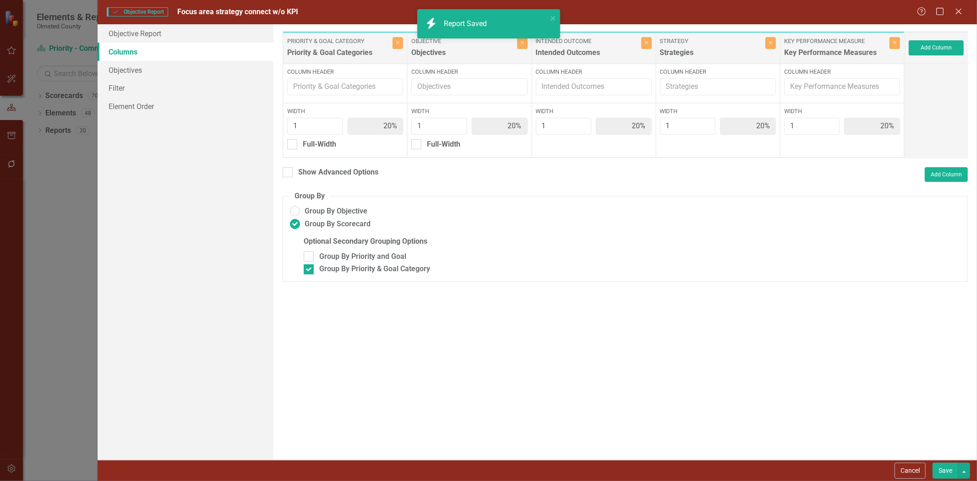
radio input "false"
checkbox input "false"
radio input "true"
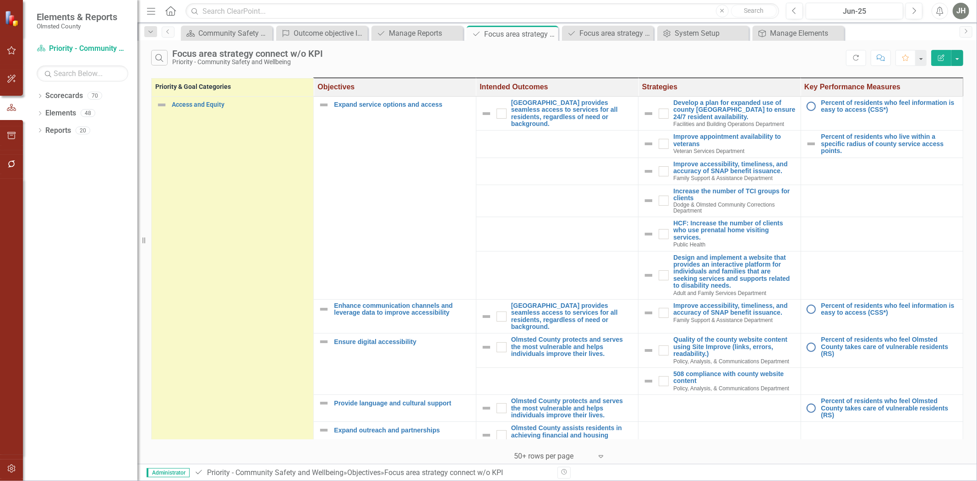
click at [943, 57] on icon "button" at bounding box center [941, 58] width 6 height 6
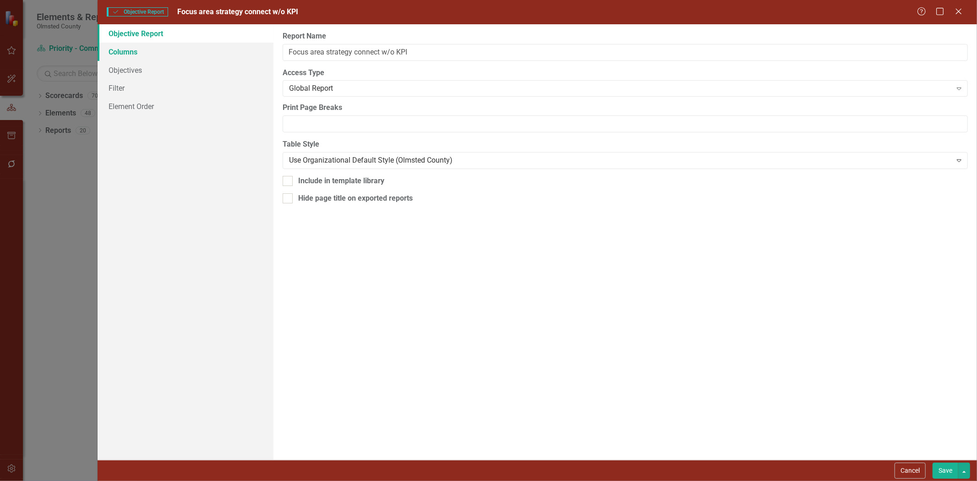
click at [138, 51] on link "Columns" at bounding box center [186, 52] width 176 height 18
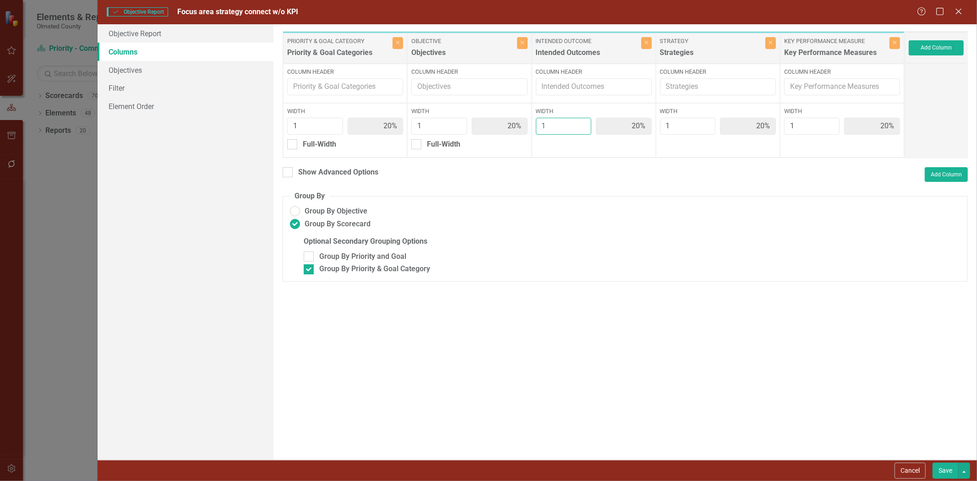
type input "2"
type input "17%"
type input "33%"
type input "17%"
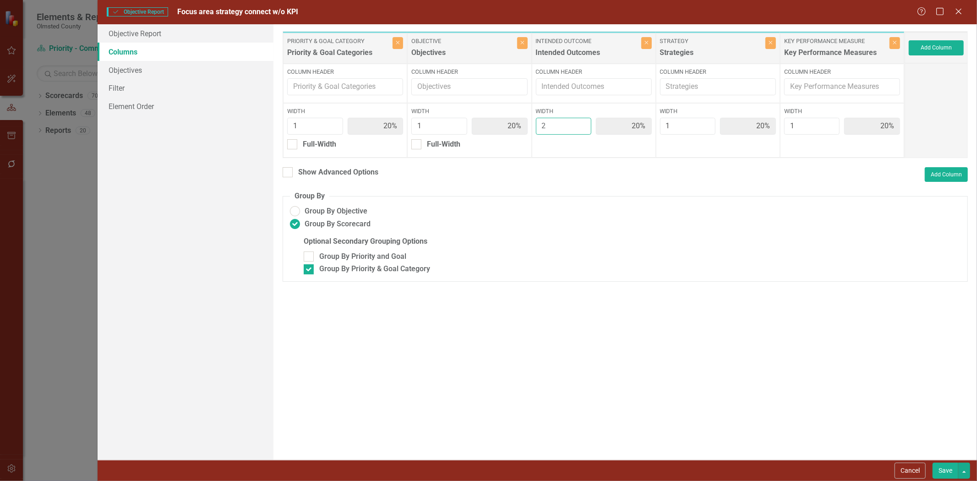
type input "17%"
type input "2"
click at [580, 125] on input "2" at bounding box center [564, 126] width 56 height 17
type input "2"
type input "14%"
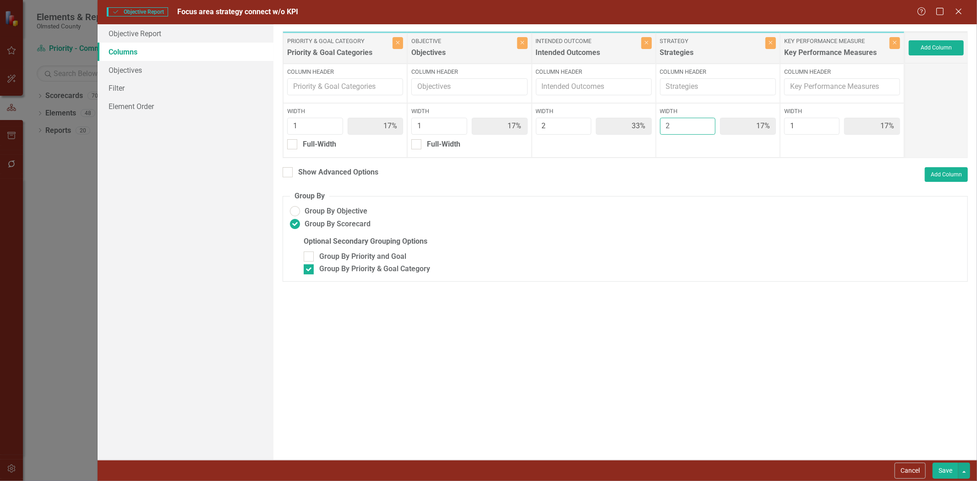
type input "14%"
type input "29%"
type input "14%"
type input "2"
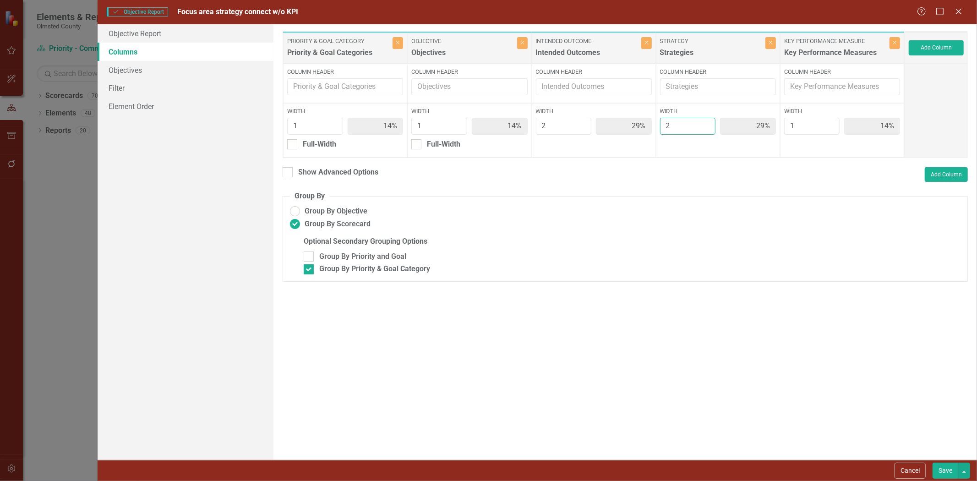
click at [704, 124] on input "2" at bounding box center [688, 126] width 56 height 17
type input "2"
click at [830, 126] on input "2" at bounding box center [812, 126] width 56 height 17
type input "13%"
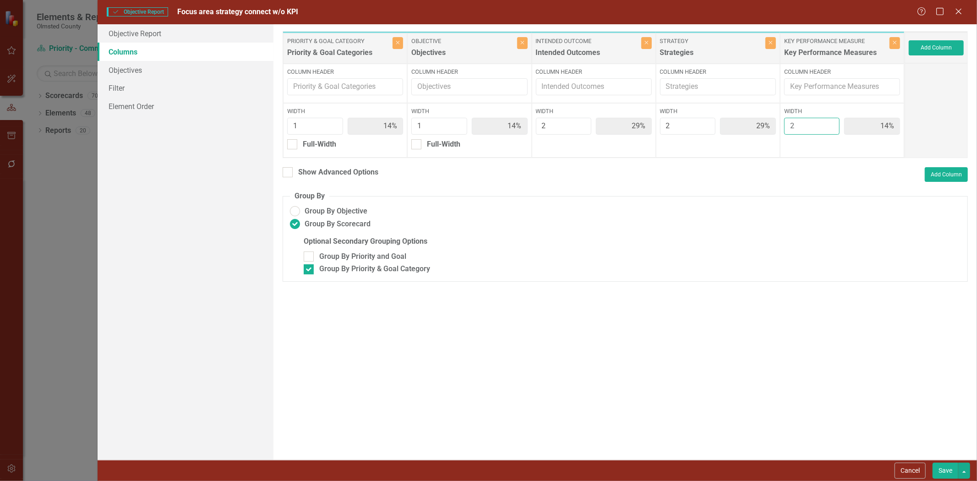
type input "25%"
click at [948, 470] on button "Save" at bounding box center [946, 471] width 26 height 16
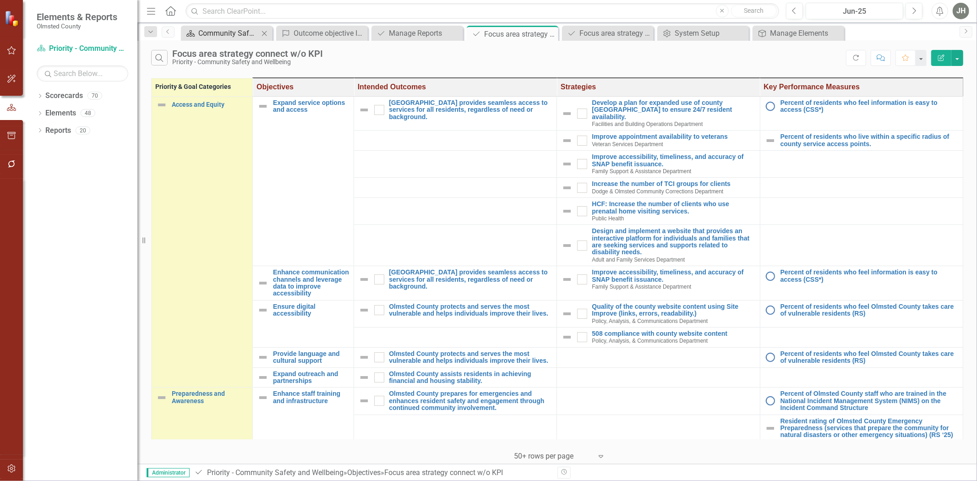
click at [230, 33] on div "Community Safety and Wellbeing Balanced Scorecard" at bounding box center [228, 32] width 60 height 11
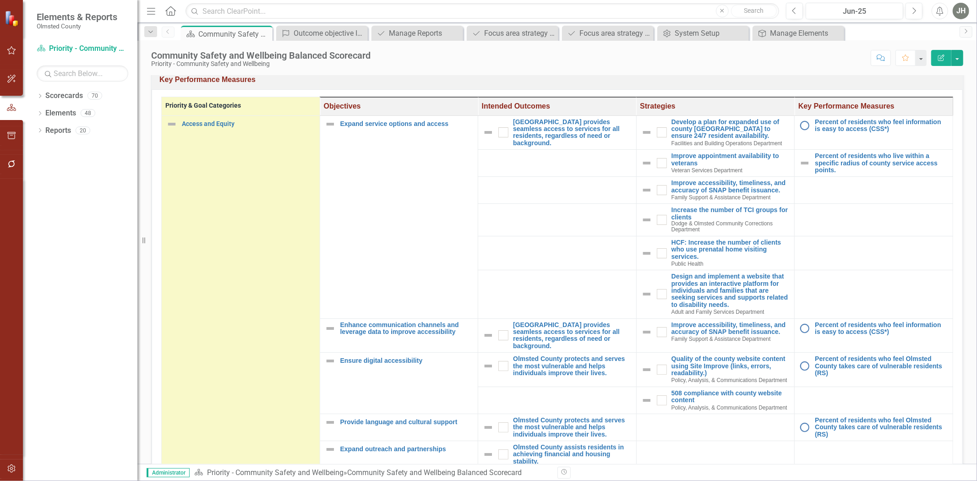
scroll to position [193, 0]
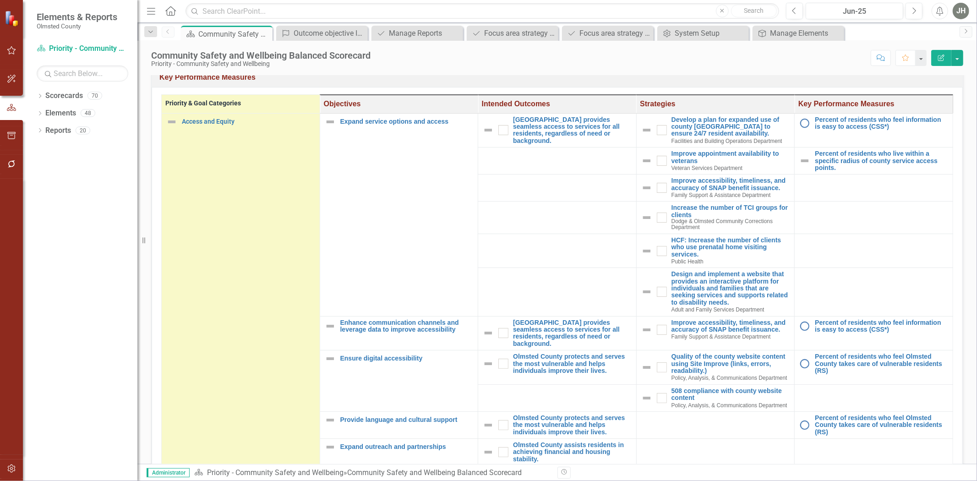
click at [937, 62] on button "Edit Report" at bounding box center [941, 58] width 20 height 16
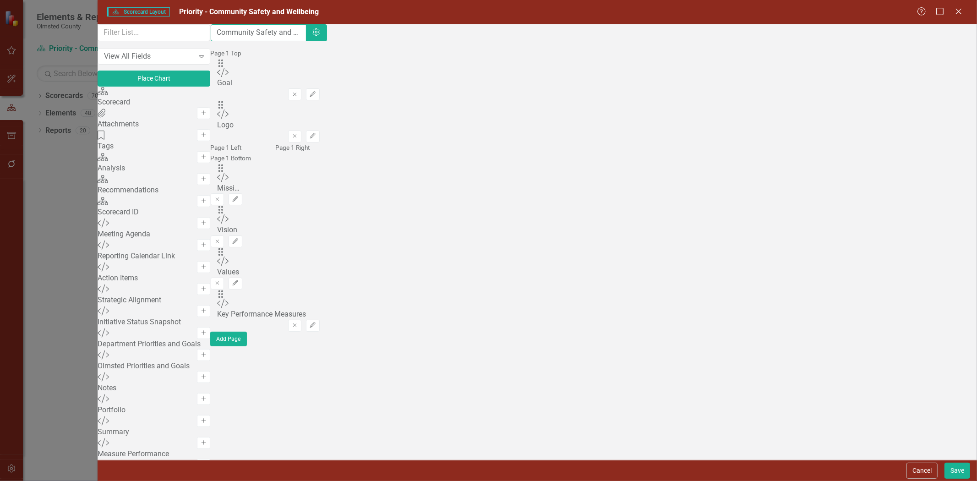
click at [306, 40] on input "Community Safety and Wellbeing Balanced Scorecard" at bounding box center [259, 32] width 96 height 17
drag, startPoint x: 525, startPoint y: 40, endPoint x: 451, endPoint y: 35, distance: 73.4
click at [306, 35] on input "Community Safety and Wellbeing Balanced Scorecard" at bounding box center [259, 32] width 96 height 17
type input "Community Safety and Wellbeing Strategic Priority"
drag, startPoint x: 956, startPoint y: 477, endPoint x: 951, endPoint y: 469, distance: 9.0
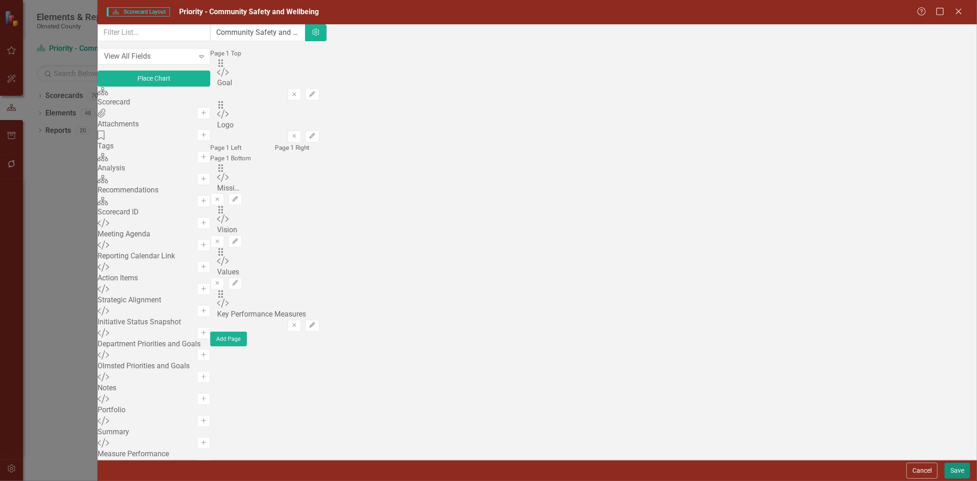
click at [956, 475] on button "Save" at bounding box center [958, 471] width 26 height 16
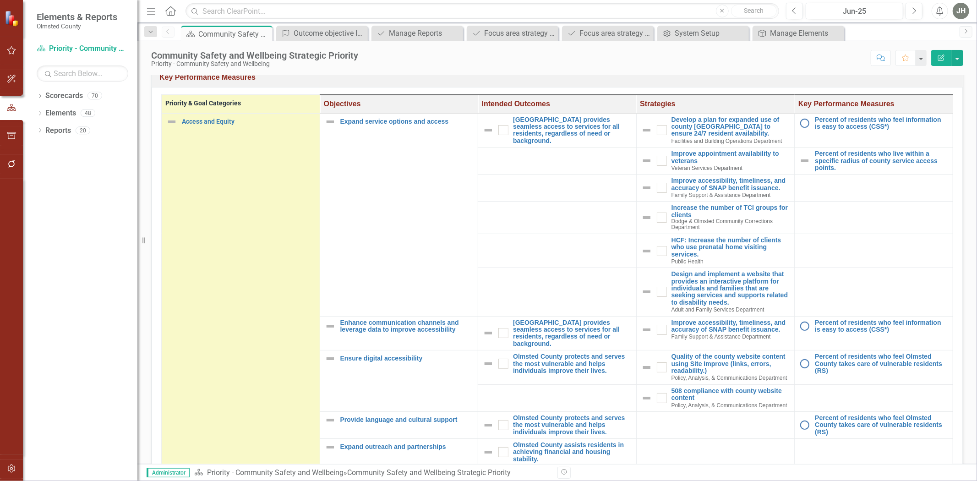
click at [956, 282] on div "Priority & Goal Categories Objectives Intended Outcomes Strategies Key Performa…" at bounding box center [557, 458] width 811 height 742
click at [414, 28] on div "Manage Reports" at bounding box center [419, 32] width 60 height 11
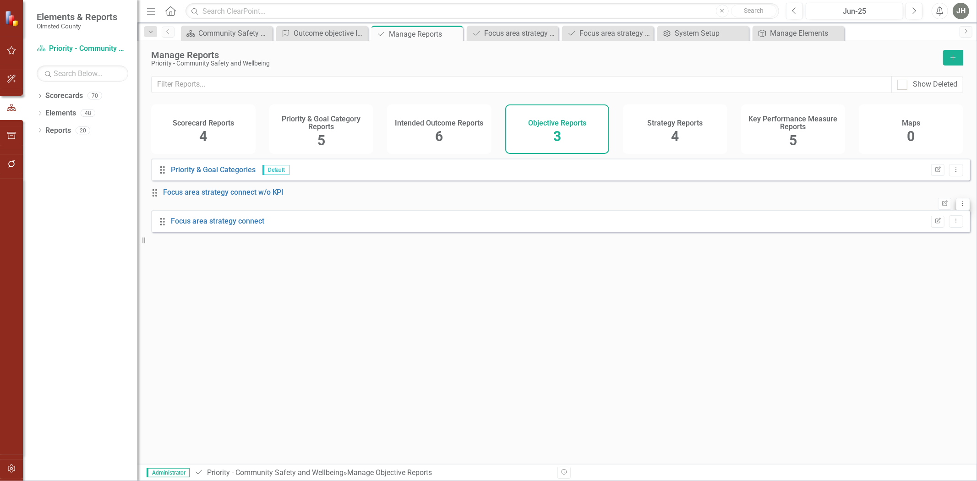
drag, startPoint x: 249, startPoint y: 207, endPoint x: 946, endPoint y: 205, distance: 697.3
click at [959, 205] on icon "Dropdown Menu" at bounding box center [963, 204] width 8 height 6
click at [938, 203] on button "Edit Report" at bounding box center [944, 204] width 13 height 12
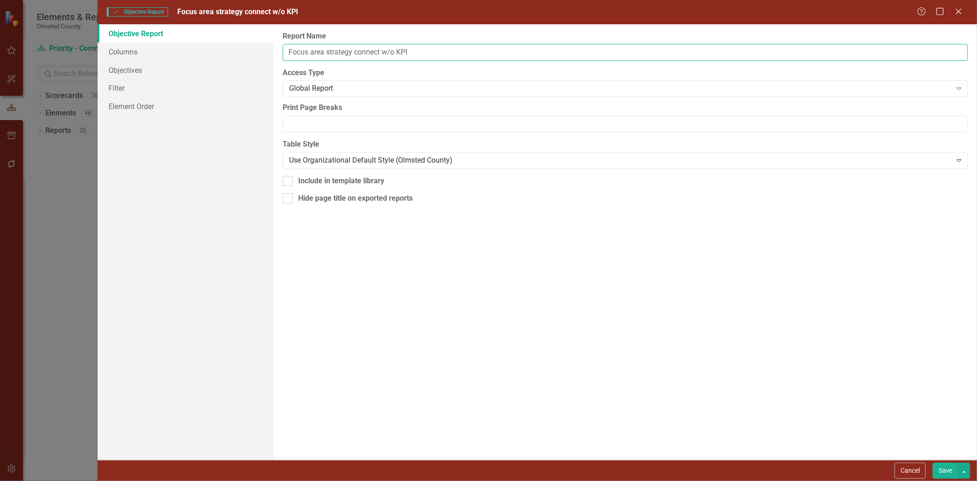
click at [416, 53] on input "Focus area strategy connect w/o KPI" at bounding box center [625, 52] width 685 height 17
type input "Focus area strategy connect w/o KPI measures"
click at [940, 470] on button "Save" at bounding box center [946, 471] width 26 height 16
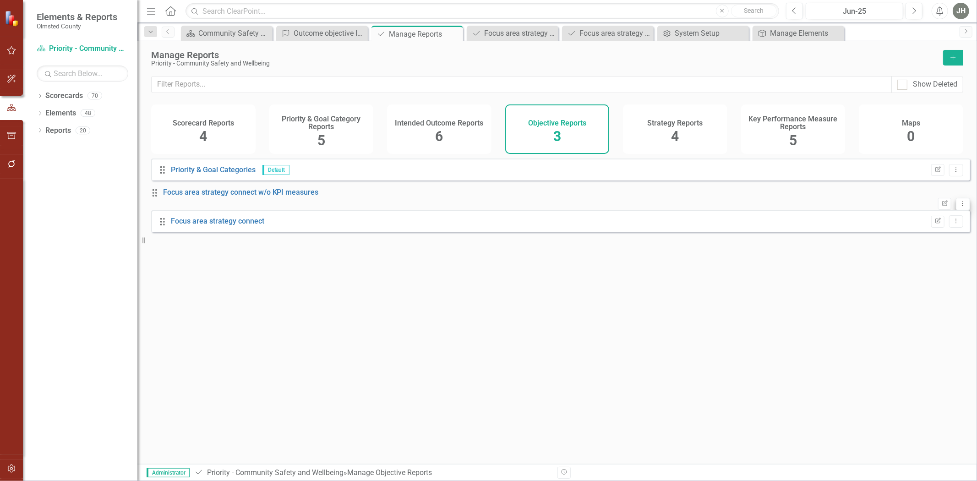
click at [959, 207] on icon "Dropdown Menu" at bounding box center [963, 204] width 8 height 6
click at [925, 252] on link "Copy Duplicate Report" at bounding box center [919, 256] width 76 height 17
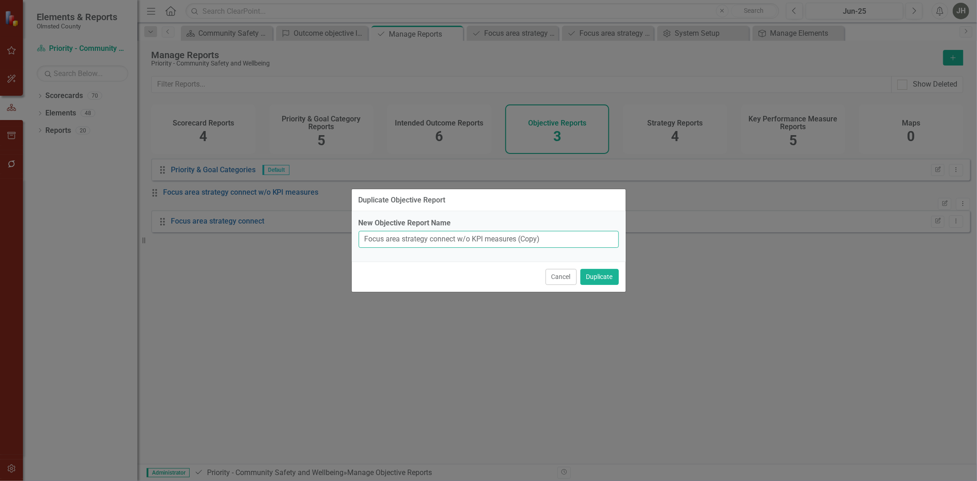
click at [550, 239] on input "Focus area strategy connect w/o KPI measures (Copy)" at bounding box center [489, 239] width 260 height 17
type input "Focus area strategy connect w/o KPIs"
click at [600, 283] on button "Duplicate" at bounding box center [599, 277] width 38 height 16
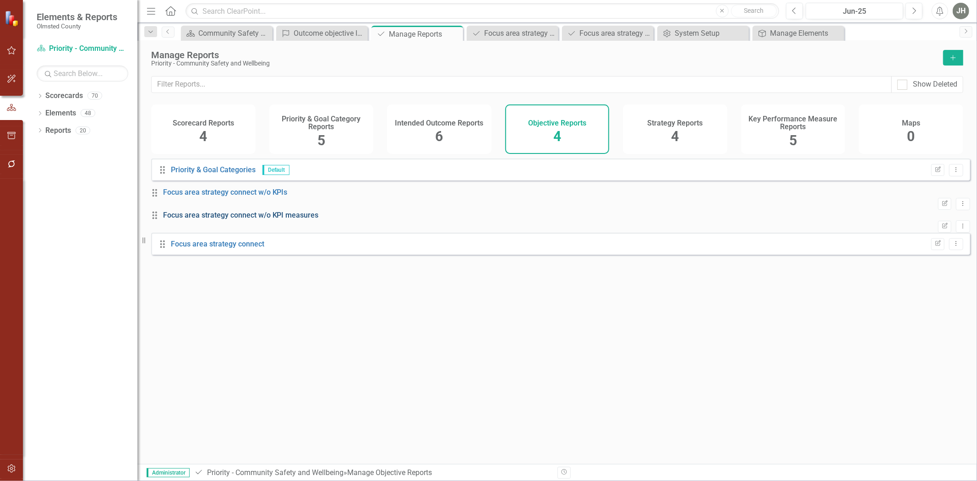
click at [281, 219] on link "Focus area strategy connect w/o KPI measures" at bounding box center [241, 215] width 156 height 9
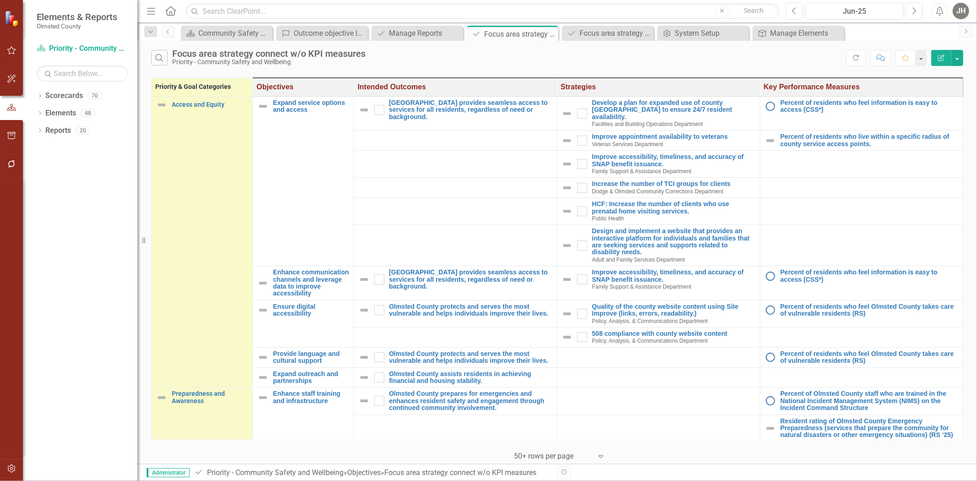
click at [945, 56] on icon "Edit Report" at bounding box center [941, 58] width 8 height 6
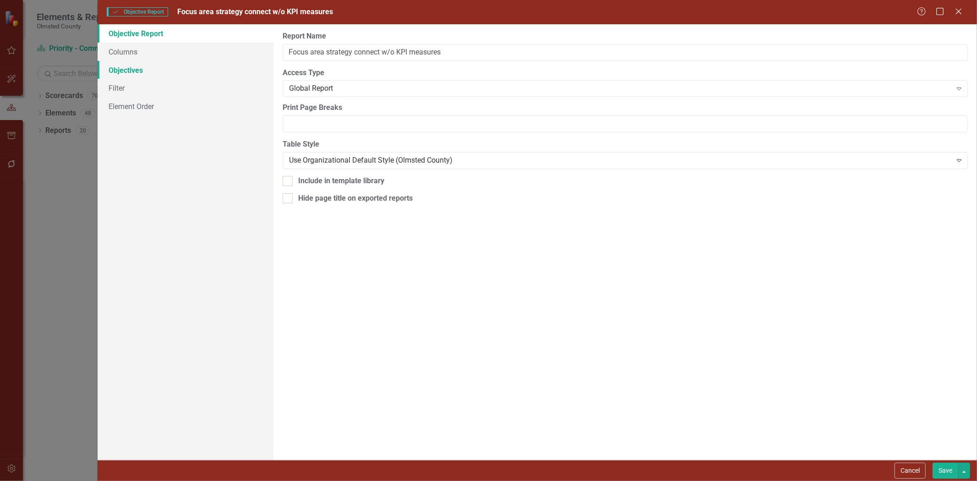
click at [129, 67] on link "Objectives" at bounding box center [186, 70] width 176 height 18
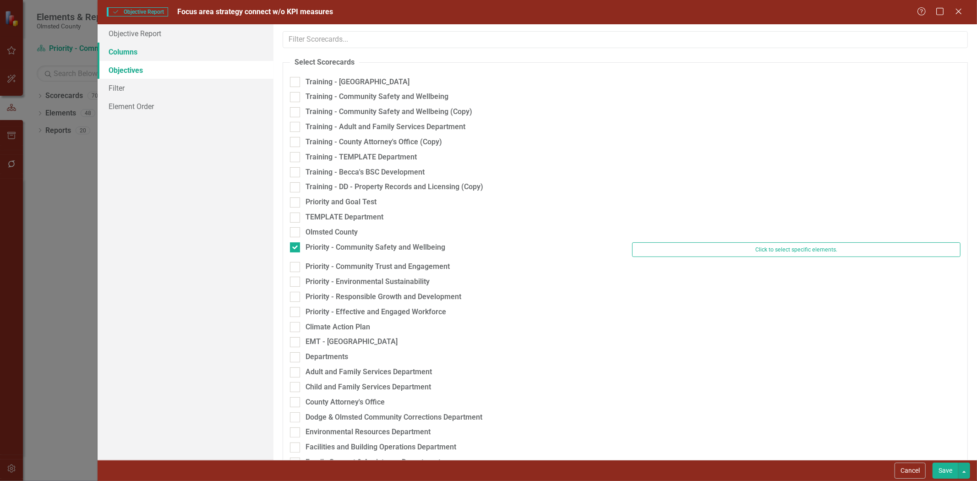
click at [125, 54] on link "Columns" at bounding box center [186, 52] width 176 height 18
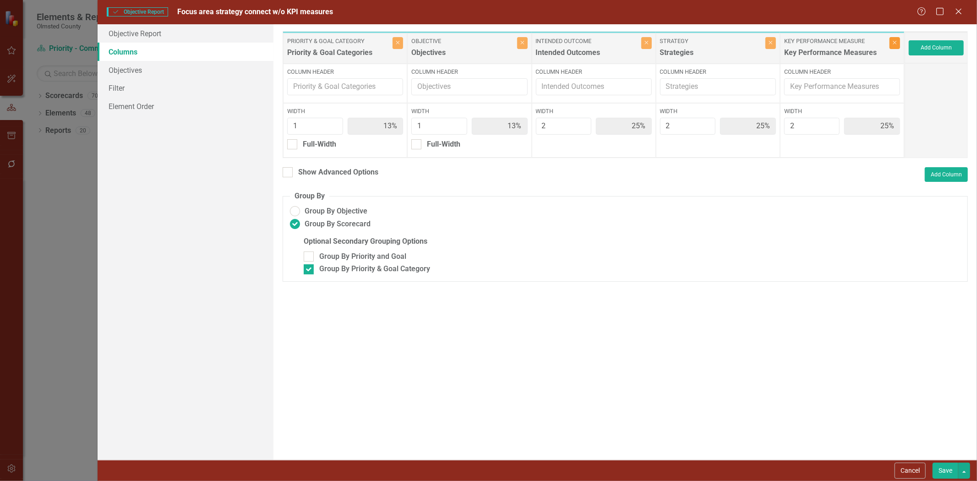
click at [897, 42] on icon "Close" at bounding box center [895, 42] width 4 height 5
type input "17%"
type input "33%"
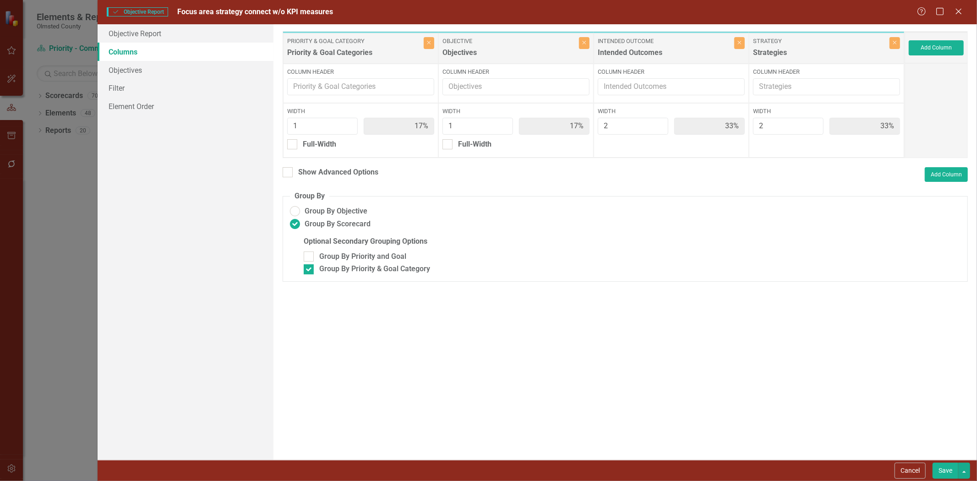
click at [949, 469] on button "Save" at bounding box center [946, 471] width 26 height 16
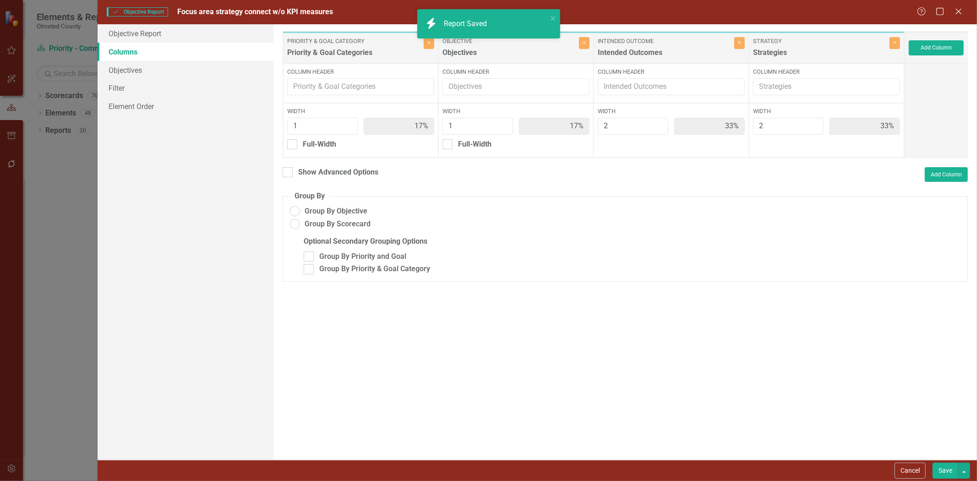
radio input "false"
checkbox input "false"
radio input "true"
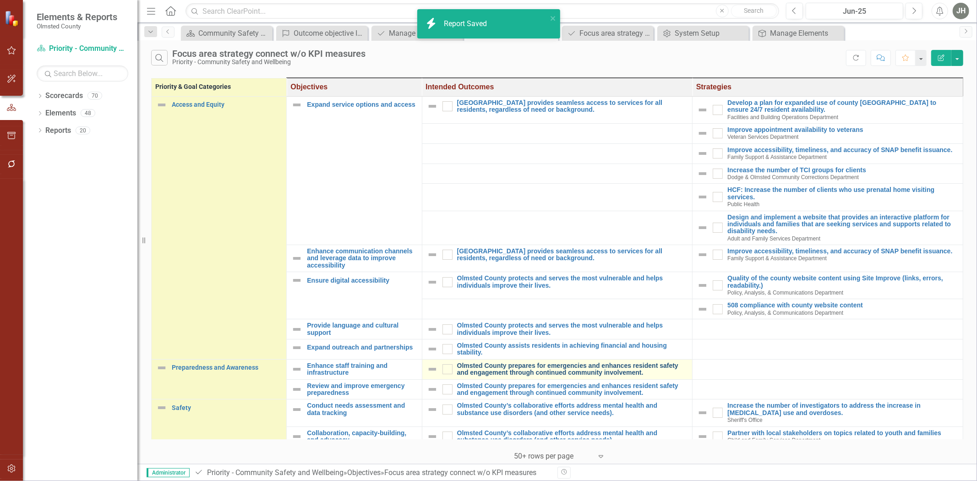
checkbox input "true"
checkbox input "false"
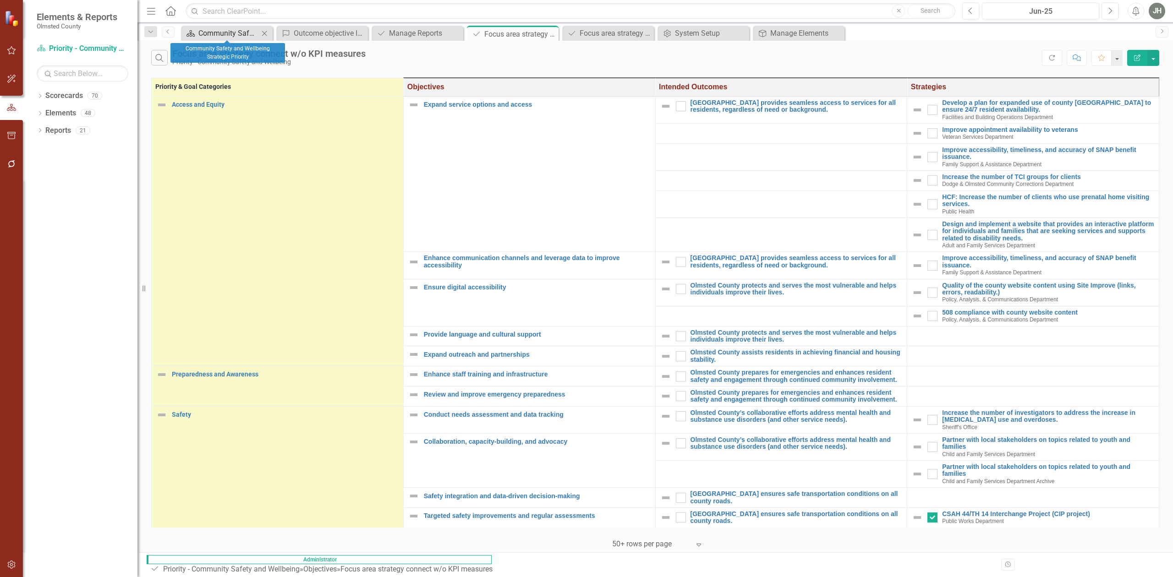
click at [222, 30] on div "Community Safety and Wellbeing Strategic Priority" at bounding box center [228, 32] width 60 height 11
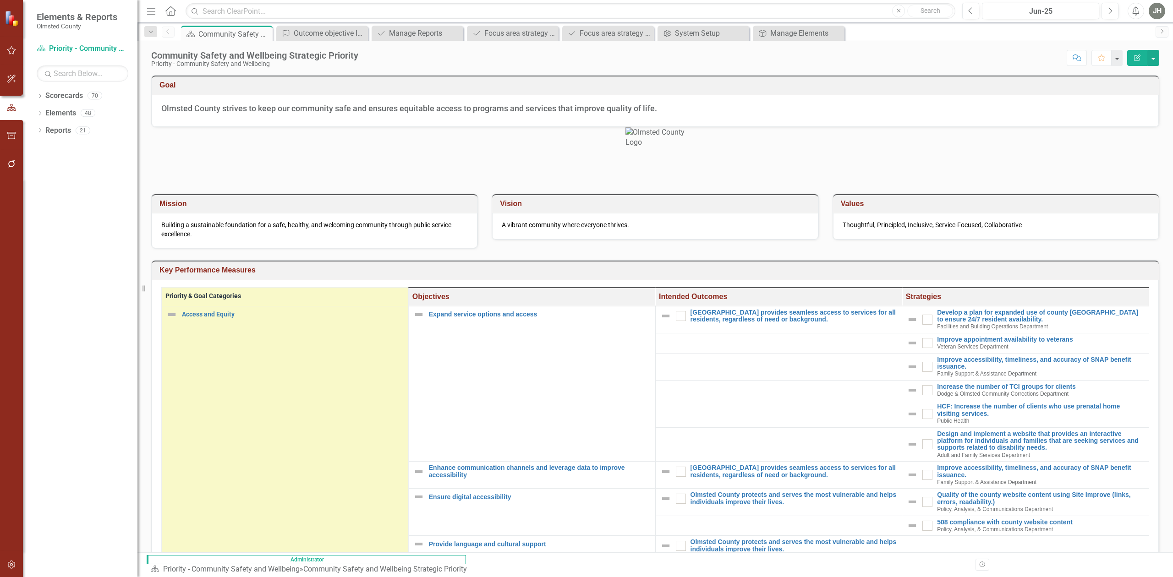
click at [977, 274] on h3 "Key Performance Measures" at bounding box center [656, 270] width 995 height 8
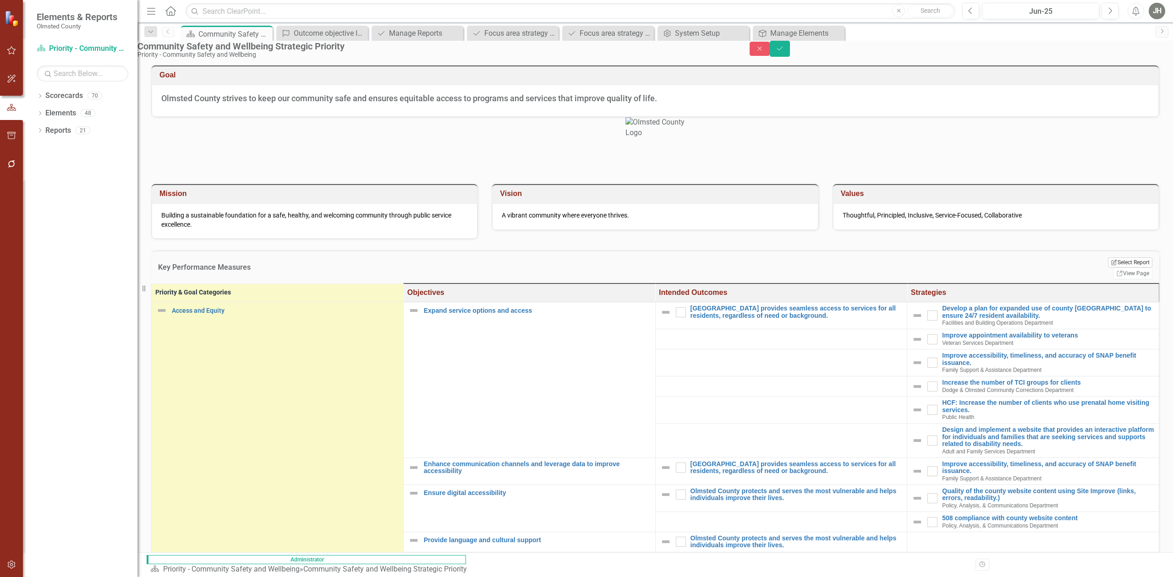
click at [977, 268] on button "Edit Report Select Report" at bounding box center [1130, 262] width 44 height 10
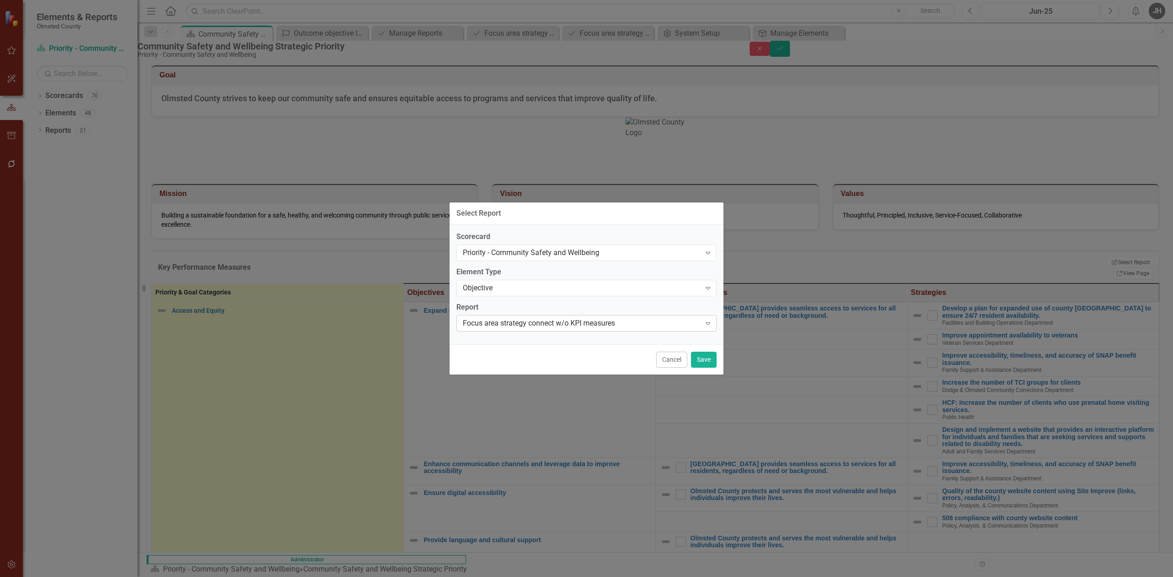
click at [677, 329] on div "Focus area strategy connect w/o KPI measures Expand" at bounding box center [586, 323] width 260 height 16
click at [702, 361] on button "Save" at bounding box center [704, 360] width 26 height 16
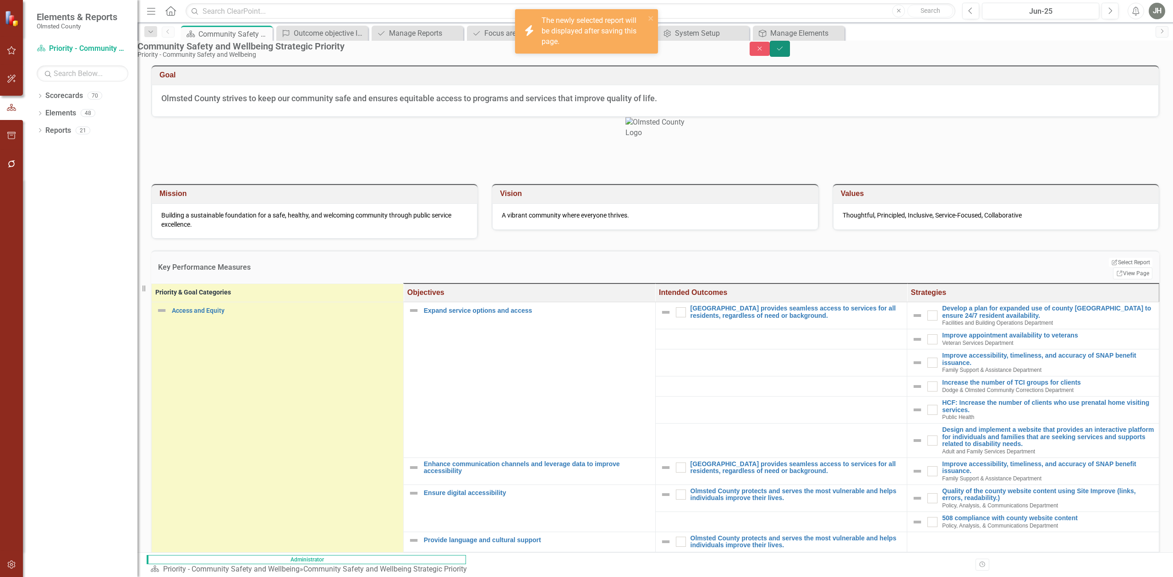
click at [784, 52] on icon "Save" at bounding box center [780, 48] width 8 height 6
